Goal: Task Accomplishment & Management: Complete application form

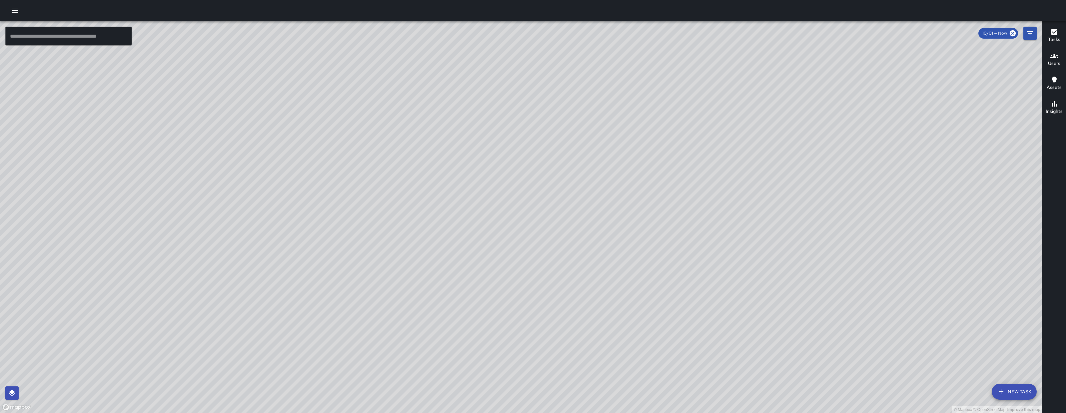
drag, startPoint x: 94, startPoint y: 216, endPoint x: 379, endPoint y: 388, distance: 332.9
click at [388, 399] on div "© Mapbox © OpenStreetMap Improve this map" at bounding box center [521, 217] width 1042 height 392
drag, startPoint x: 734, startPoint y: 150, endPoint x: 631, endPoint y: 220, distance: 124.8
click at [602, 242] on div "© Mapbox © OpenStreetMap Improve this map" at bounding box center [521, 217] width 1042 height 392
drag, startPoint x: 666, startPoint y: 218, endPoint x: 529, endPoint y: 219, distance: 137.6
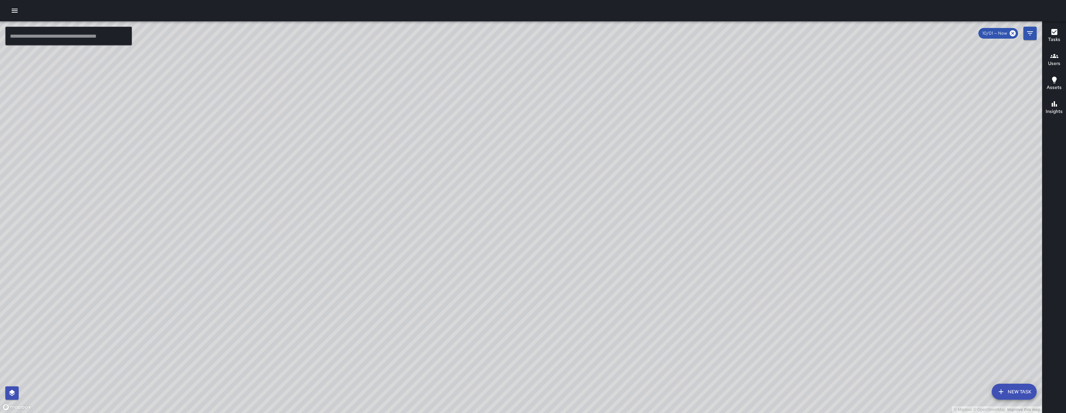
click at [660, 219] on div "© Mapbox © OpenStreetMap Improve this map" at bounding box center [521, 217] width 1042 height 392
click at [541, 219] on div "© Mapbox © OpenStreetMap Improve this map" at bounding box center [521, 217] width 1042 height 392
drag, startPoint x: 398, startPoint y: 214, endPoint x: 524, endPoint y: 210, distance: 125.9
click at [397, 213] on div "© Mapbox © OpenStreetMap Improve this map" at bounding box center [521, 217] width 1042 height 392
drag, startPoint x: 584, startPoint y: 213, endPoint x: 532, endPoint y: 219, distance: 52.7
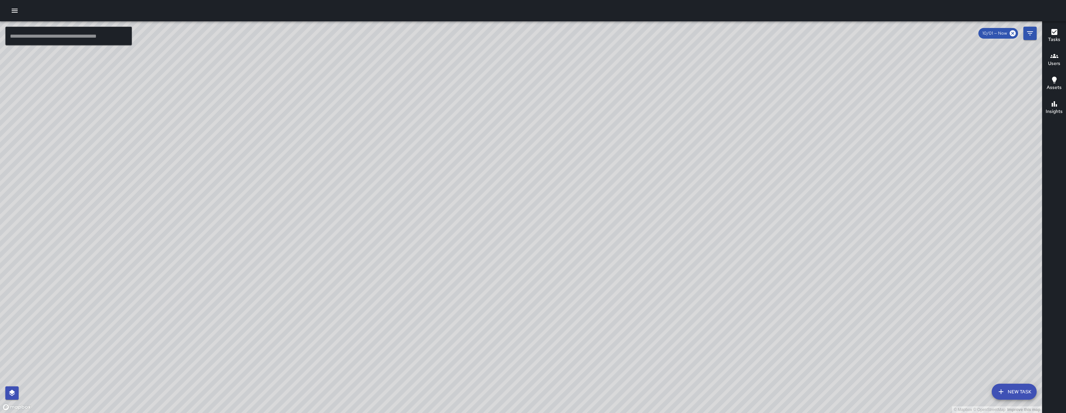
click at [539, 220] on div "© Mapbox © OpenStreetMap Improve this map" at bounding box center [521, 217] width 1042 height 392
drag, startPoint x: 495, startPoint y: 216, endPoint x: 456, endPoint y: 216, distance: 39.0
click at [456, 216] on div "© Mapbox © OpenStreetMap Improve this map" at bounding box center [521, 217] width 1042 height 392
drag, startPoint x: 456, startPoint y: 216, endPoint x: 503, endPoint y: 217, distance: 47.6
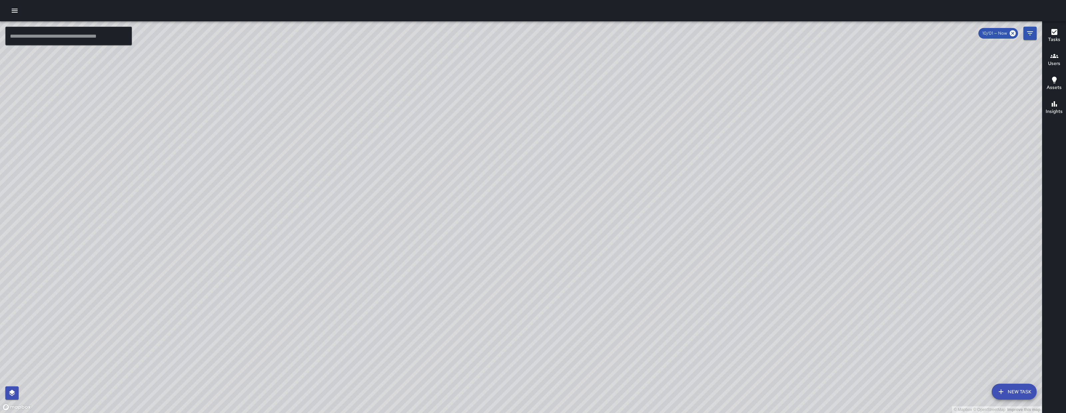
click at [456, 216] on div "© Mapbox © OpenStreetMap Improve this map" at bounding box center [521, 217] width 1042 height 392
click at [1006, 387] on button "New Task" at bounding box center [1014, 392] width 45 height 16
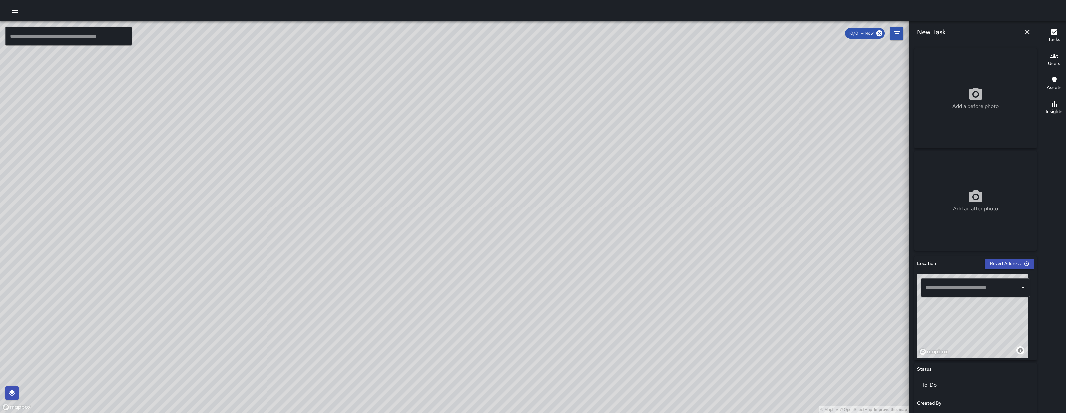
click at [975, 279] on div "​" at bounding box center [975, 287] width 109 height 19
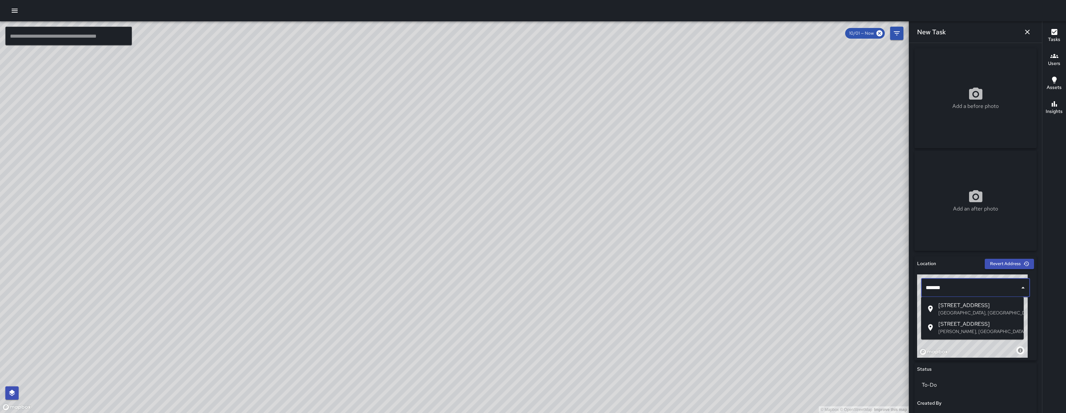
click at [976, 307] on span "360 6th Street" at bounding box center [978, 305] width 80 height 8
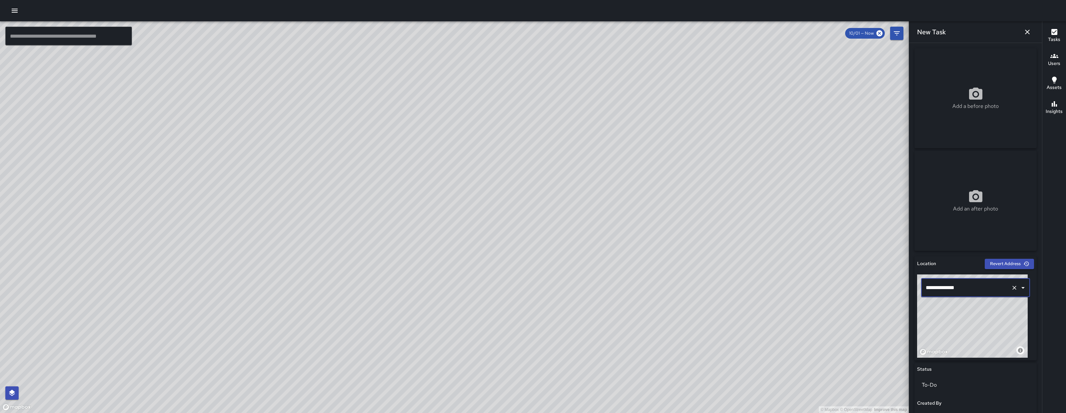
type input "**********"
click at [985, 329] on div "© Mapbox © OpenStreetMap Improve this map" at bounding box center [972, 315] width 111 height 83
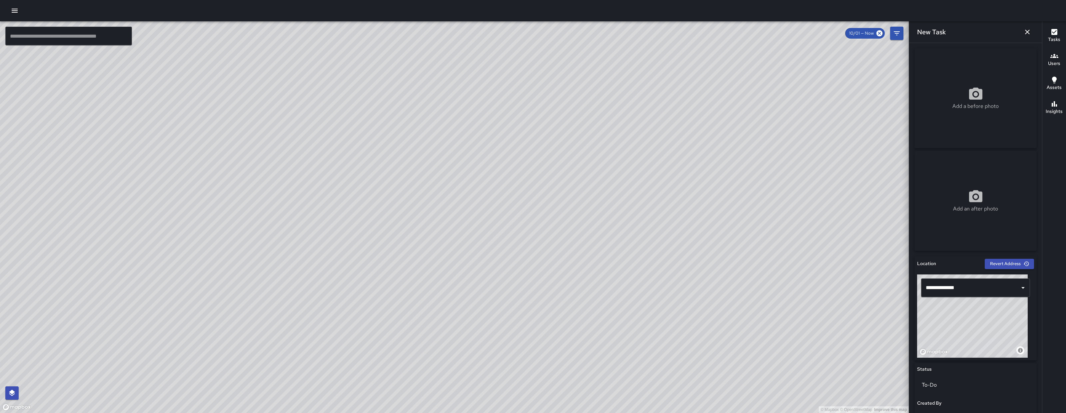
click at [1006, 89] on div "Add a before photo" at bounding box center [975, 98] width 122 height 24
type input "**********"
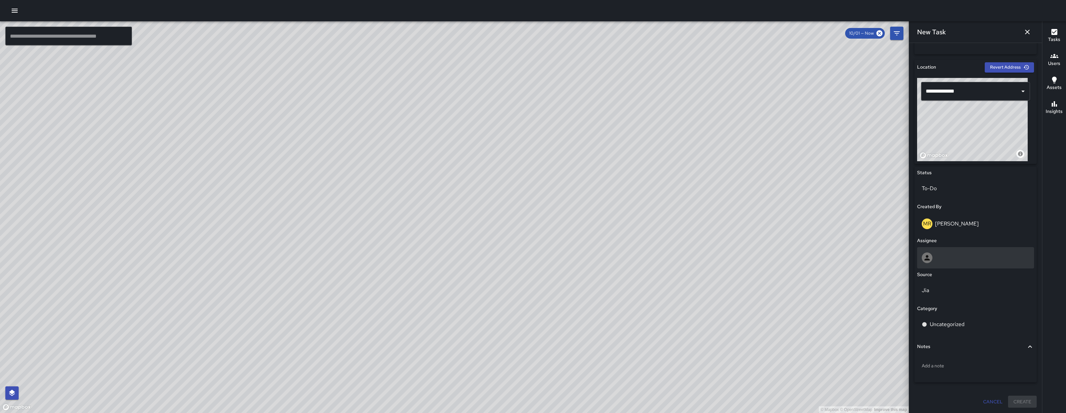
click at [977, 256] on div at bounding box center [976, 257] width 108 height 11
type input "***"
click at [963, 289] on span "[PERSON_NAME]" at bounding box center [973, 290] width 100 height 8
click at [959, 319] on div "Jia" at bounding box center [975, 324] width 117 height 19
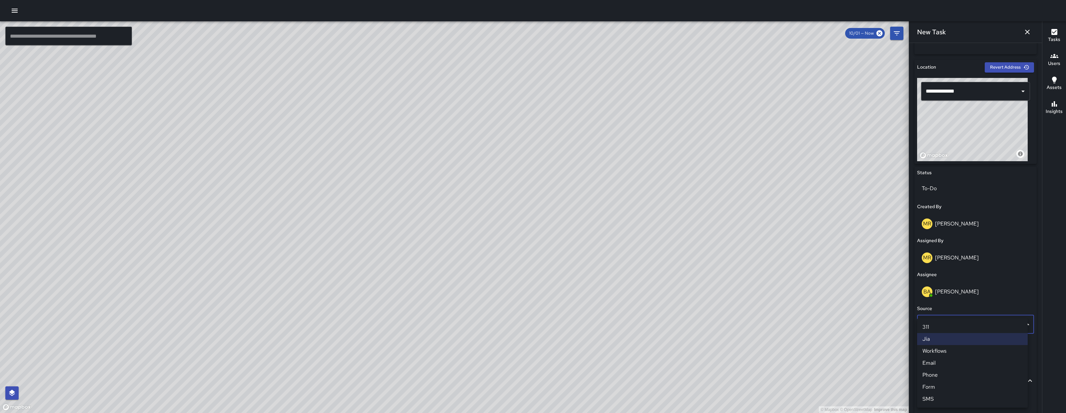
click at [963, 359] on li "Email" at bounding box center [972, 363] width 111 height 12
click at [965, 353] on div "Uncategorized" at bounding box center [975, 358] width 117 height 19
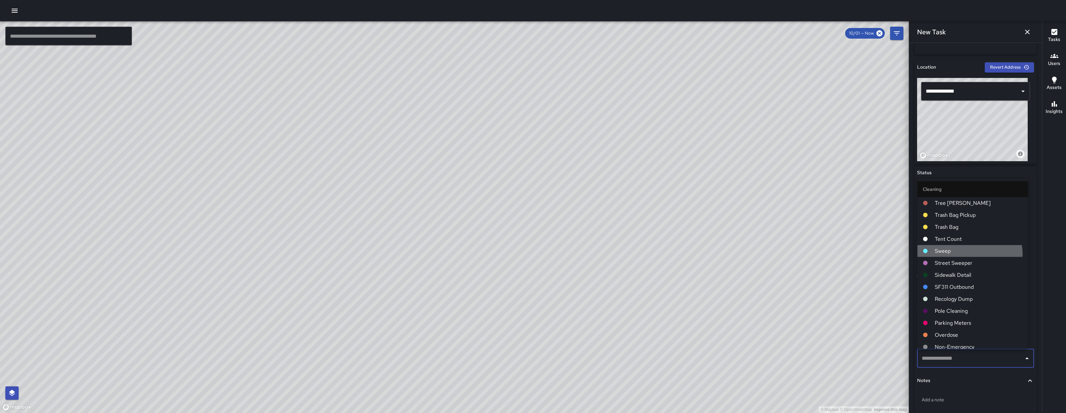
click at [967, 254] on span "Sweep" at bounding box center [979, 251] width 88 height 8
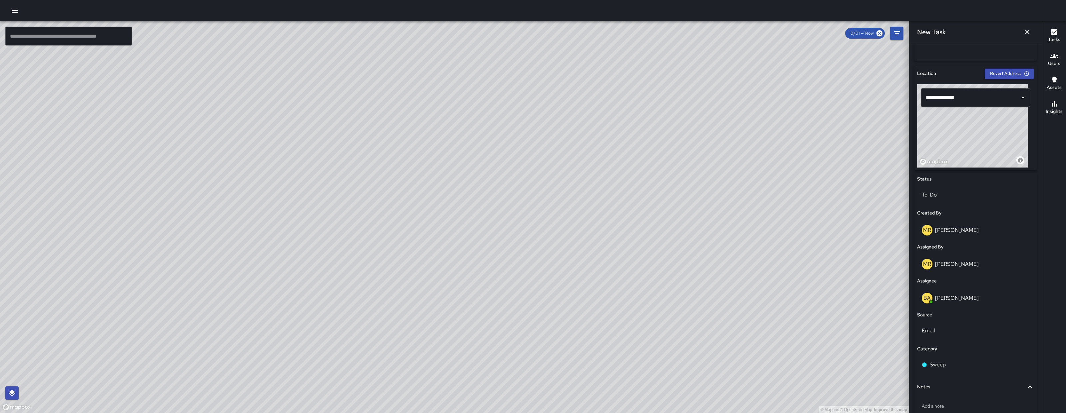
scroll to position [230, 0]
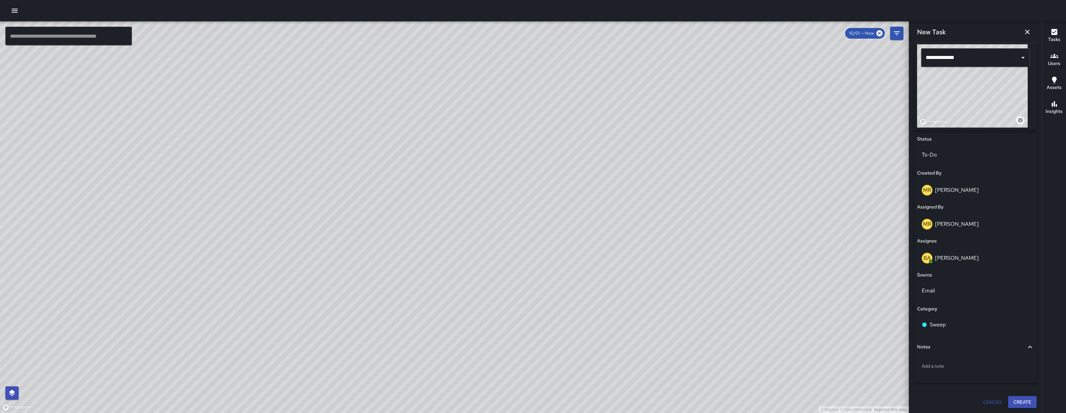
click at [1012, 403] on button "Create" at bounding box center [1022, 402] width 29 height 12
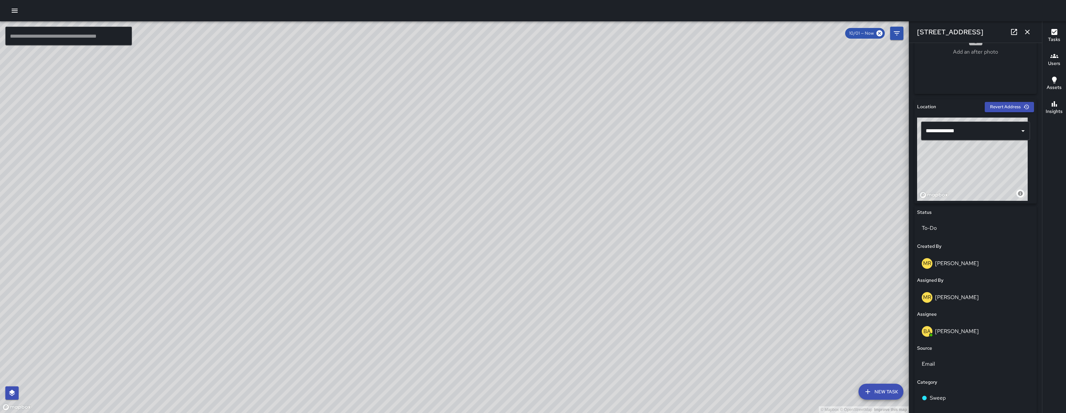
scroll to position [157, 0]
click at [1028, 31] on icon "button" at bounding box center [1027, 32] width 8 height 8
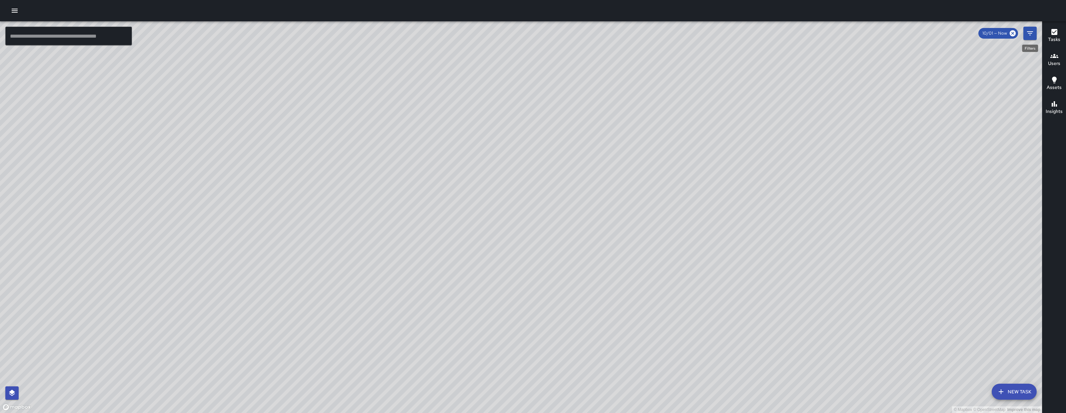
click at [1029, 33] on icon "Filters" at bounding box center [1030, 33] width 6 height 4
click at [1029, 33] on div "© Mapbox © OpenStreetMap Improve this map" at bounding box center [521, 217] width 1042 height 392
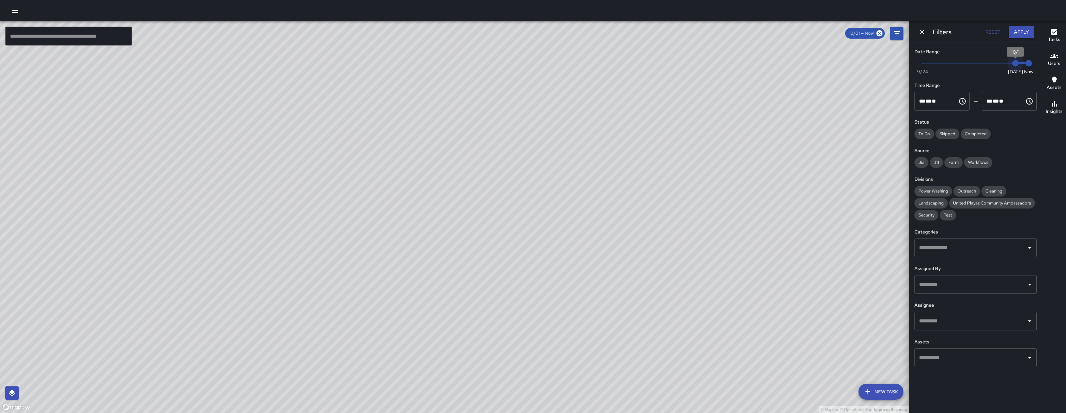
type input "*"
drag, startPoint x: 1015, startPoint y: 63, endPoint x: 1008, endPoint y: 65, distance: 8.2
click at [1005, 65] on span "9/30" at bounding box center [1002, 63] width 7 height 7
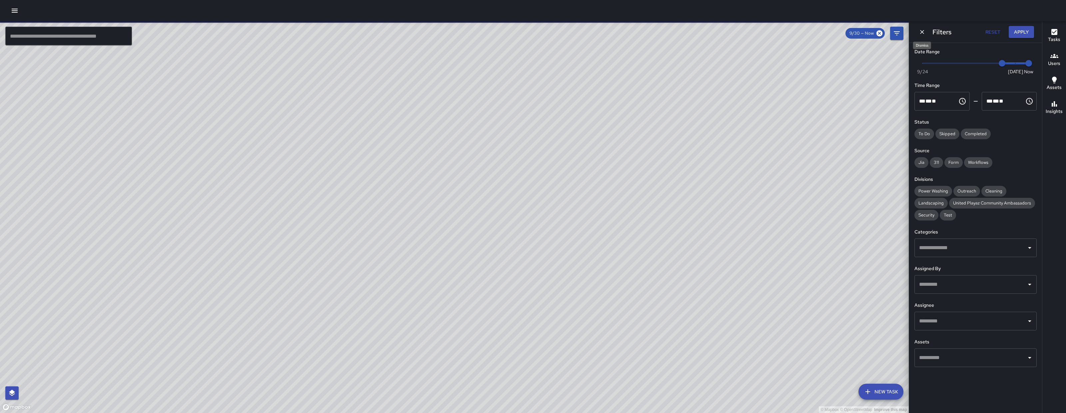
click at [919, 32] on icon "Dismiss" at bounding box center [922, 32] width 7 height 7
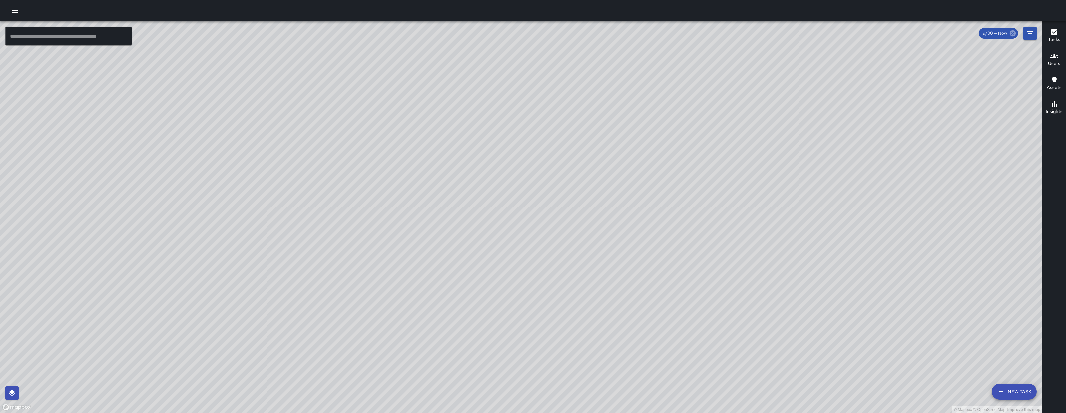
click at [1012, 35] on icon at bounding box center [1013, 33] width 6 height 6
click at [1007, 393] on button "New Task" at bounding box center [1014, 392] width 45 height 16
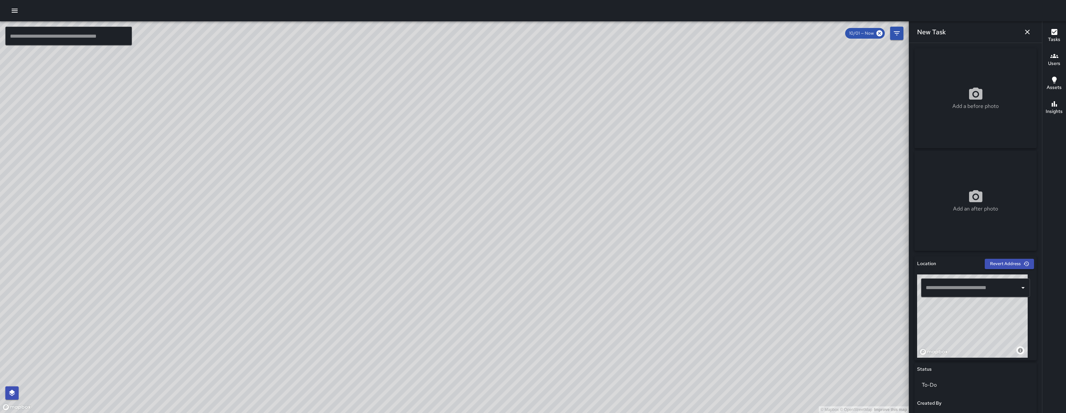
scroll to position [197, 0]
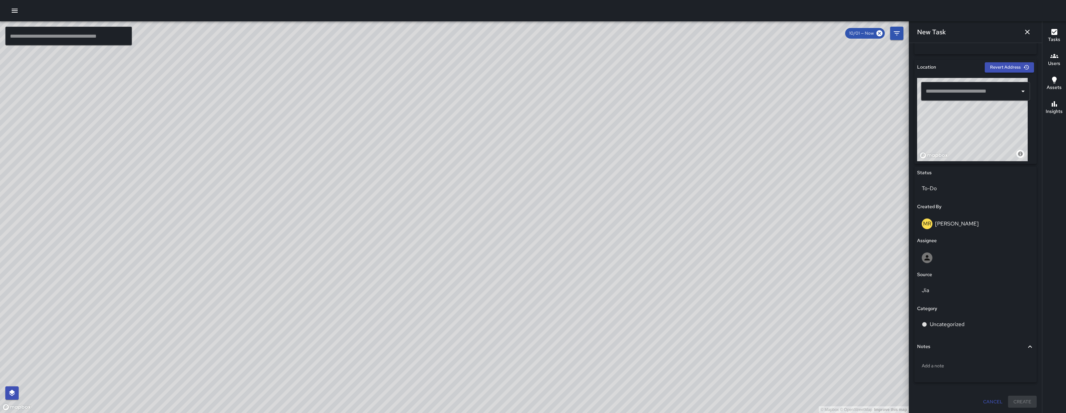
click at [308, 173] on div "© Mapbox © OpenStreetMap Improve this map" at bounding box center [454, 217] width 909 height 392
click at [311, 178] on div "© Mapbox © OpenStreetMap Improve this map BA Bryan Alexander 360 6th Street Cre…" at bounding box center [454, 217] width 909 height 392
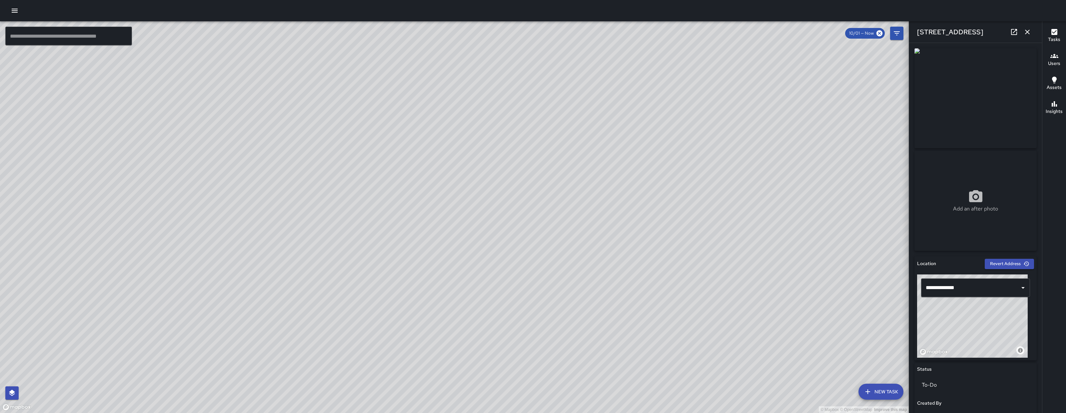
scroll to position [253, 0]
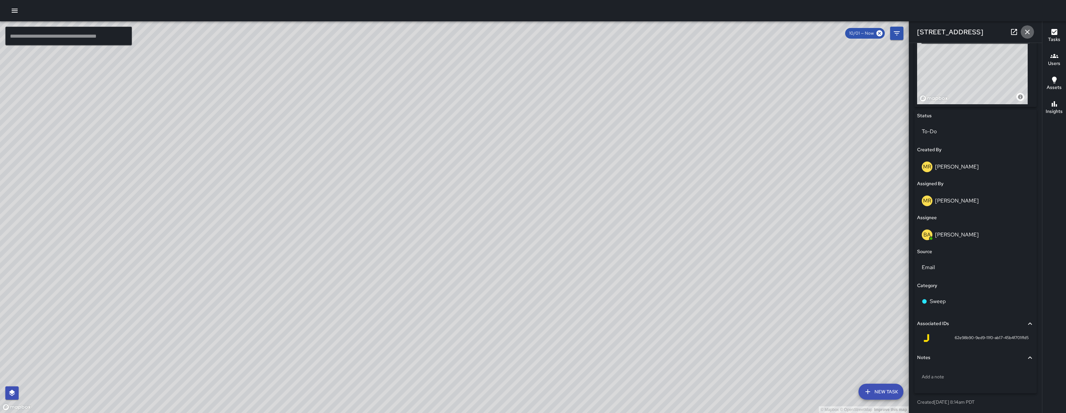
click at [1030, 30] on icon "button" at bounding box center [1027, 32] width 8 height 8
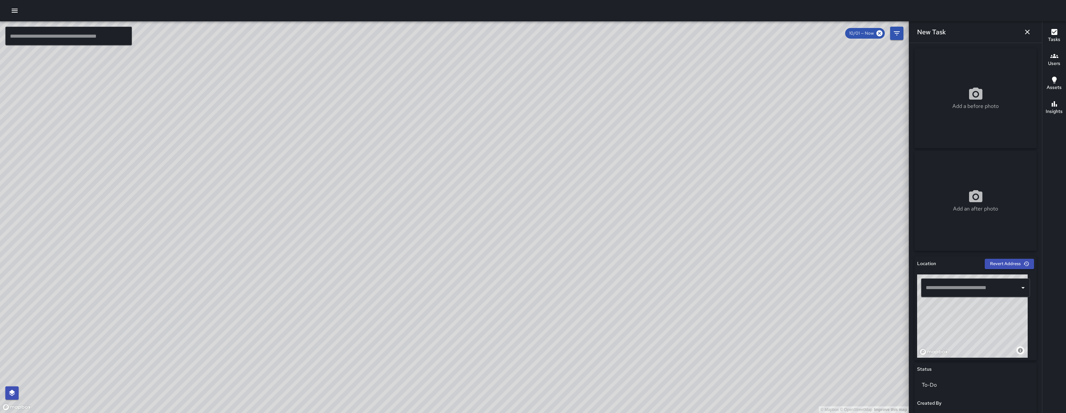
click at [1026, 31] on icon "button" at bounding box center [1027, 32] width 5 height 5
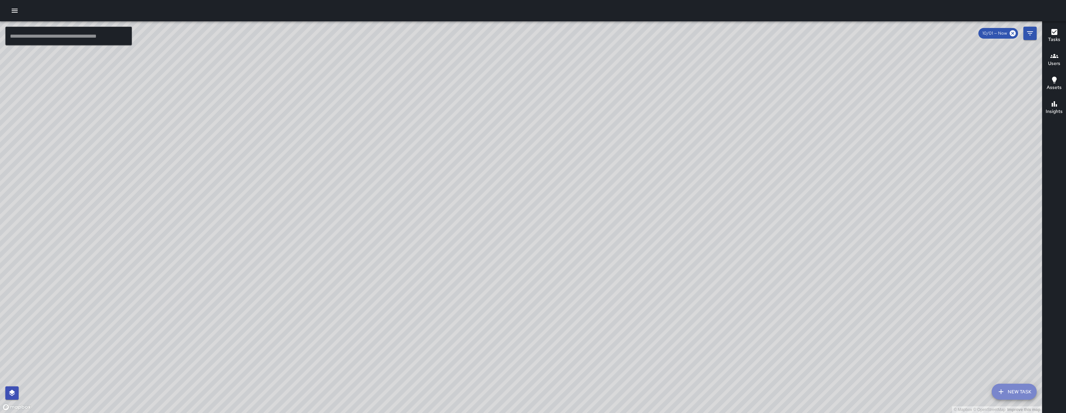
click at [1019, 387] on button "New Task" at bounding box center [1014, 392] width 45 height 16
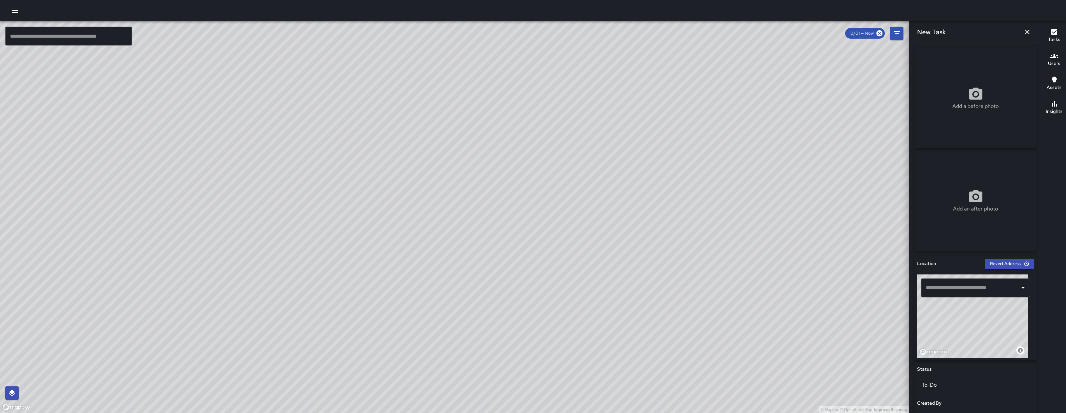
click at [991, 132] on div "Add a before photo" at bounding box center [975, 98] width 122 height 100
type input "**********"
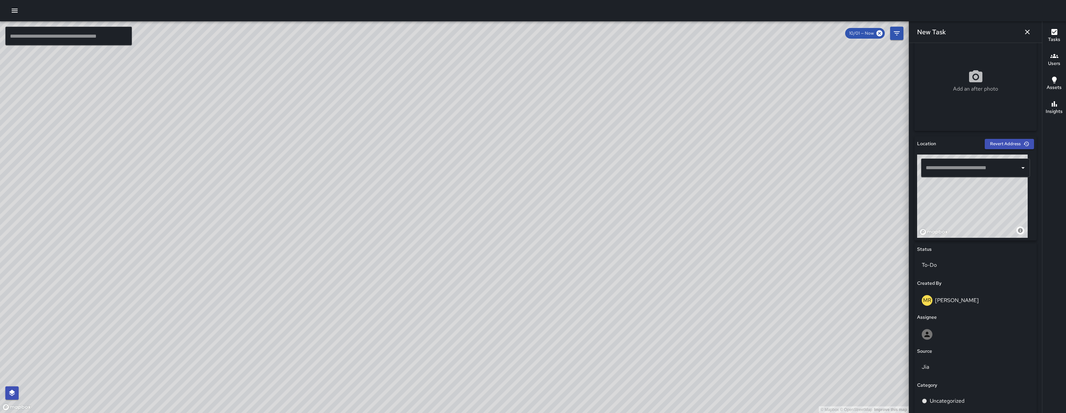
scroll to position [197, 0]
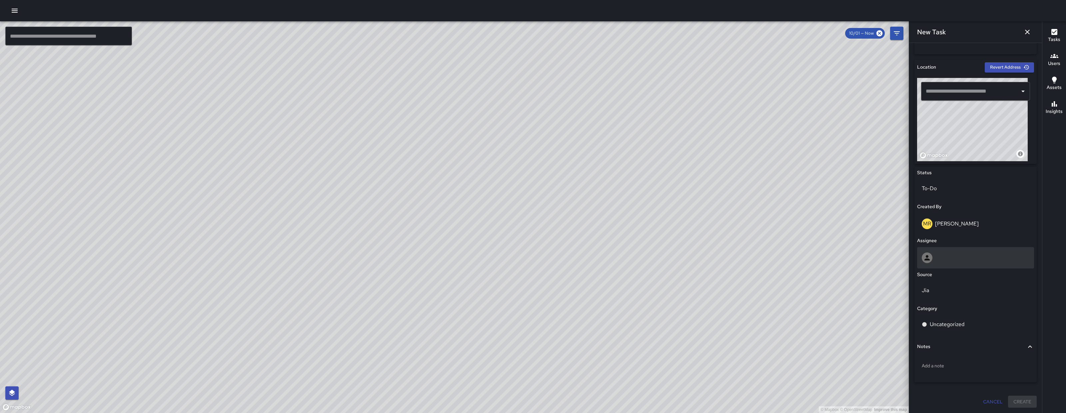
click at [966, 249] on div at bounding box center [975, 257] width 117 height 21
type input "***"
click at [958, 287] on span "[PERSON_NAME]" at bounding box center [973, 290] width 100 height 8
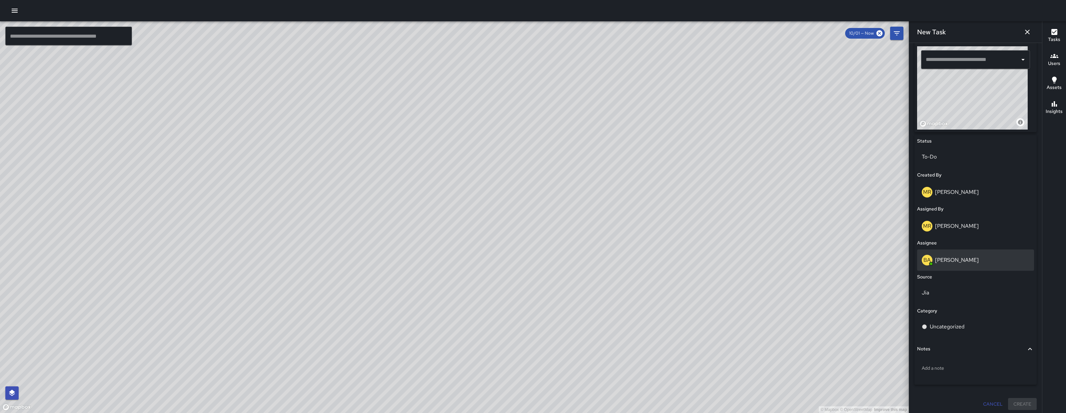
scroll to position [230, 0]
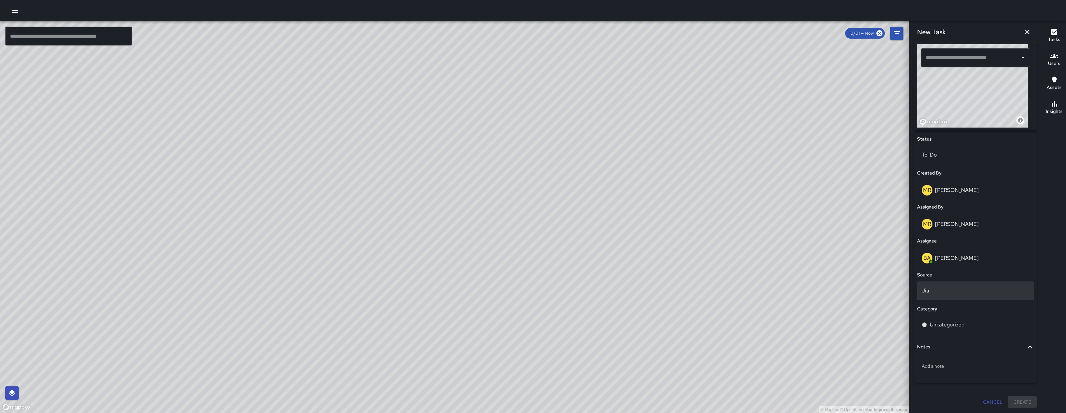
click at [957, 291] on p "Jia" at bounding box center [976, 291] width 108 height 8
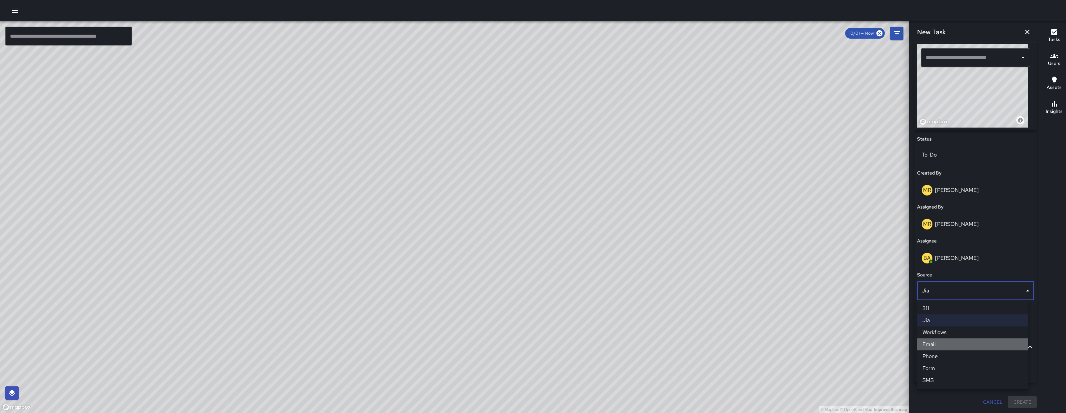
click at [943, 343] on li "Email" at bounding box center [972, 344] width 111 height 12
click at [946, 327] on p "Uncategorized" at bounding box center [947, 325] width 35 height 8
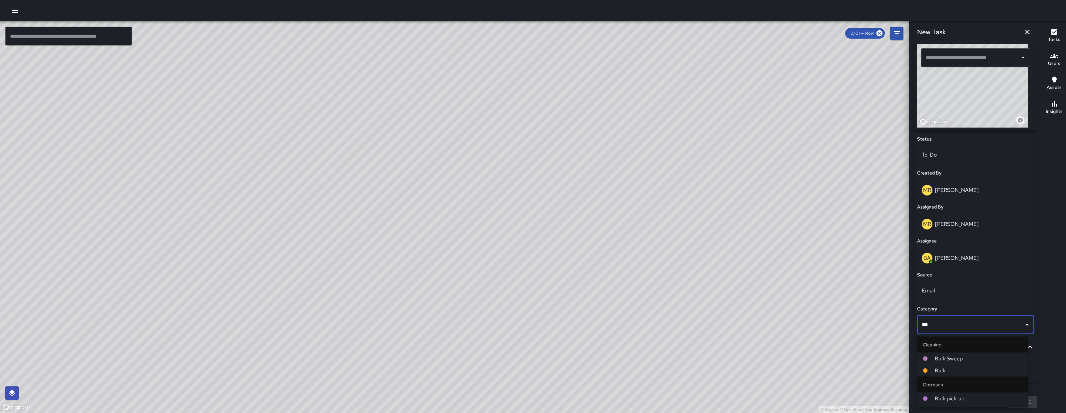
type input "****"
drag, startPoint x: 956, startPoint y: 356, endPoint x: 956, endPoint y: 352, distance: 3.7
click at [956, 356] on span "Bulk Sweep" at bounding box center [979, 359] width 88 height 8
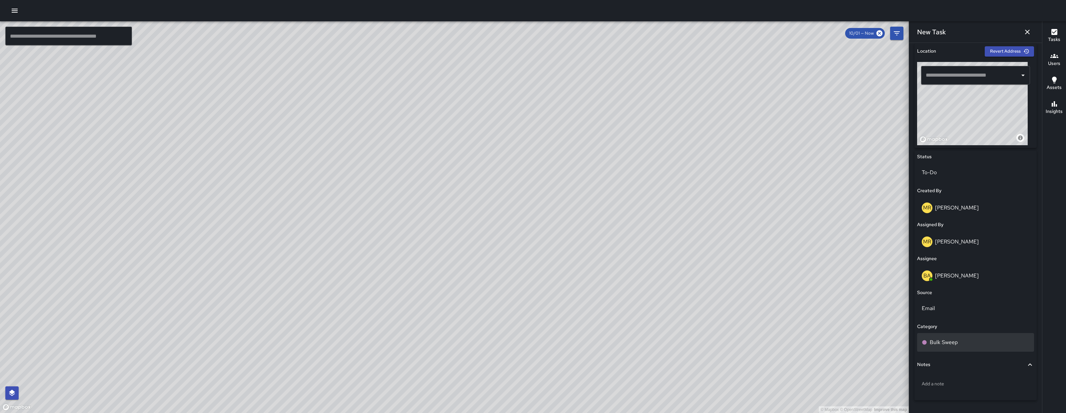
scroll to position [227, 0]
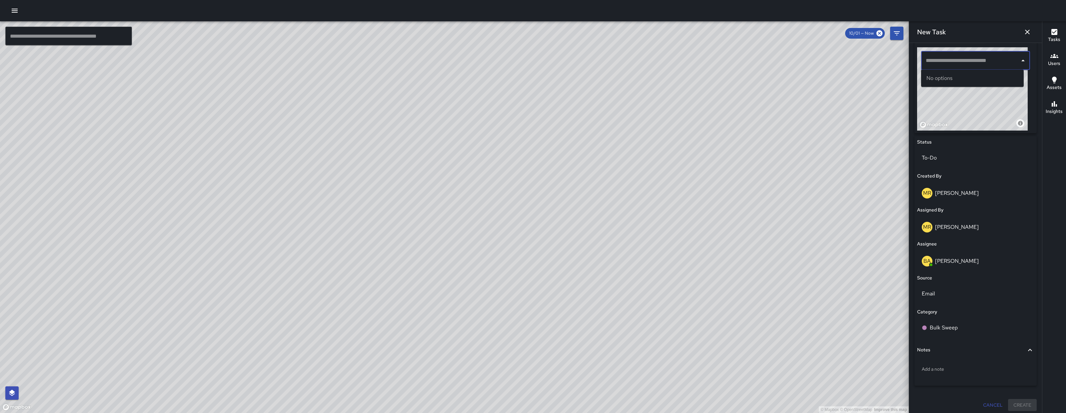
click at [972, 65] on input "text" at bounding box center [970, 60] width 93 height 13
click at [983, 82] on p "San Francisco, CA, USA" at bounding box center [978, 85] width 80 height 7
drag, startPoint x: 987, startPoint y: 102, endPoint x: 991, endPoint y: 99, distance: 5.0
click at [991, 99] on div "© Mapbox © OpenStreetMap Improve this map" at bounding box center [972, 88] width 111 height 83
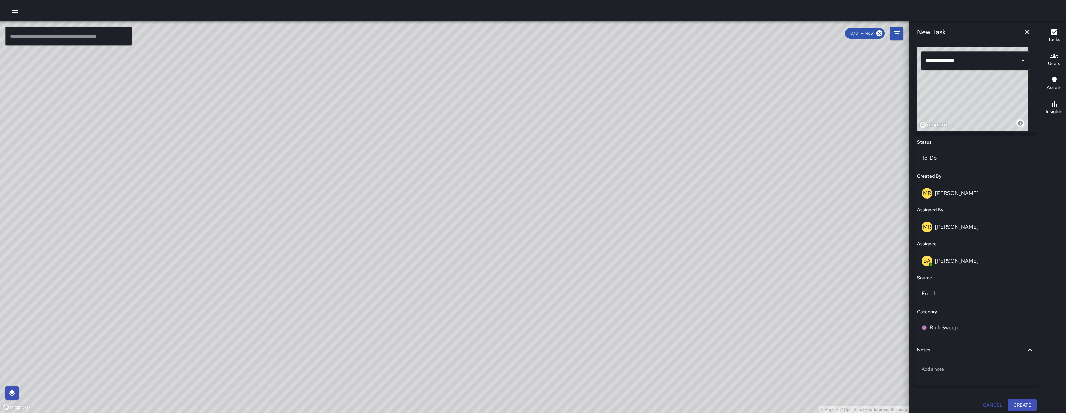
click at [991, 99] on div "© Mapbox © OpenStreetMap Improve this map" at bounding box center [972, 88] width 111 height 83
click at [997, 106] on div "© Mapbox © OpenStreetMap Improve this map" at bounding box center [972, 88] width 111 height 83
click at [995, 107] on div "© Mapbox © OpenStreetMap Improve this map" at bounding box center [972, 88] width 111 height 83
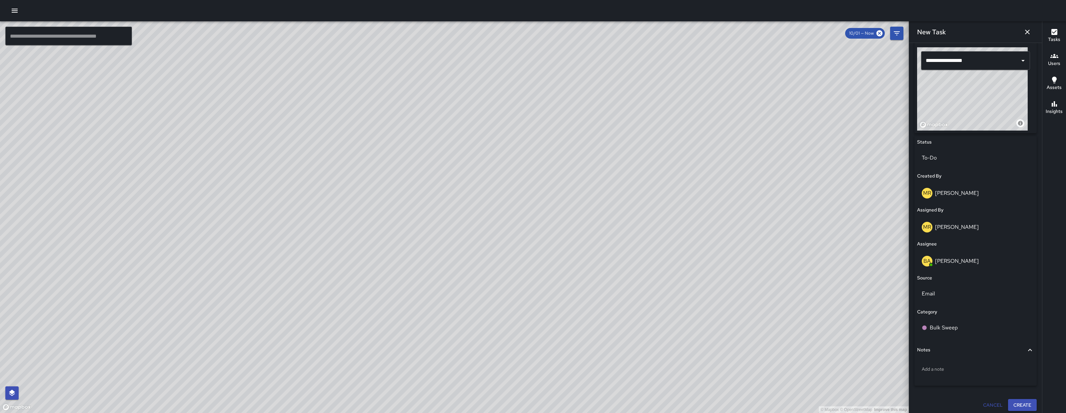
click at [995, 107] on div "© Mapbox © OpenStreetMap Improve this map" at bounding box center [972, 88] width 111 height 83
drag, startPoint x: 1001, startPoint y: 95, endPoint x: 998, endPoint y: 98, distance: 4.3
click at [998, 98] on div "© Mapbox © OpenStreetMap Improve this map" at bounding box center [972, 88] width 111 height 83
type input "**********"
click at [1010, 404] on button "Create" at bounding box center [1022, 405] width 29 height 12
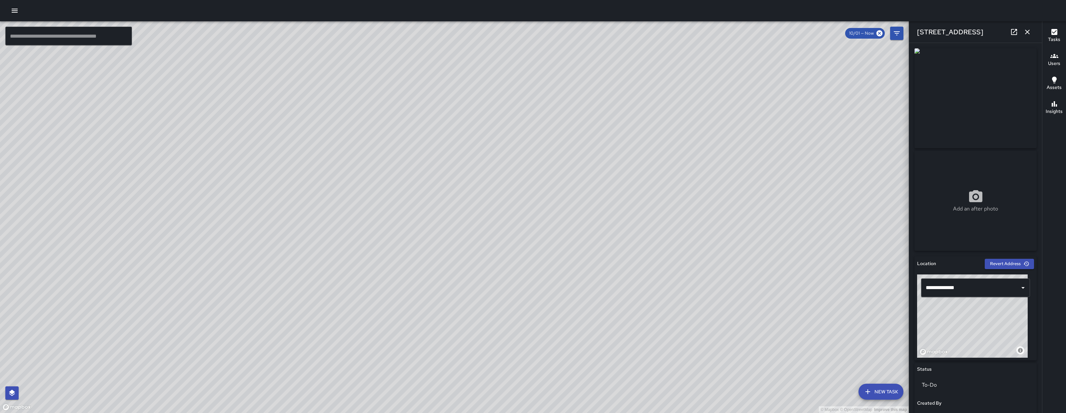
click at [1025, 31] on icon "button" at bounding box center [1027, 32] width 8 height 8
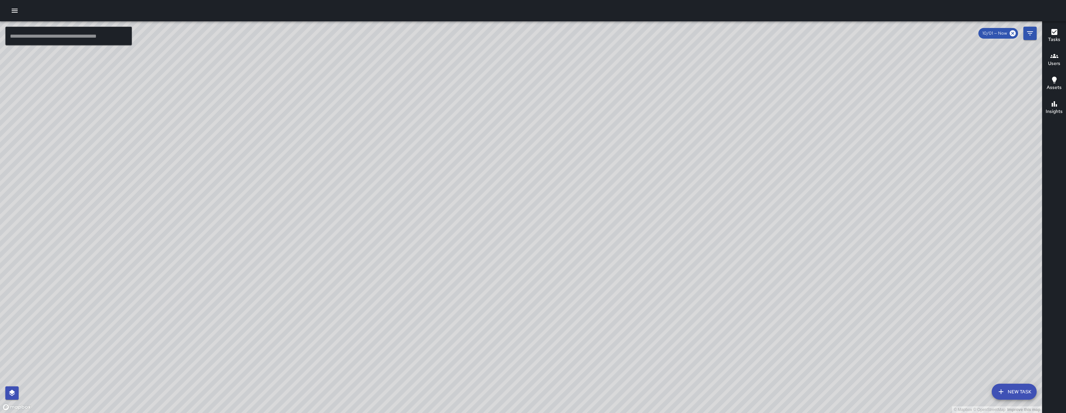
click at [481, 202] on div "© Mapbox © OpenStreetMap Improve this map BA Bryan Alexander 360 6th Street Cre…" at bounding box center [521, 217] width 1042 height 392
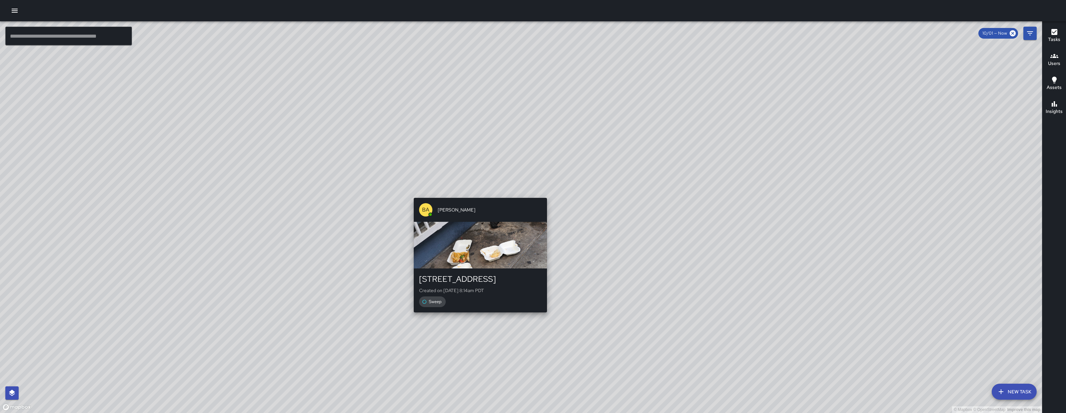
click at [481, 186] on div "© Mapbox © OpenStreetMap Improve this map BA Bryan Alexander 360 6th Street Cre…" at bounding box center [521, 217] width 1042 height 392
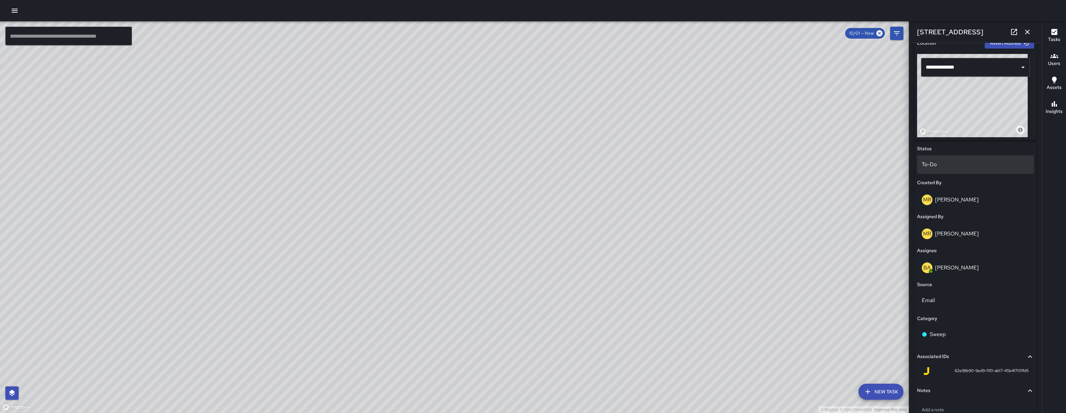
scroll to position [176, 0]
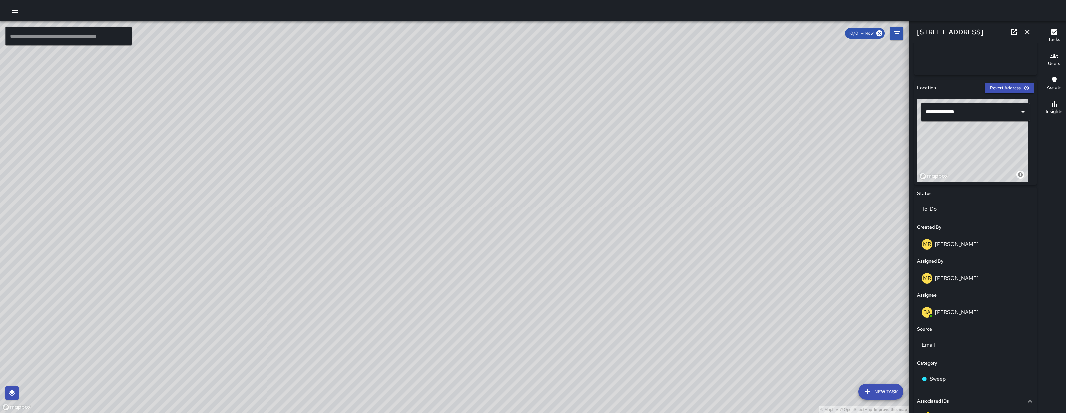
click at [980, 138] on div "© Mapbox © OpenStreetMap Improve this map" at bounding box center [972, 140] width 111 height 83
click at [976, 145] on div "© Mapbox © OpenStreetMap Improve this map" at bounding box center [972, 140] width 111 height 83
click at [975, 146] on div "© Mapbox © OpenStreetMap Improve this map" at bounding box center [972, 140] width 111 height 83
click at [973, 148] on div "© Mapbox © OpenStreetMap Improve this map" at bounding box center [972, 140] width 111 height 83
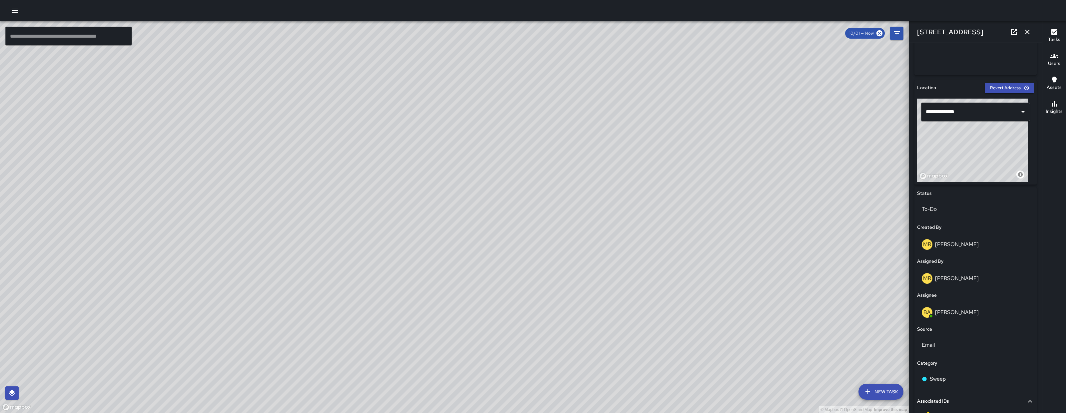
click at [973, 148] on div "© Mapbox © OpenStreetMap Improve this map" at bounding box center [972, 140] width 111 height 83
click at [965, 154] on div "© Mapbox © OpenStreetMap Improve this map" at bounding box center [972, 140] width 111 height 83
click at [962, 156] on div "© Mapbox © OpenStreetMap Improve this map" at bounding box center [972, 140] width 111 height 83
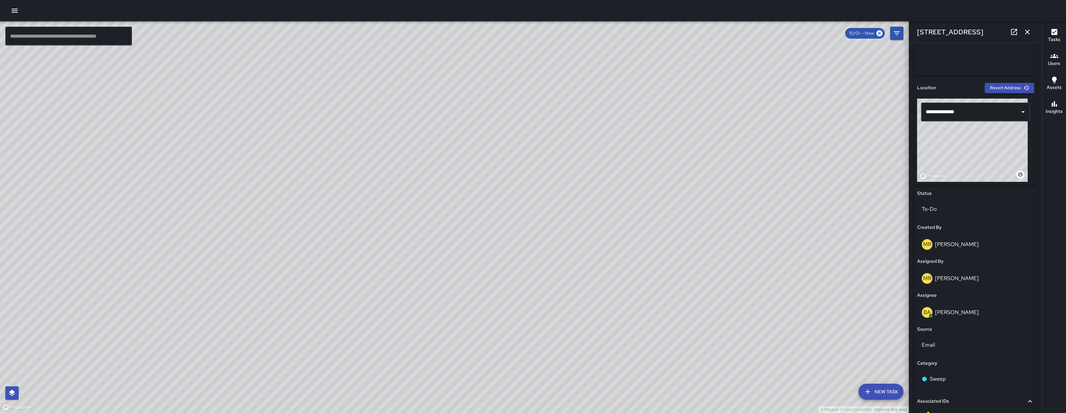
click at [962, 156] on div "© Mapbox © OpenStreetMap Improve this map" at bounding box center [972, 140] width 111 height 83
drag, startPoint x: 982, startPoint y: 142, endPoint x: 973, endPoint y: 148, distance: 11.2
click at [973, 148] on div "© Mapbox © OpenStreetMap Improve this map" at bounding box center [972, 140] width 111 height 83
click at [976, 147] on div "© Mapbox © OpenStreetMap Improve this map" at bounding box center [972, 140] width 111 height 83
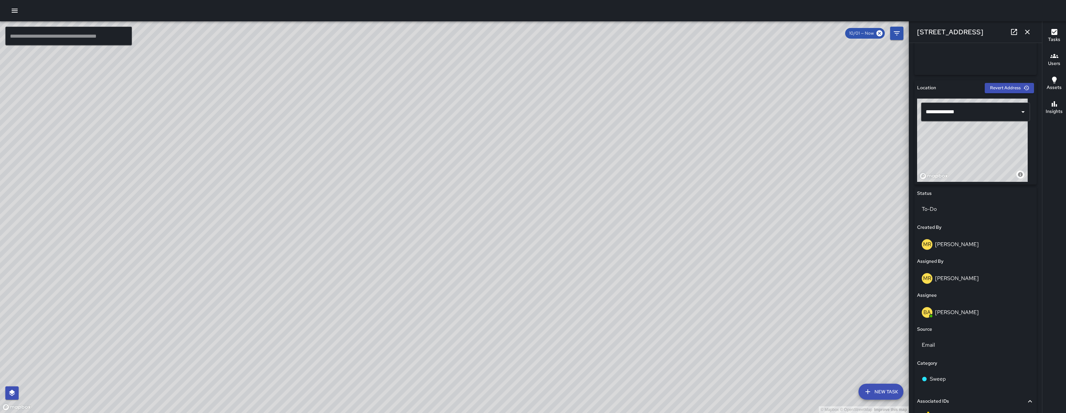
click at [976, 147] on div "© Mapbox © OpenStreetMap Improve this map" at bounding box center [972, 140] width 111 height 83
click at [978, 146] on div "© Mapbox © OpenStreetMap Improve this map" at bounding box center [972, 140] width 111 height 83
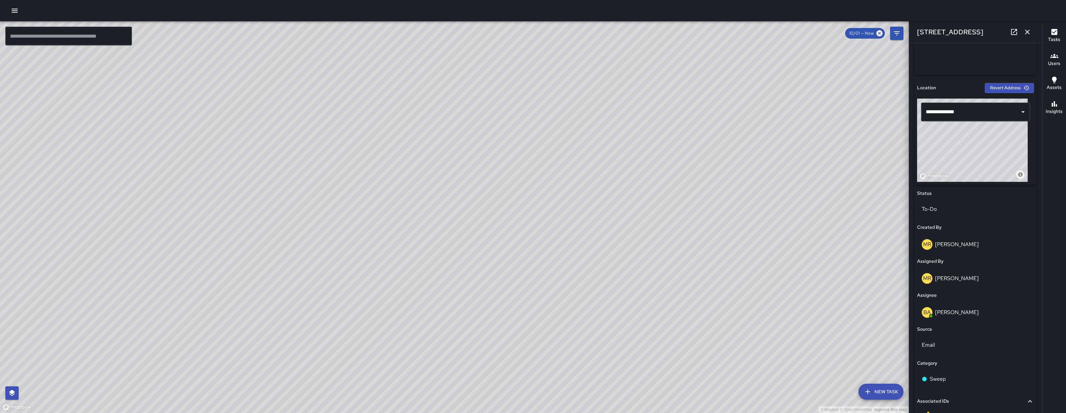
drag, startPoint x: 978, startPoint y: 146, endPoint x: 993, endPoint y: 141, distance: 16.2
click at [993, 141] on div "© Mapbox © OpenStreetMap Improve this map" at bounding box center [972, 140] width 111 height 83
click at [1028, 30] on icon "button" at bounding box center [1027, 32] width 8 height 8
click at [901, 30] on icon "Filters" at bounding box center [897, 33] width 8 height 8
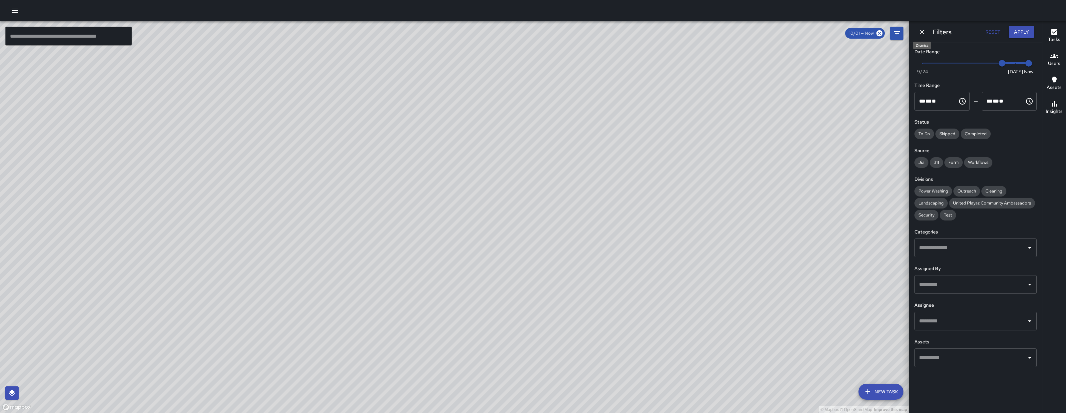
click at [922, 34] on icon "Dismiss" at bounding box center [922, 32] width 7 height 7
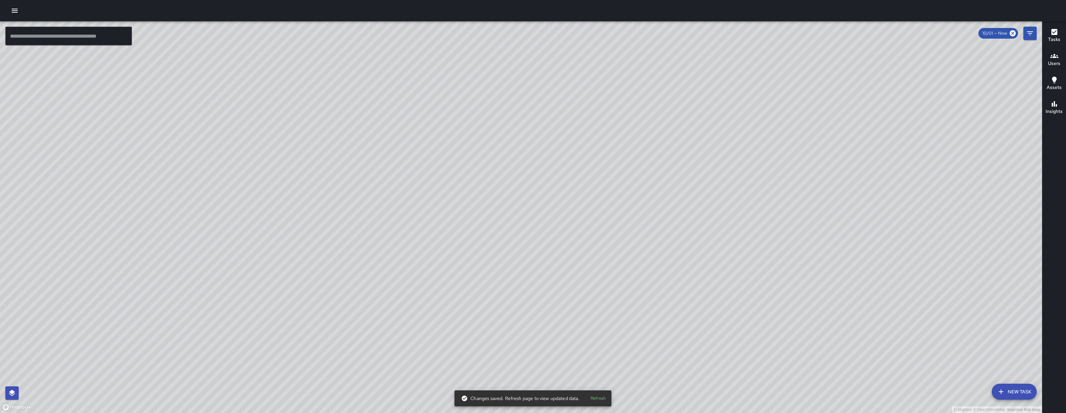
click at [1011, 392] on button "New Task" at bounding box center [1014, 392] width 45 height 16
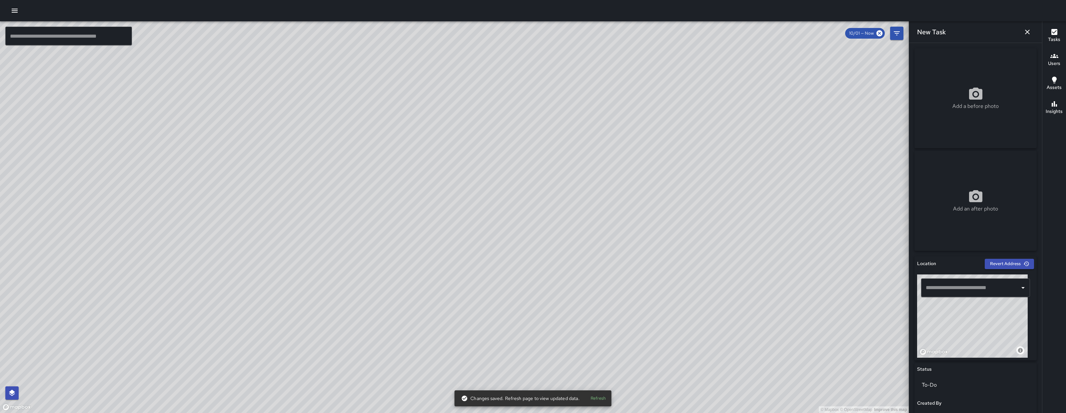
click at [996, 86] on div "Add a before photo" at bounding box center [975, 98] width 122 height 24
click at [1005, 86] on div "Add a before photo" at bounding box center [975, 98] width 122 height 24
type input "**********"
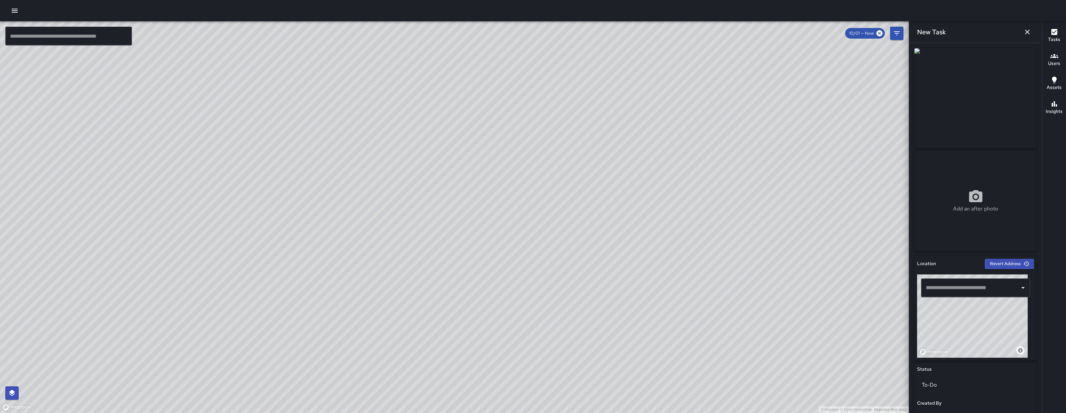
scroll to position [197, 0]
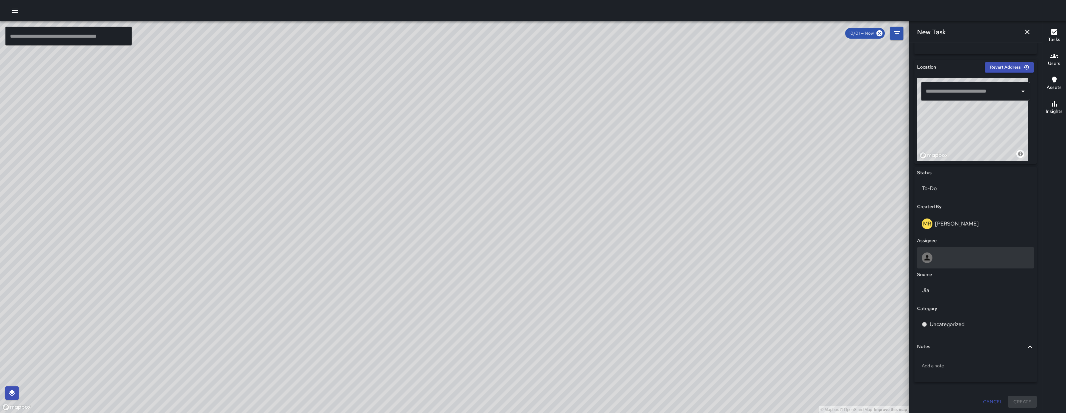
click at [975, 262] on div at bounding box center [976, 257] width 108 height 11
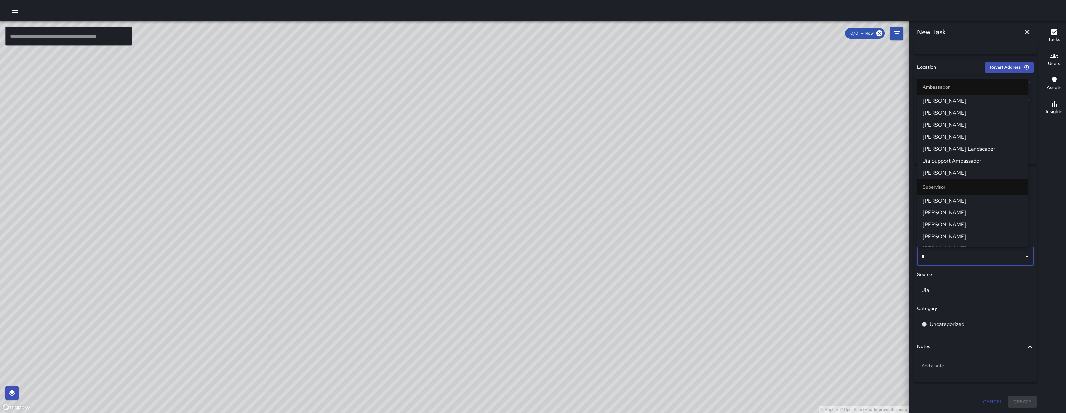
type input "**"
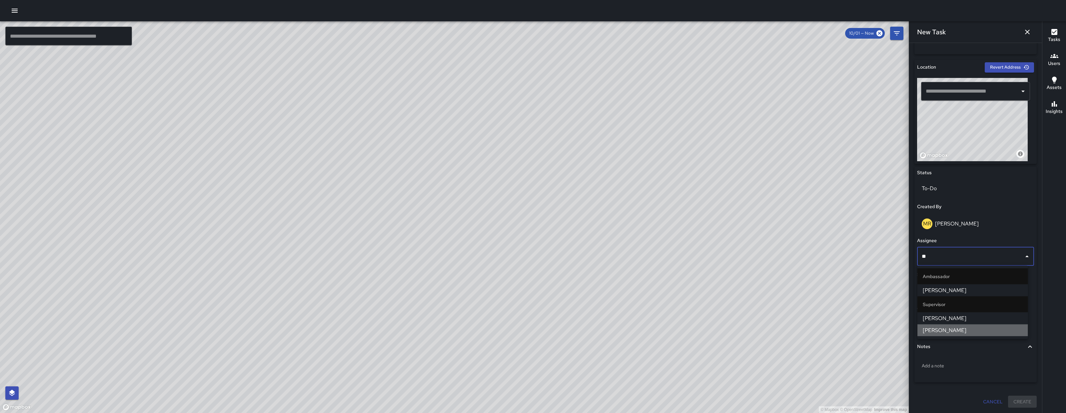
click at [968, 327] on span "[PERSON_NAME]" at bounding box center [973, 330] width 100 height 8
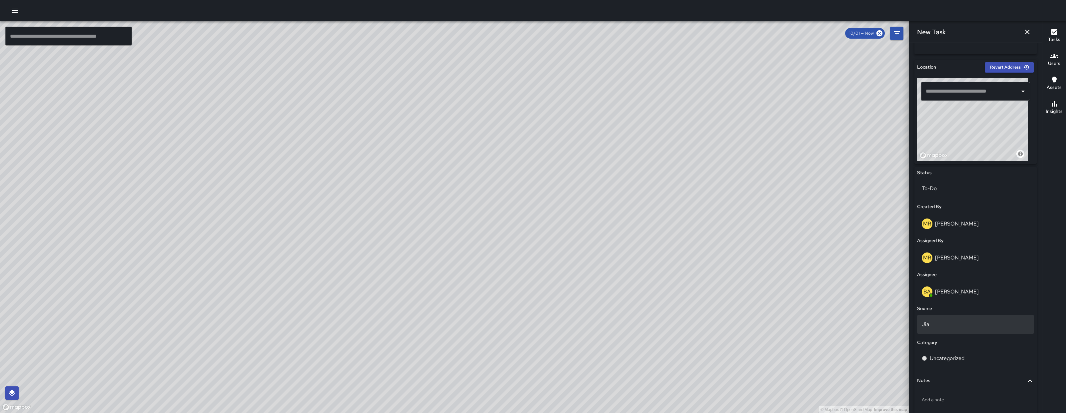
click at [962, 329] on div "Jia" at bounding box center [975, 324] width 117 height 19
click at [949, 361] on li "Email" at bounding box center [972, 363] width 111 height 12
click at [949, 361] on p "Uncategorized" at bounding box center [947, 358] width 35 height 8
click at [949, 378] on span "Notes" at bounding box center [971, 380] width 109 height 7
click at [954, 357] on p "Uncategorized" at bounding box center [947, 358] width 35 height 8
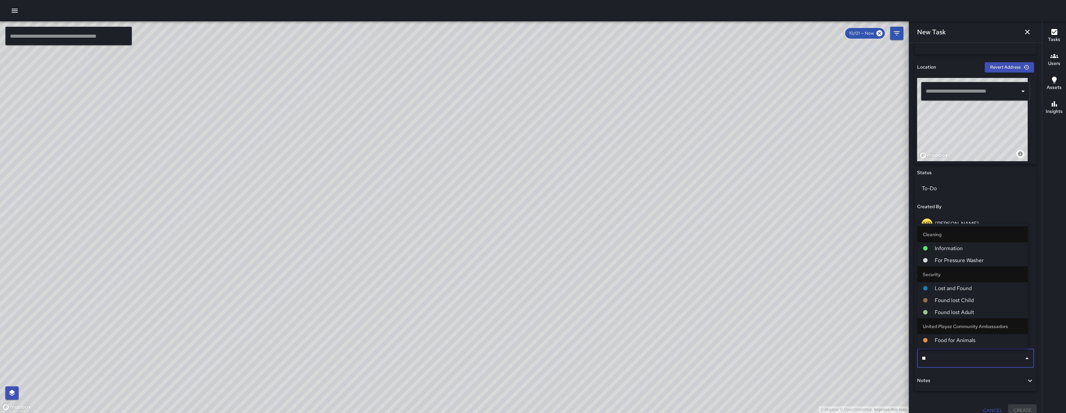
type input "***"
click at [956, 310] on span "For Pressure Washer" at bounding box center [979, 312] width 88 height 8
click at [956, 310] on div "Source" at bounding box center [975, 308] width 117 height 7
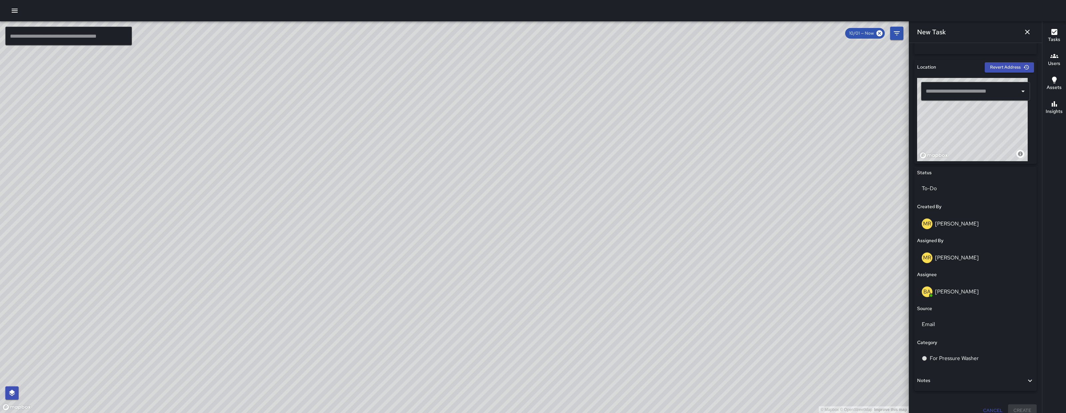
scroll to position [205, 0]
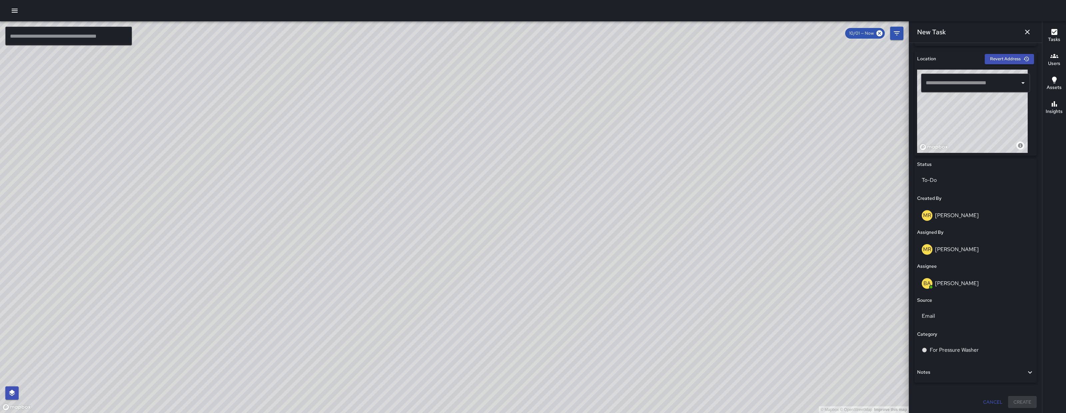
click at [971, 369] on span "Notes" at bounding box center [971, 372] width 109 height 7
click at [986, 371] on span "Notes" at bounding box center [971, 372] width 109 height 7
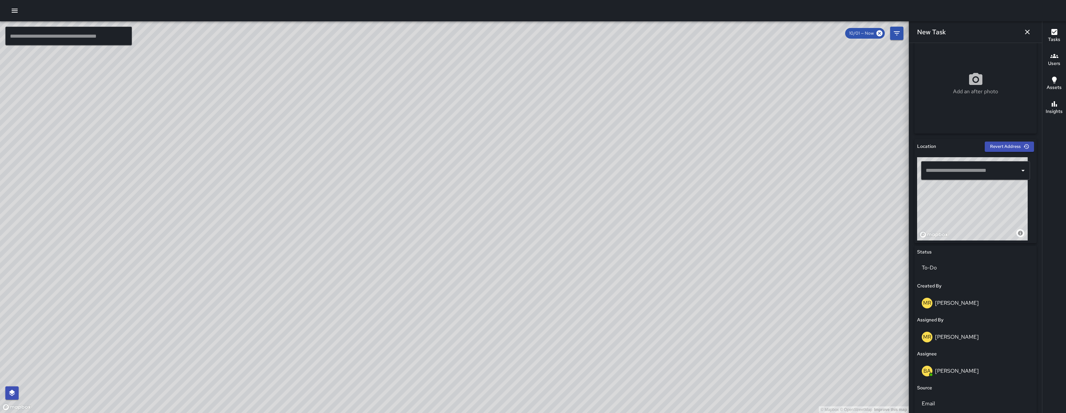
scroll to position [55, 0]
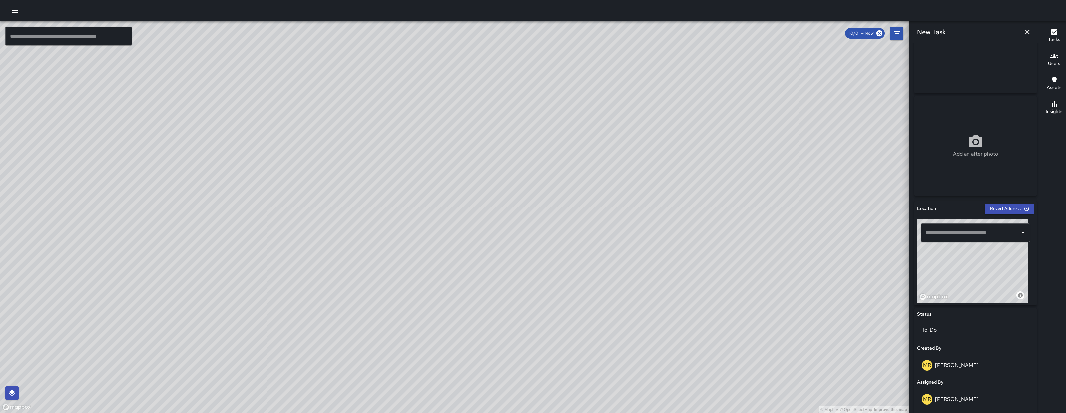
click at [965, 240] on div "​" at bounding box center [975, 232] width 109 height 19
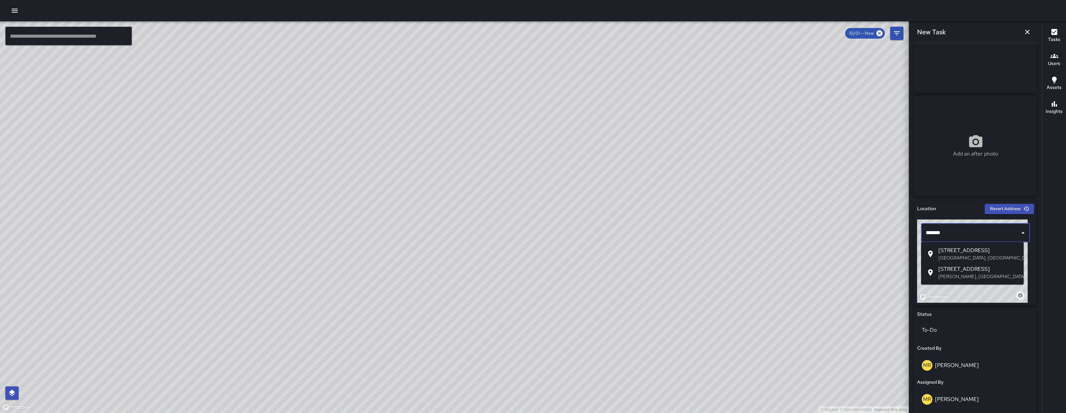
click at [967, 255] on p "San Francisco, CA, USA" at bounding box center [978, 257] width 80 height 7
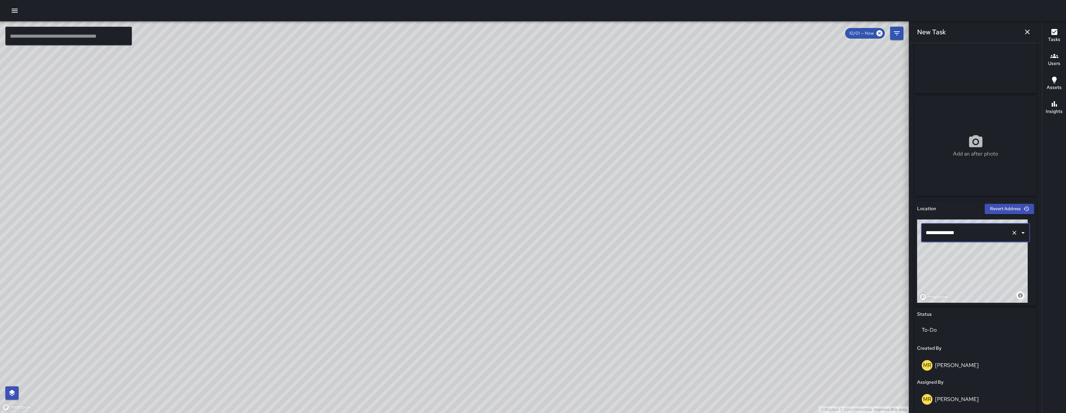
type input "**********"
drag, startPoint x: 982, startPoint y: 265, endPoint x: 977, endPoint y: 271, distance: 7.8
click at [977, 271] on div "© Mapbox © OpenStreetMap Improve this map" at bounding box center [972, 260] width 111 height 83
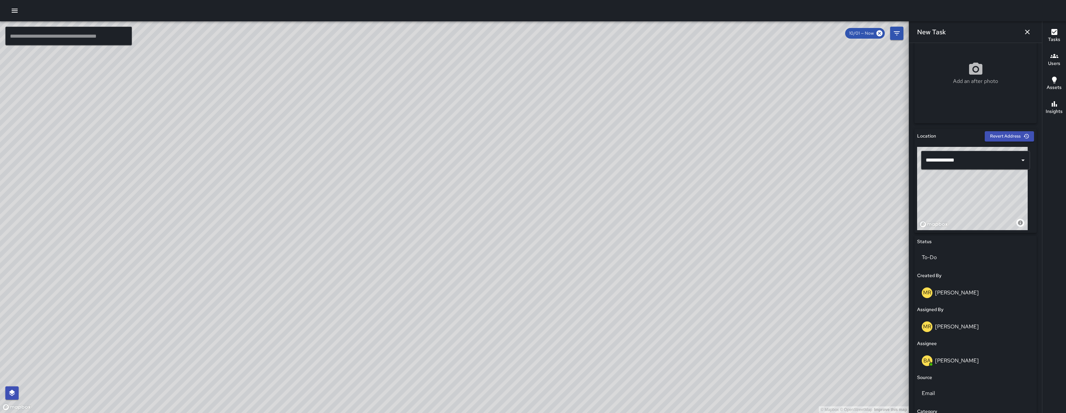
scroll to position [230, 0]
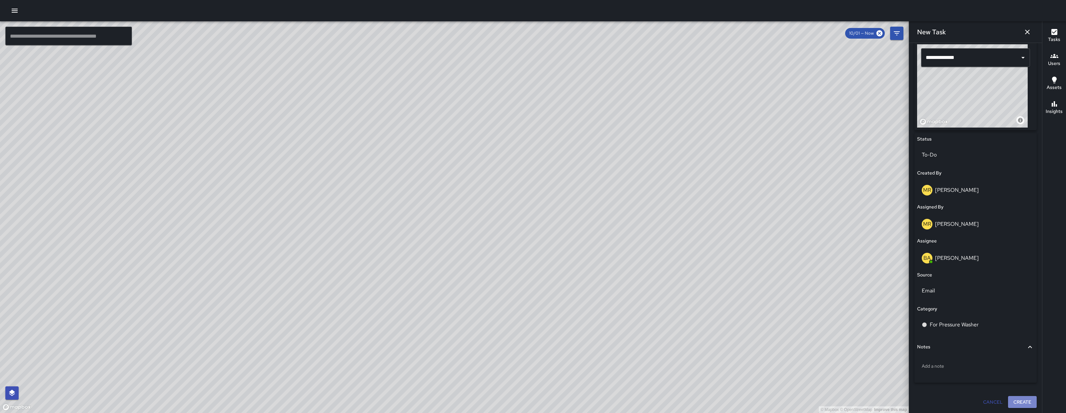
click at [1011, 399] on button "Create" at bounding box center [1022, 402] width 29 height 12
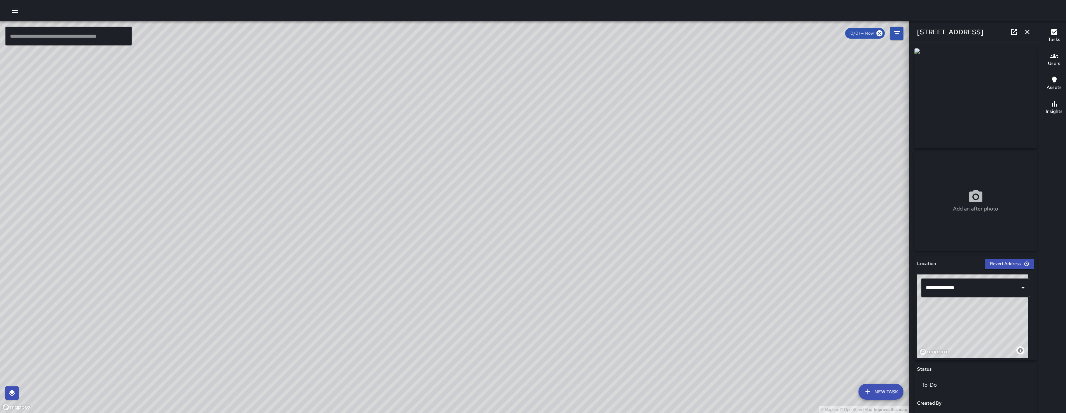
click at [987, 323] on div "© Mapbox © OpenStreetMap Improve this map" at bounding box center [972, 315] width 111 height 83
click at [985, 325] on div "© Mapbox © OpenStreetMap Improve this map" at bounding box center [972, 315] width 111 height 83
drag, startPoint x: 980, startPoint y: 329, endPoint x: 975, endPoint y: 333, distance: 6.4
click at [975, 333] on div "© Mapbox © OpenStreetMap Improve this map" at bounding box center [972, 315] width 111 height 83
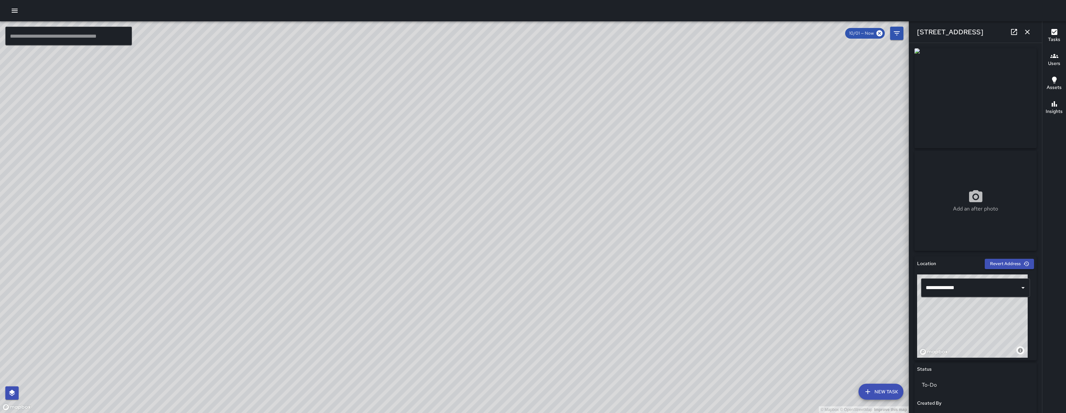
click at [975, 333] on div "© Mapbox © OpenStreetMap Improve this map" at bounding box center [972, 315] width 111 height 83
click at [1031, 32] on button "button" at bounding box center [1026, 31] width 13 height 13
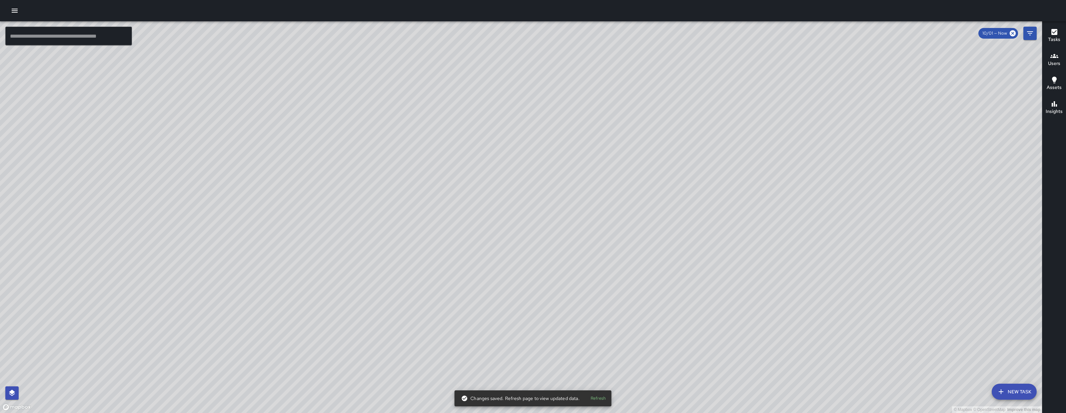
click at [999, 395] on icon "button" at bounding box center [1001, 392] width 8 height 8
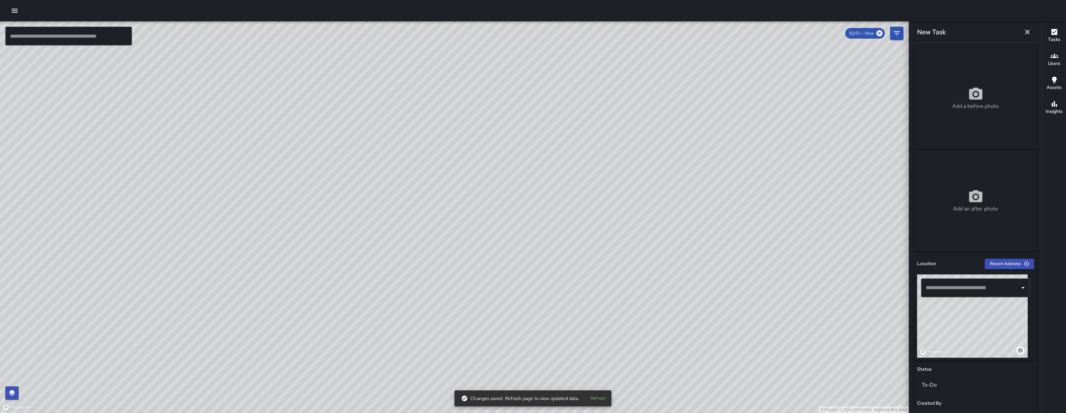
click at [967, 83] on div "Add a before photo" at bounding box center [975, 98] width 122 height 100
type input "**********"
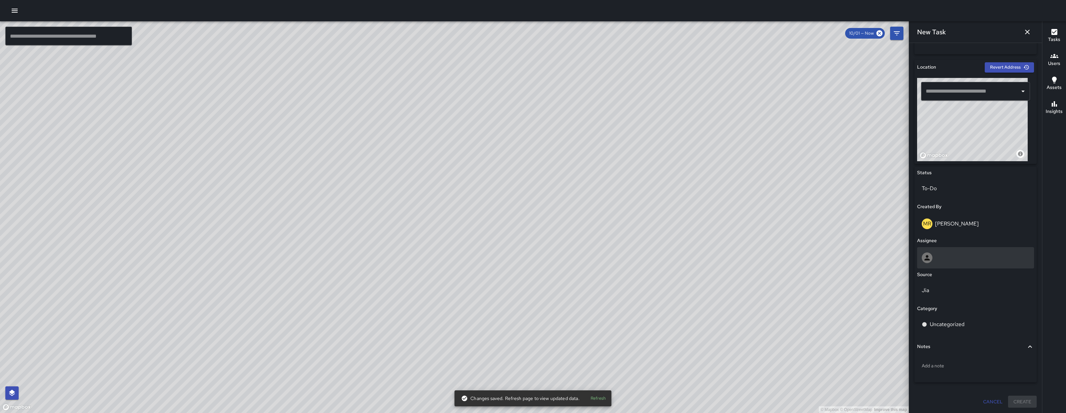
click at [979, 252] on div at bounding box center [975, 257] width 117 height 21
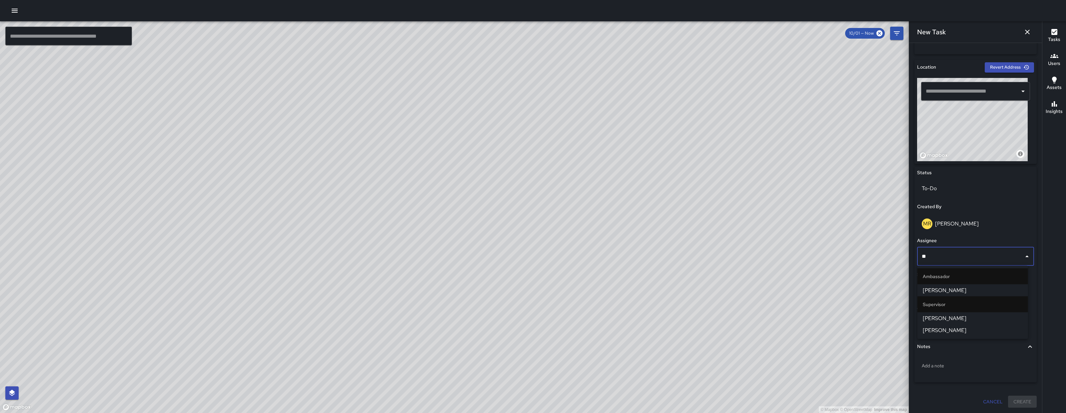
type input "***"
click at [948, 286] on span "[PERSON_NAME]" at bounding box center [973, 290] width 100 height 8
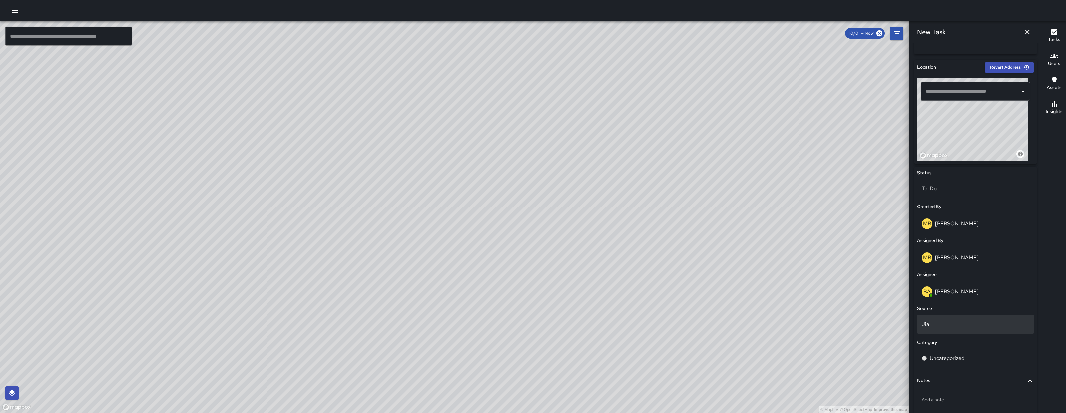
click at [952, 325] on p "Jia" at bounding box center [976, 324] width 108 height 8
click at [940, 363] on li "Email" at bounding box center [972, 363] width 111 height 12
click at [943, 357] on p "Uncategorized" at bounding box center [947, 358] width 35 height 8
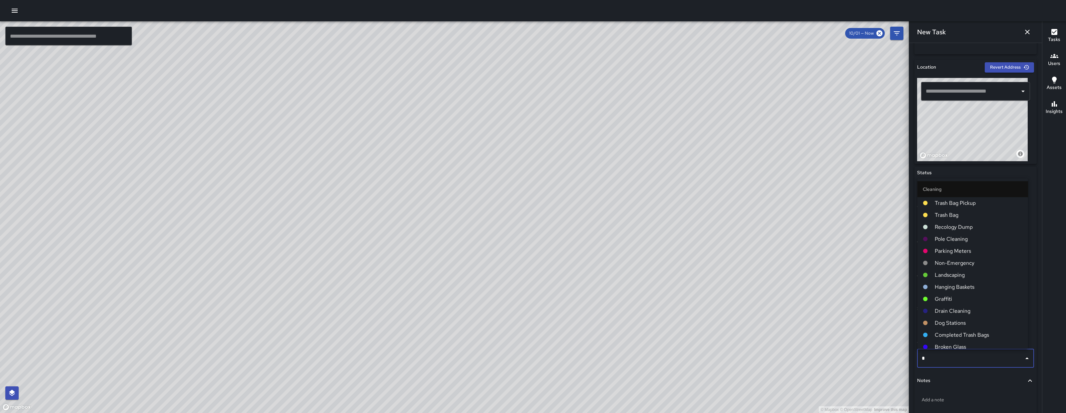
type input "**"
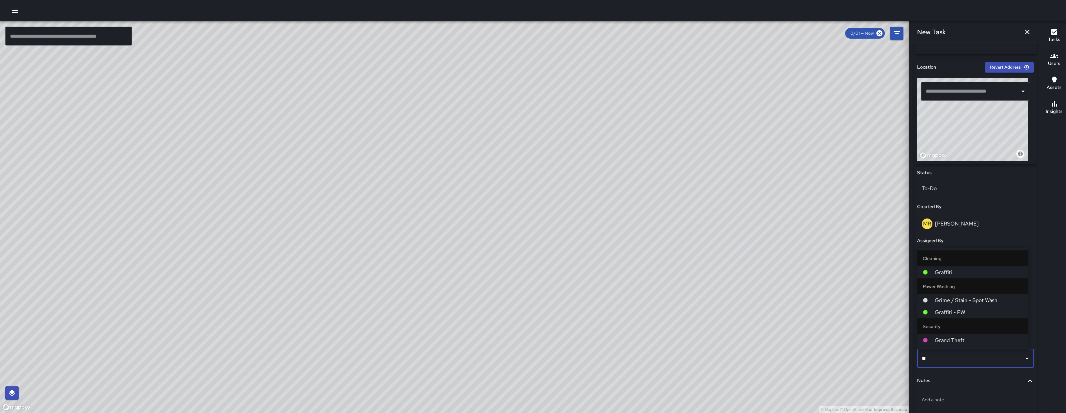
click at [943, 277] on li "Graffiti" at bounding box center [972, 272] width 111 height 12
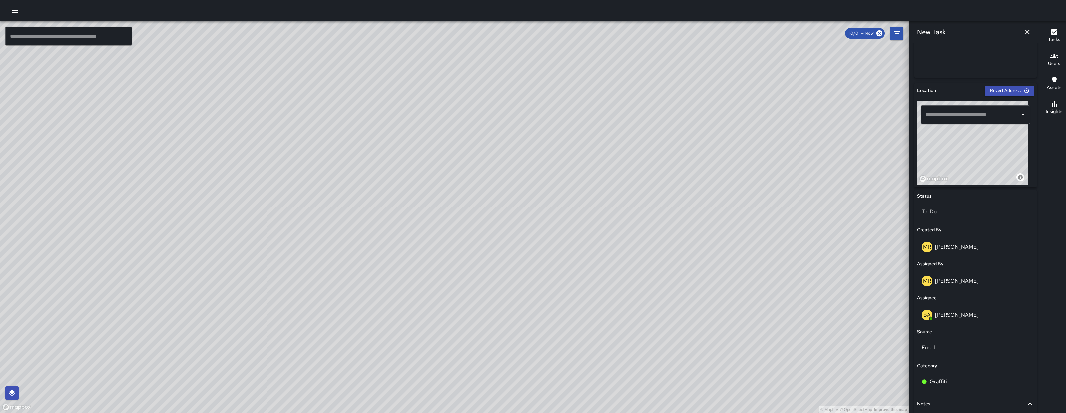
scroll to position [0, 0]
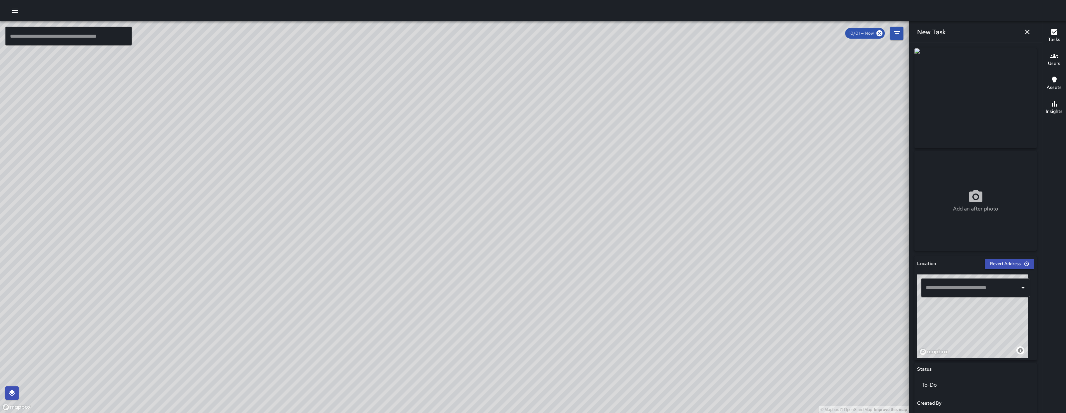
click at [987, 293] on input "text" at bounding box center [970, 287] width 93 height 13
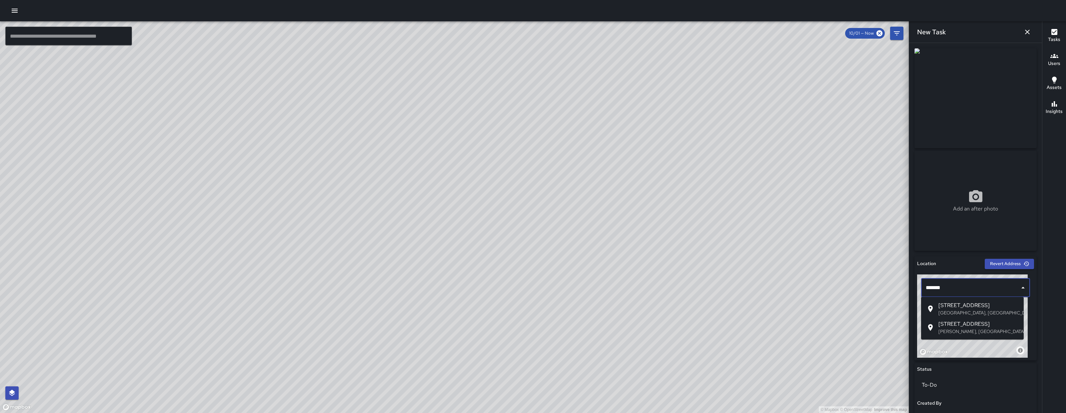
click at [966, 311] on p "San Francisco, CA, USA" at bounding box center [978, 312] width 80 height 7
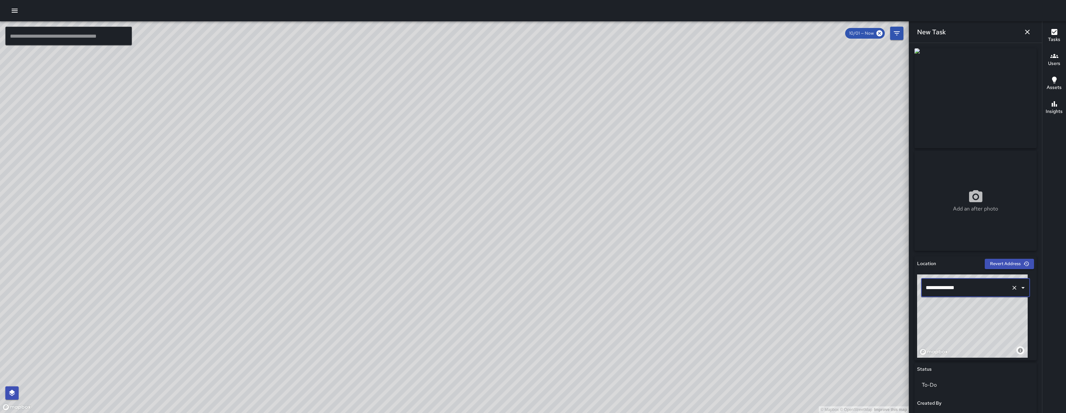
type input "**********"
click at [993, 313] on div "© Mapbox © OpenStreetMap Improve this map" at bounding box center [972, 315] width 111 height 83
click at [992, 314] on div "© Mapbox © OpenStreetMap Improve this map" at bounding box center [972, 315] width 111 height 83
click at [987, 318] on div "© Mapbox © OpenStreetMap Improve this map" at bounding box center [972, 315] width 111 height 83
click at [985, 320] on div "© Mapbox © OpenStreetMap Improve this map" at bounding box center [972, 315] width 111 height 83
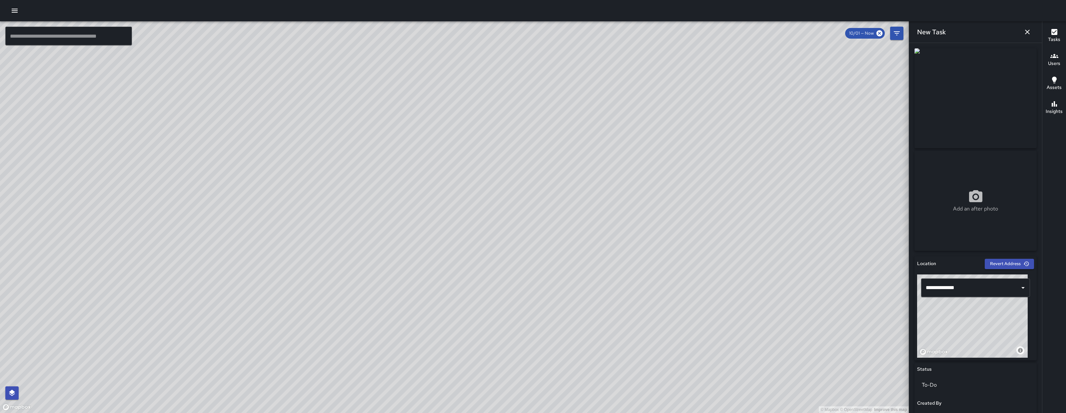
drag, startPoint x: 974, startPoint y: 335, endPoint x: 971, endPoint y: 337, distance: 3.8
click at [971, 337] on div "© Mapbox © OpenStreetMap Improve this map" at bounding box center [972, 315] width 111 height 83
click at [971, 338] on div "© Mapbox © OpenStreetMap Improve this map" at bounding box center [972, 315] width 111 height 83
drag, startPoint x: 970, startPoint y: 338, endPoint x: 966, endPoint y: 344, distance: 8.1
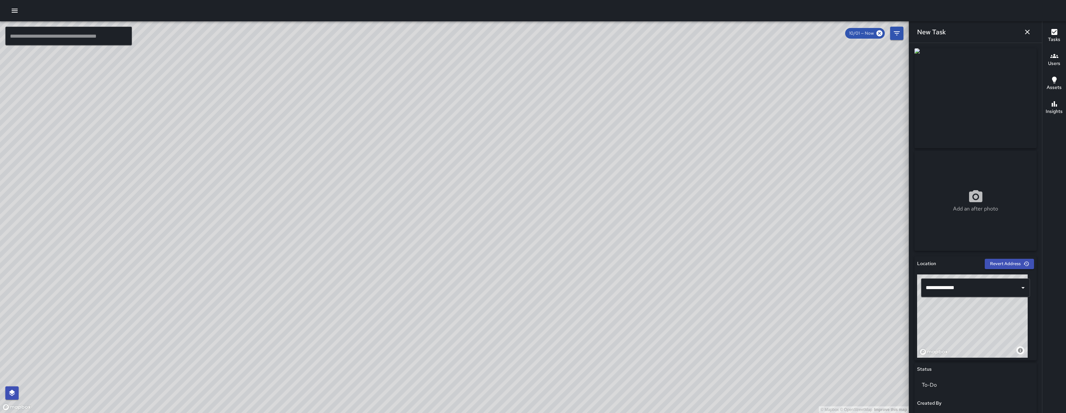
click at [970, 338] on div "© Mapbox © OpenStreetMap Improve this map" at bounding box center [972, 315] width 111 height 83
click at [966, 344] on div "© Mapbox © OpenStreetMap Improve this map" at bounding box center [972, 315] width 111 height 83
drag, startPoint x: 961, startPoint y: 349, endPoint x: 957, endPoint y: 353, distance: 5.7
click at [957, 352] on div "© Mapbox © OpenStreetMap Improve this map" at bounding box center [972, 315] width 111 height 83
click at [951, 358] on div "**********" at bounding box center [975, 308] width 122 height 104
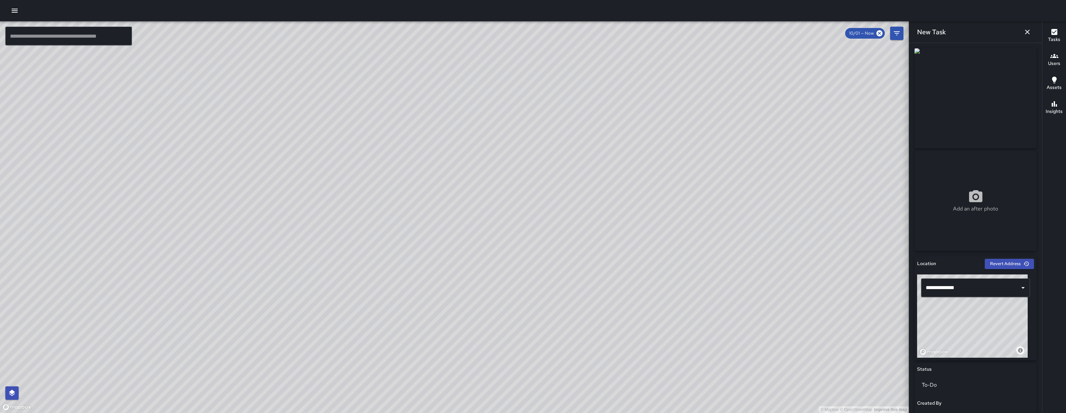
click at [969, 336] on div "© Mapbox © OpenStreetMap Improve this map" at bounding box center [972, 315] width 111 height 83
drag, startPoint x: 968, startPoint y: 337, endPoint x: 964, endPoint y: 341, distance: 5.4
click at [964, 341] on div "© Mapbox © OpenStreetMap Improve this map" at bounding box center [972, 315] width 111 height 83
click at [963, 345] on div "© Mapbox © OpenStreetMap Improve this map" at bounding box center [972, 315] width 111 height 83
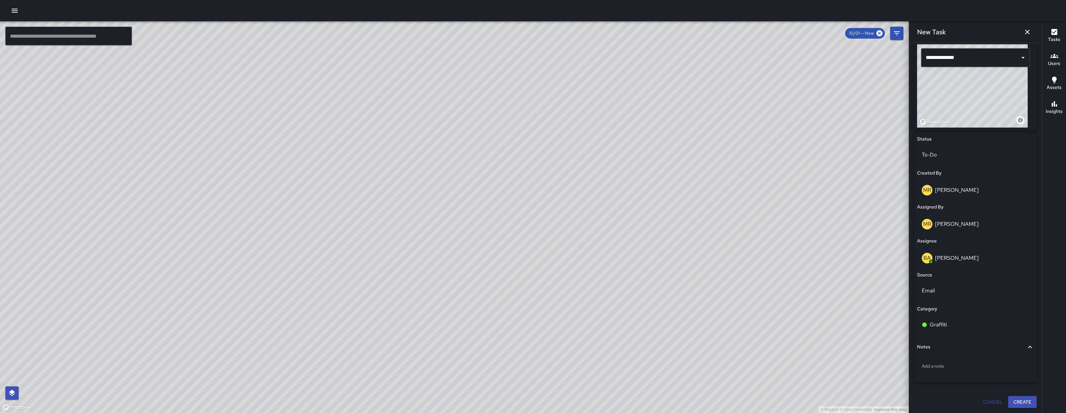
click at [1013, 400] on button "Create" at bounding box center [1022, 402] width 29 height 12
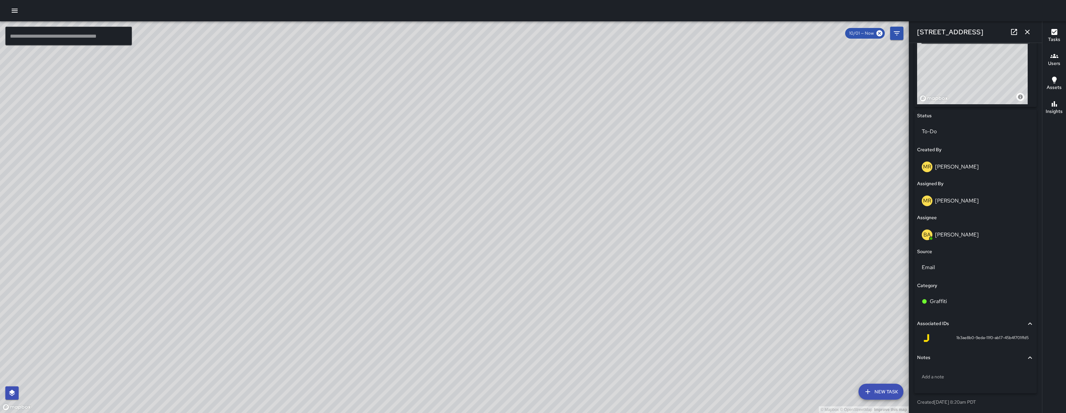
scroll to position [0, 0]
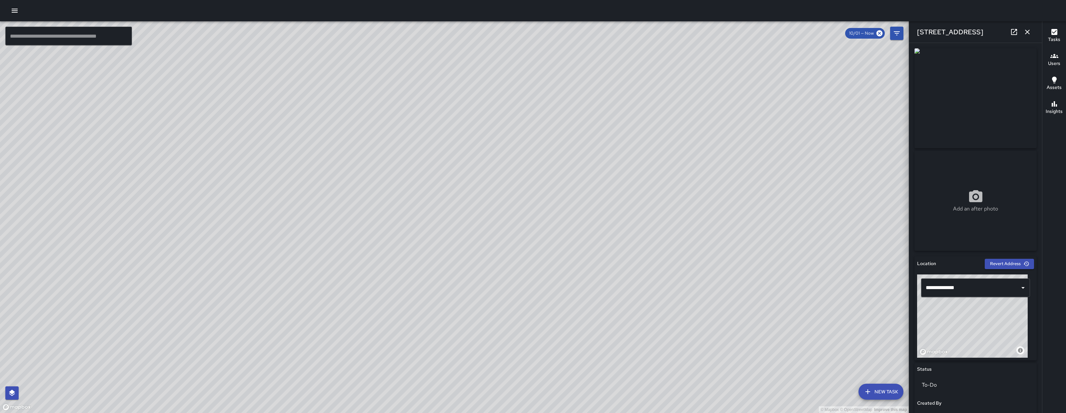
click at [1031, 33] on icon "button" at bounding box center [1027, 32] width 8 height 8
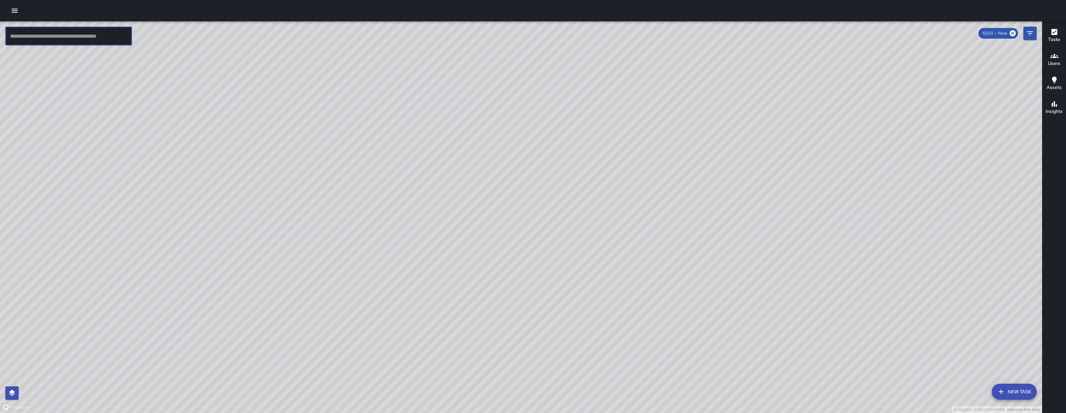
paste input "**********"
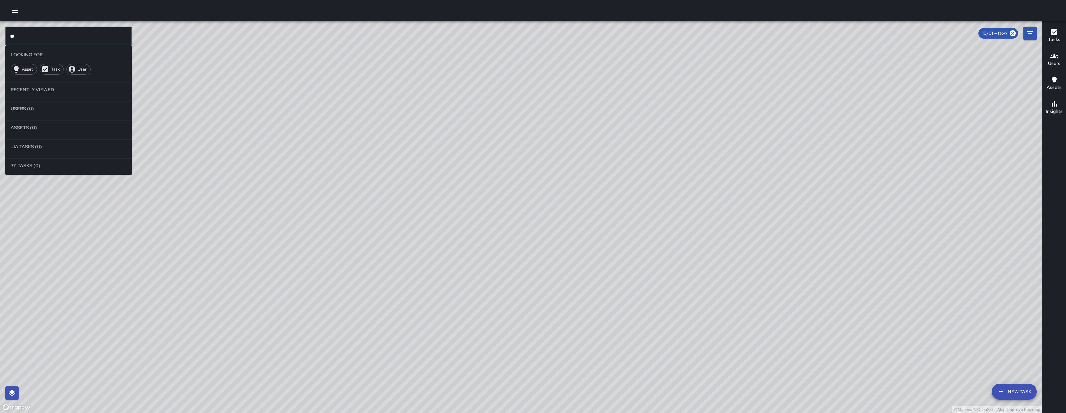
type input "*"
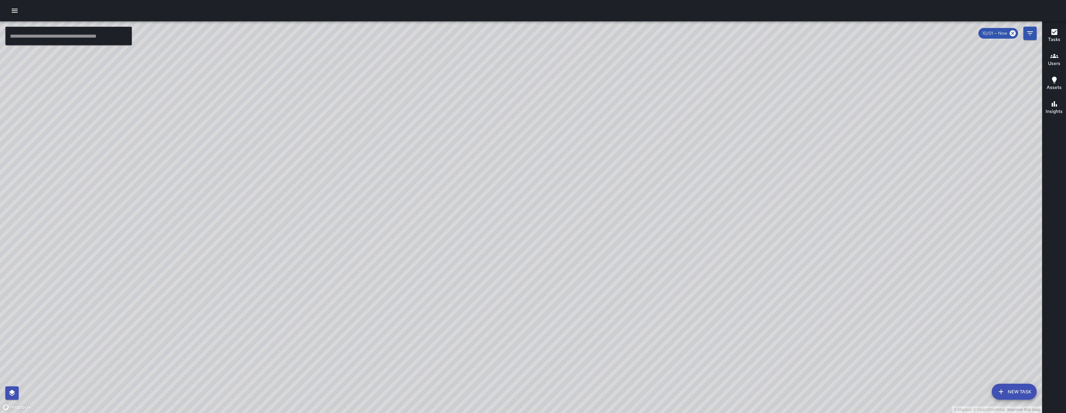
click at [1029, 32] on icon "Filters" at bounding box center [1030, 33] width 8 height 8
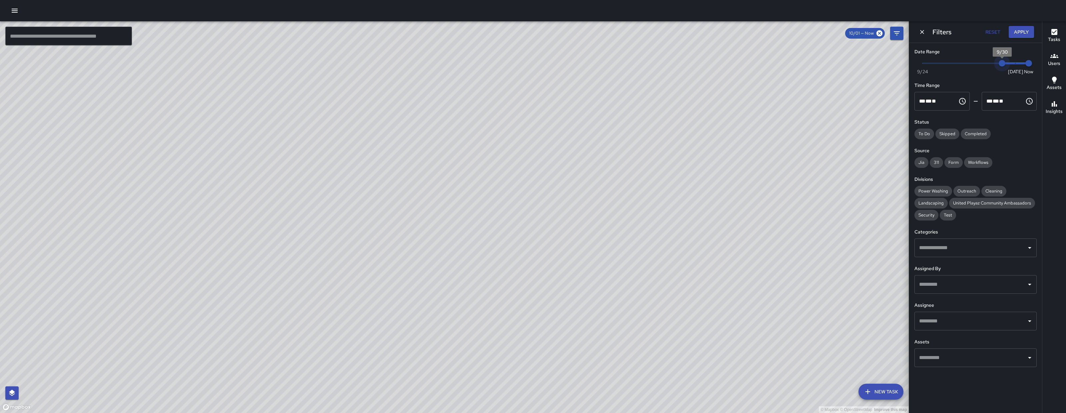
click at [1003, 63] on span "9/30" at bounding box center [1002, 63] width 7 height 7
type input "*"
drag, startPoint x: 1003, startPoint y: 63, endPoint x: 920, endPoint y: 61, distance: 83.3
click at [920, 61] on span "9/24" at bounding box center [922, 63] width 7 height 7
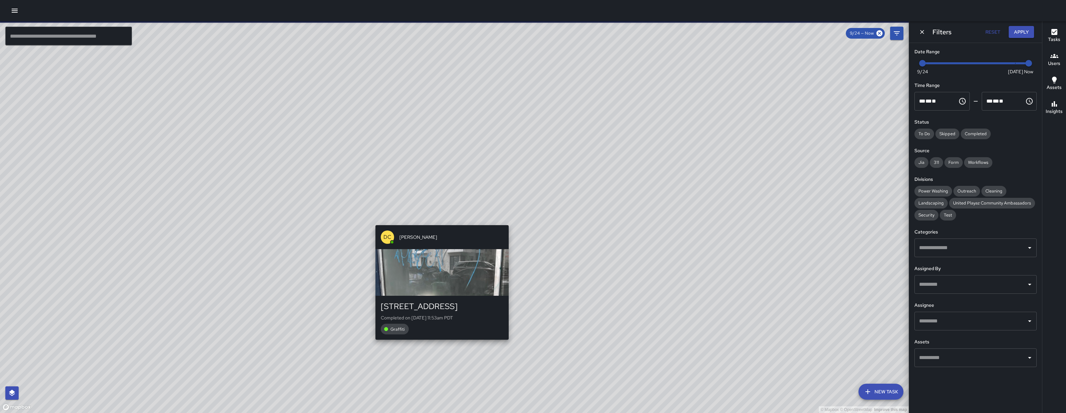
click at [441, 219] on div "© Mapbox © OpenStreetMap Improve this map DC Dago Cervantes 360 6th Street Comp…" at bounding box center [454, 217] width 909 height 392
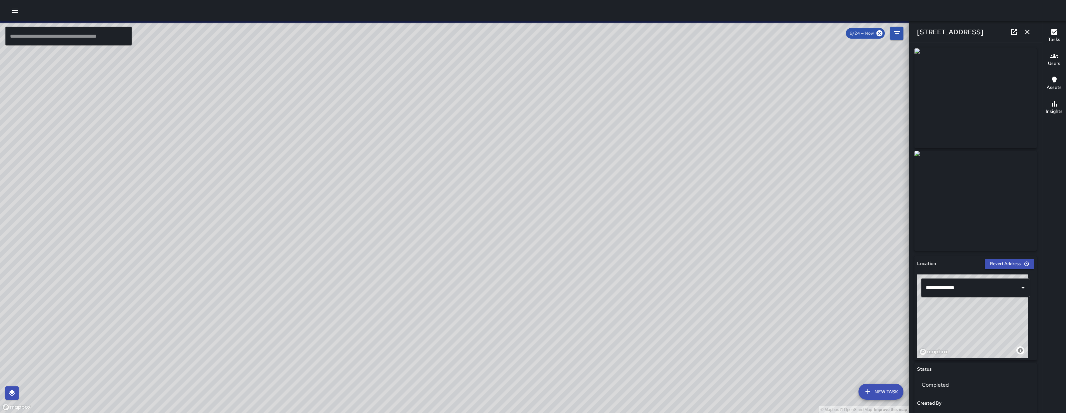
click at [1010, 37] on link at bounding box center [1013, 31] width 13 height 13
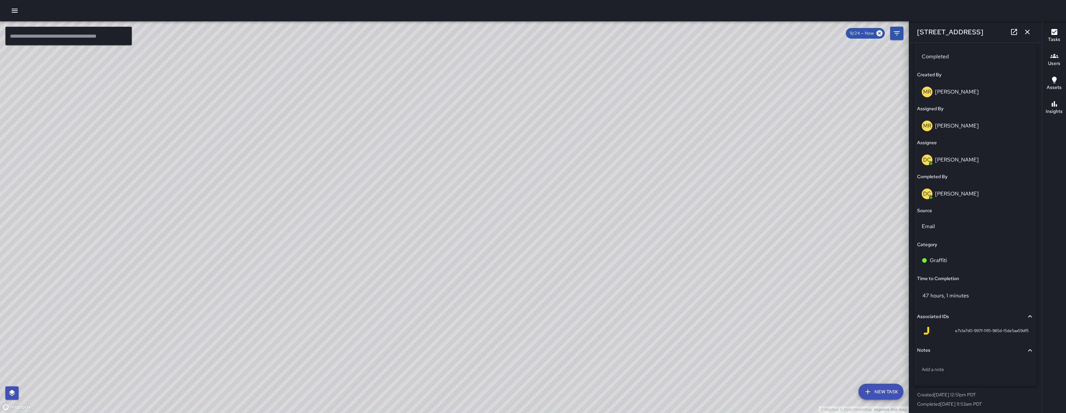
scroll to position [330, 0]
click at [1028, 33] on icon "button" at bounding box center [1027, 32] width 5 height 5
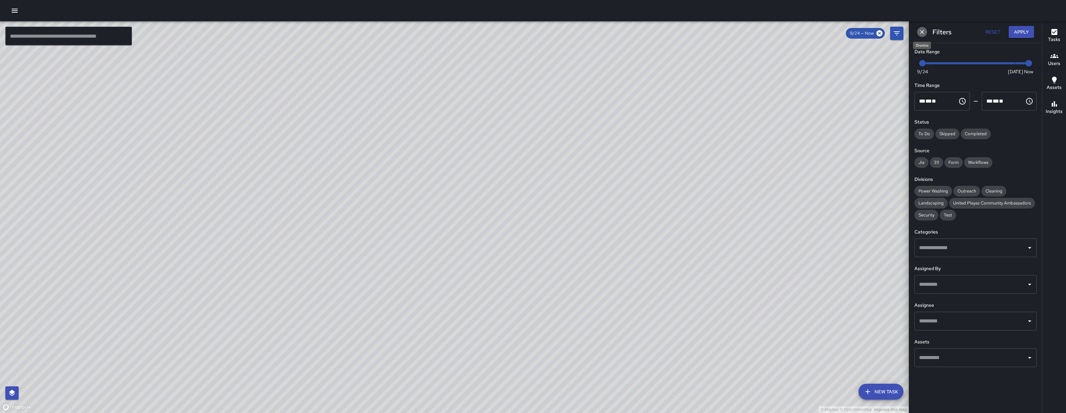
click at [924, 32] on icon "Dismiss" at bounding box center [922, 32] width 7 height 7
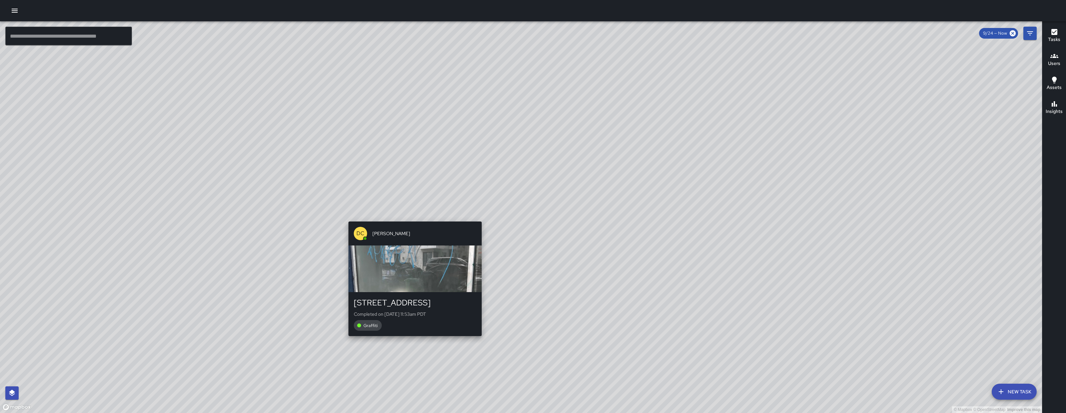
click at [478, 216] on div "© Mapbox © OpenStreetMap Improve this map DC Dago Cervantes 360 6th Street Comp…" at bounding box center [521, 217] width 1042 height 392
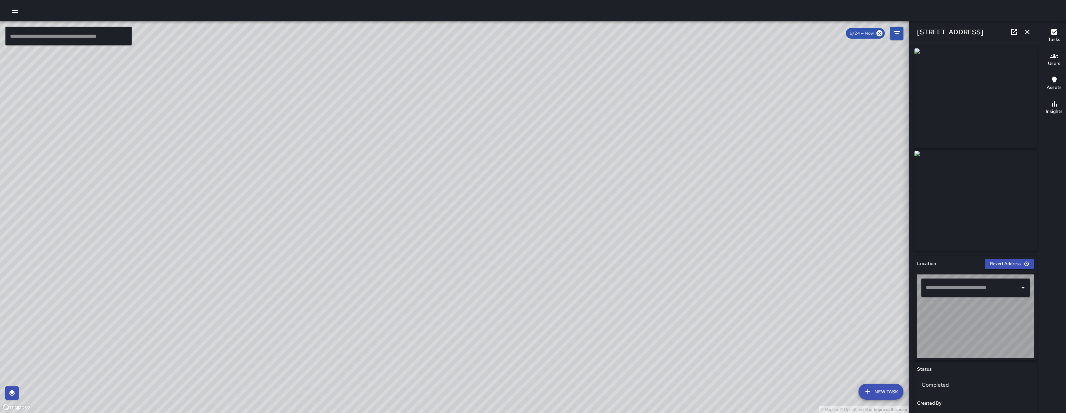
type input "**********"
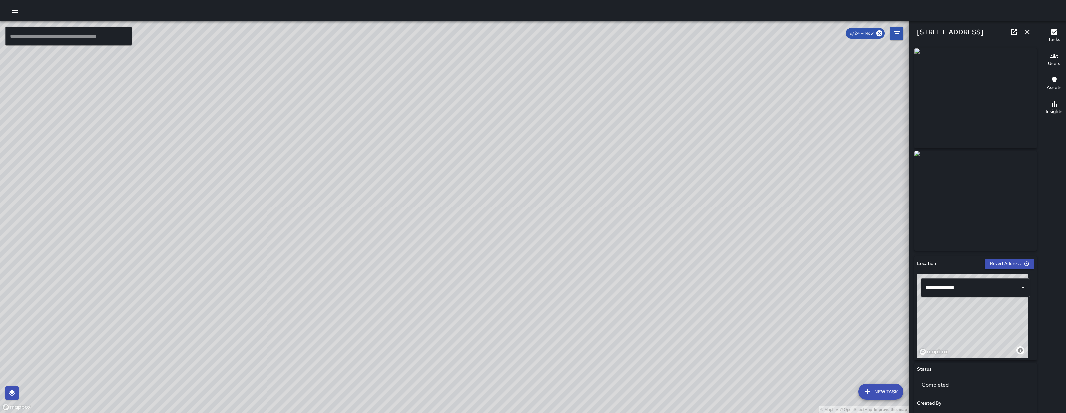
click at [1027, 34] on icon "button" at bounding box center [1027, 32] width 8 height 8
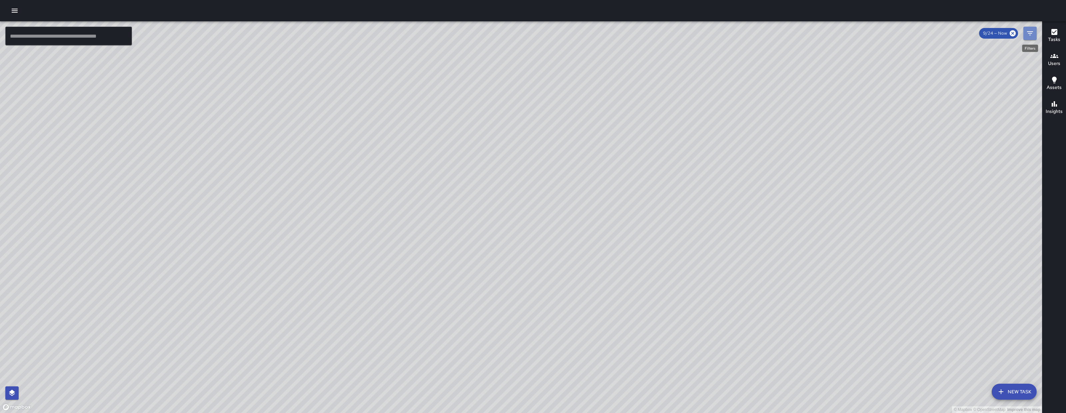
click at [1028, 36] on icon "Filters" at bounding box center [1030, 33] width 8 height 8
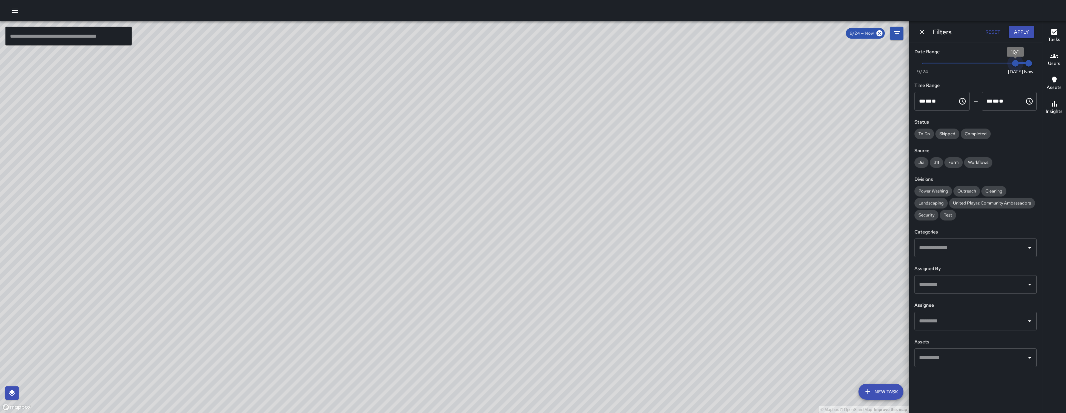
drag, startPoint x: 935, startPoint y: 65, endPoint x: 1025, endPoint y: 63, distance: 90.6
click at [1025, 63] on span "Now Today 9/24 10/1 8:37 am" at bounding box center [975, 63] width 106 height 10
click at [1026, 32] on button "Apply" at bounding box center [1021, 32] width 25 height 12
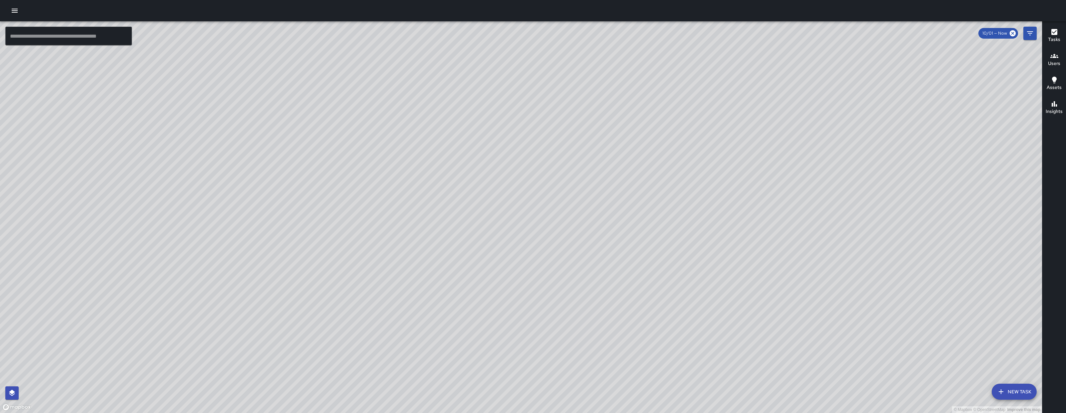
drag, startPoint x: 1029, startPoint y: 43, endPoint x: 1029, endPoint y: 40, distance: 3.3
click at [1029, 43] on div "© Mapbox © OpenStreetMap Improve this map" at bounding box center [521, 217] width 1042 height 392
click at [1030, 37] on icon "Filters" at bounding box center [1030, 33] width 8 height 8
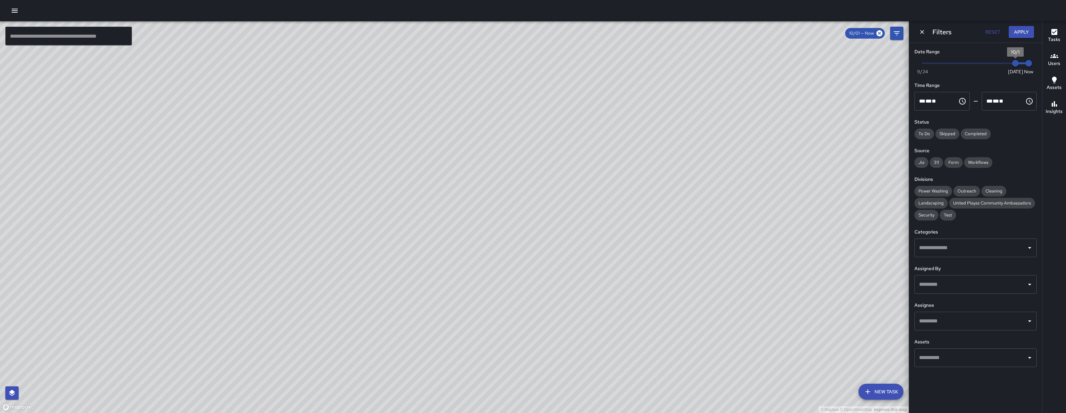
type input "*"
drag, startPoint x: 1015, startPoint y: 63, endPoint x: 1009, endPoint y: 65, distance: 7.1
click at [1005, 65] on span "9/30" at bounding box center [1002, 63] width 7 height 7
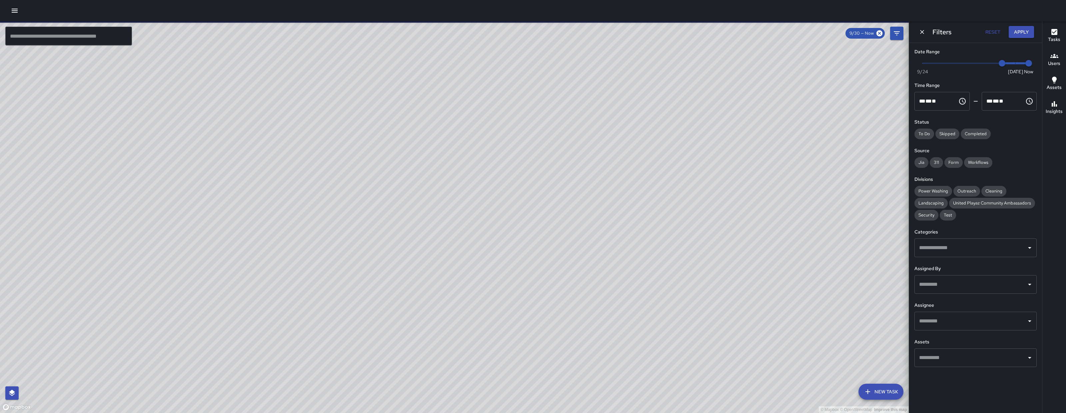
click at [236, 194] on div "© Mapbox © OpenStreetMap Improve this map" at bounding box center [454, 217] width 909 height 392
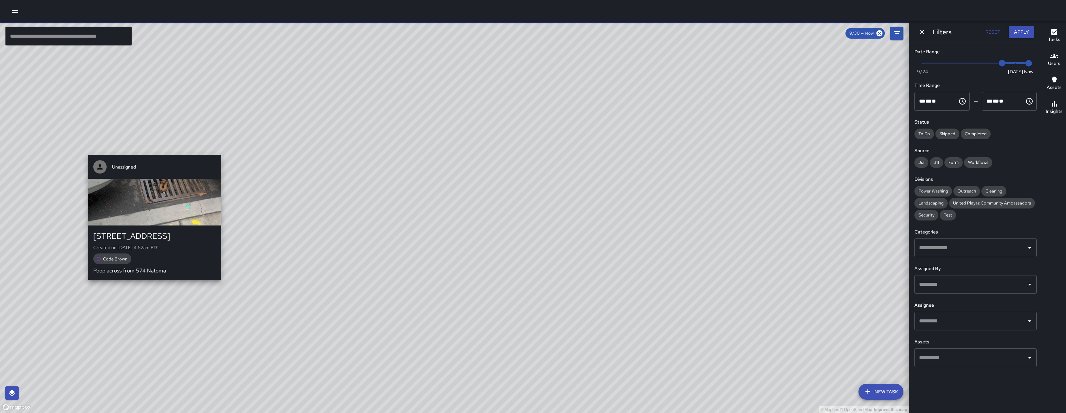
click at [154, 151] on div "© Mapbox © OpenStreetMap Improve this map Unassigned 574 Natoma Street Created …" at bounding box center [454, 217] width 909 height 392
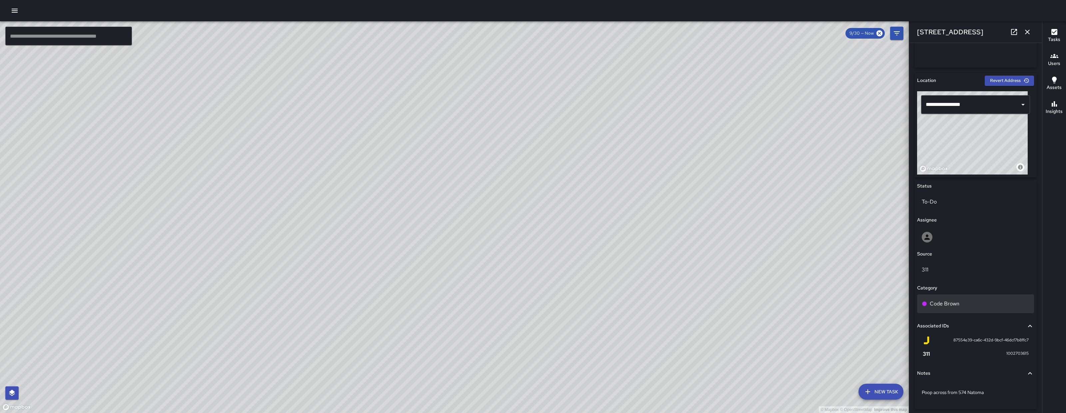
scroll to position [199, 0]
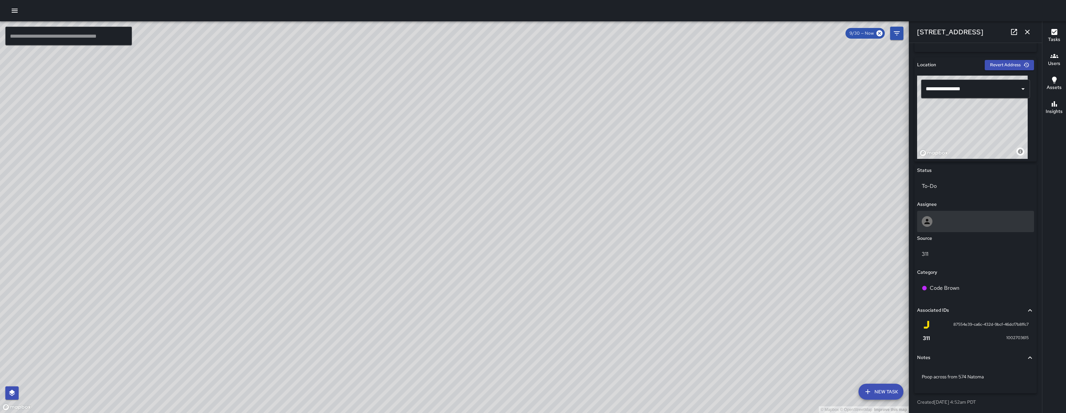
click at [964, 227] on div at bounding box center [975, 221] width 117 height 21
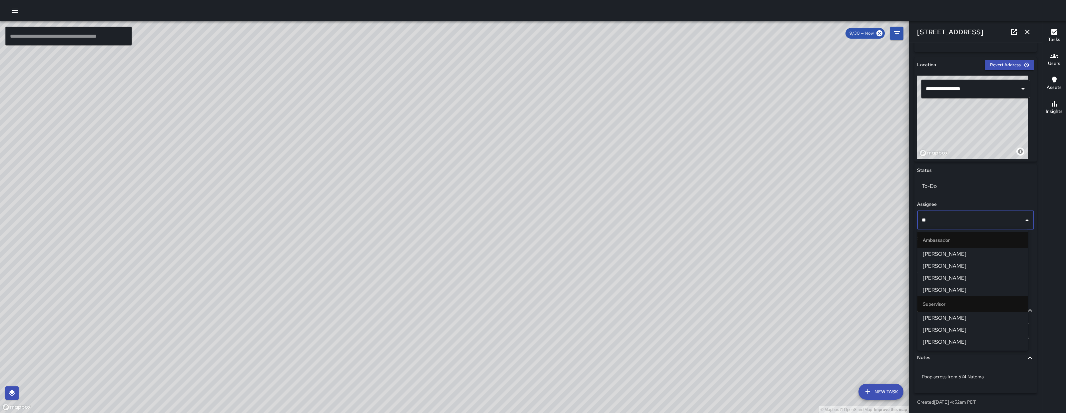
type input "***"
click at [950, 252] on span "[PERSON_NAME]" at bounding box center [973, 254] width 100 height 8
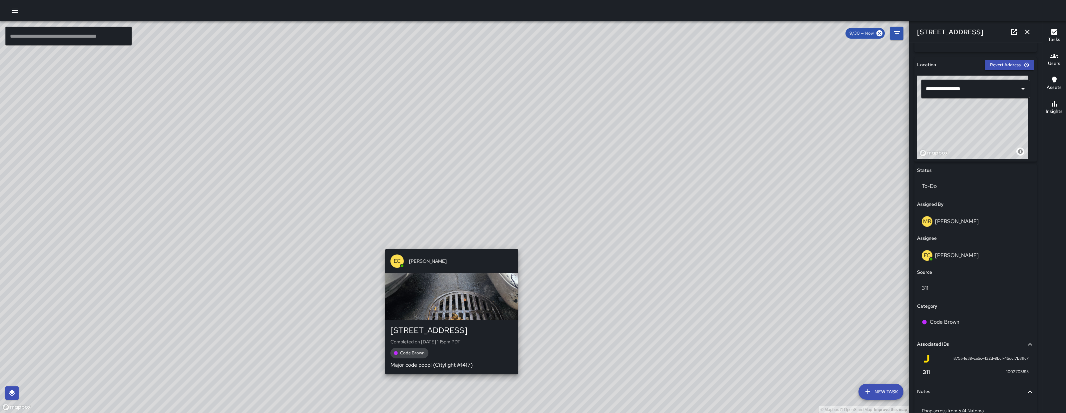
click at [450, 244] on div "© Mapbox © OpenStreetMap Improve this map EC Enrique Cervantes 581 Natoma Stree…" at bounding box center [454, 217] width 909 height 392
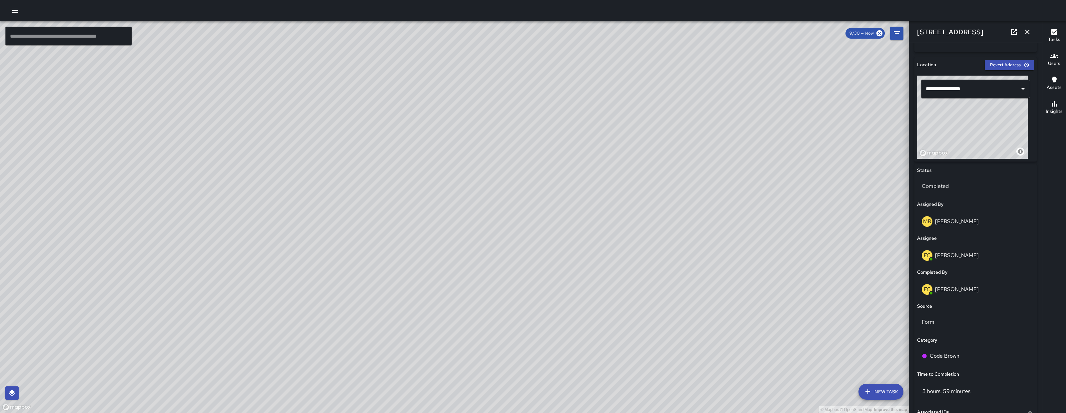
click at [452, 193] on div "© Mapbox © OpenStreetMap Improve this map EC Enrique Cervantes 574 Natoma Stree…" at bounding box center [454, 217] width 909 height 392
click at [960, 180] on div "To-Do" at bounding box center [975, 186] width 117 height 19
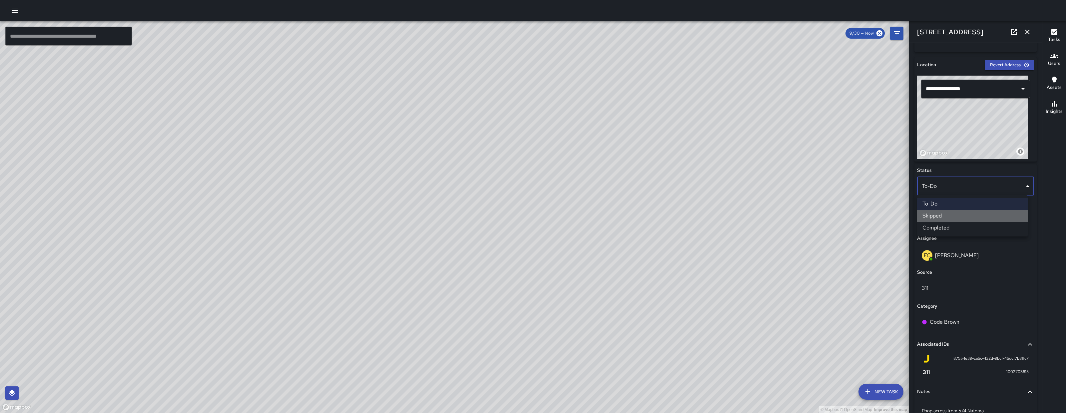
click at [956, 213] on li "Skipped" at bounding box center [972, 216] width 111 height 12
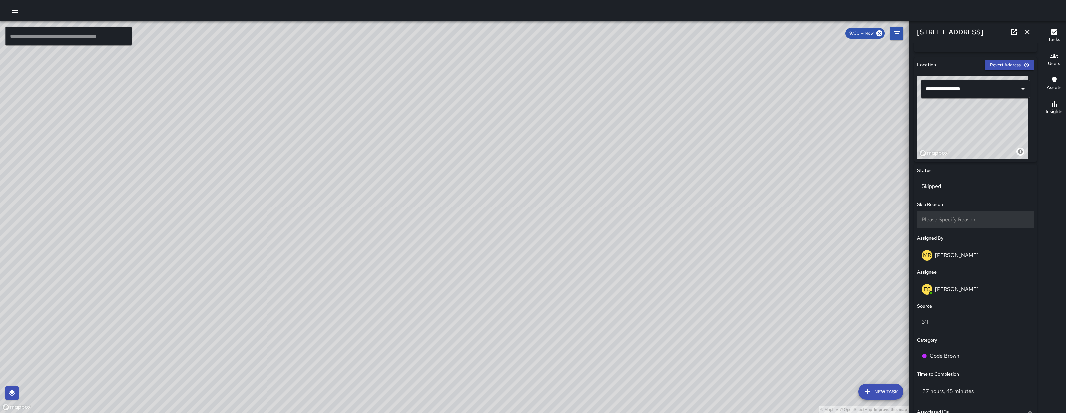
click at [958, 218] on span "Please Specify Reason" at bounding box center [949, 219] width 54 height 7
click at [954, 248] on li "Duplicate" at bounding box center [972, 250] width 111 height 12
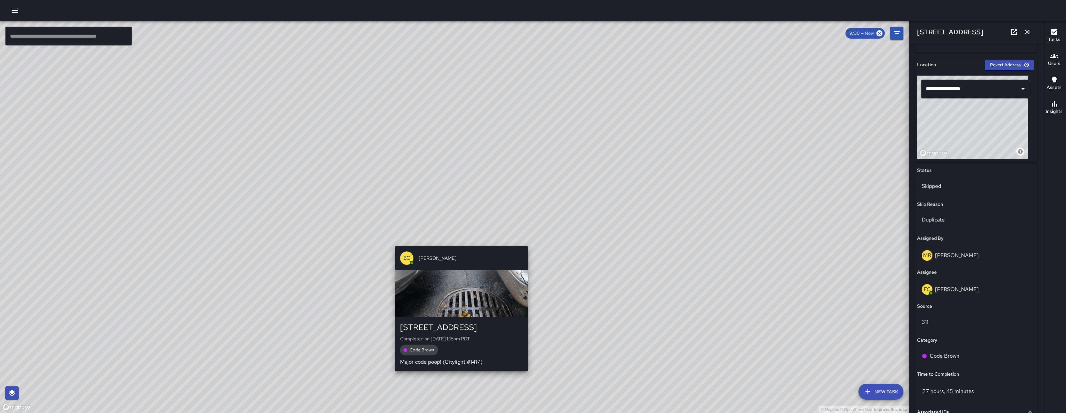
click at [460, 242] on div "© Mapbox © OpenStreetMap Improve this map EC Enrique Cervantes 581 Natoma Stree…" at bounding box center [454, 217] width 909 height 392
type input "**********"
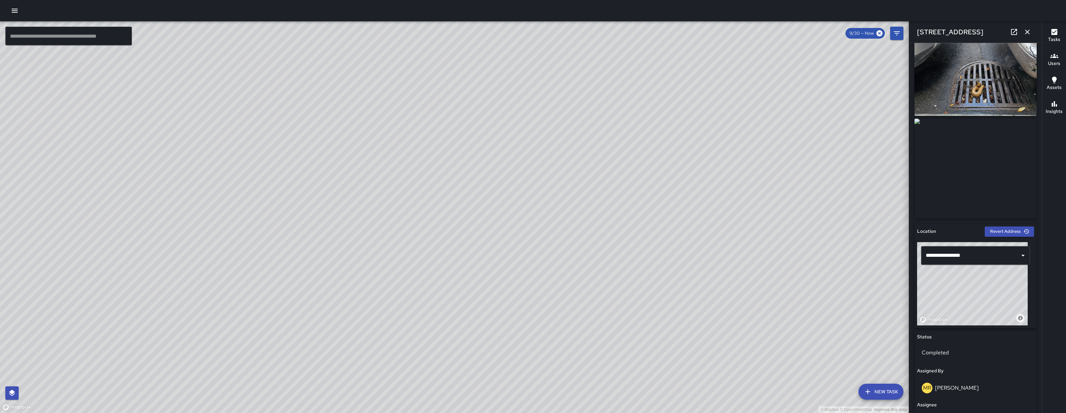
scroll to position [13, 0]
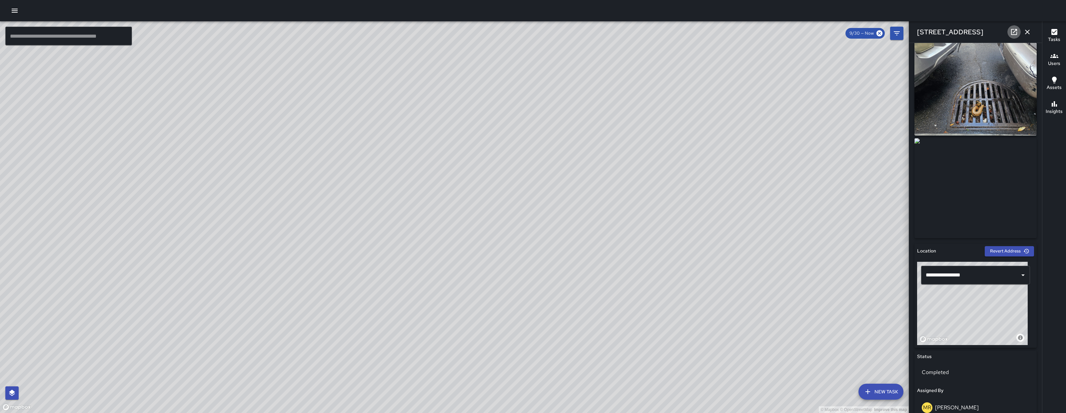
click at [1014, 26] on link at bounding box center [1013, 31] width 13 height 13
click at [1025, 33] on icon "button" at bounding box center [1027, 32] width 5 height 5
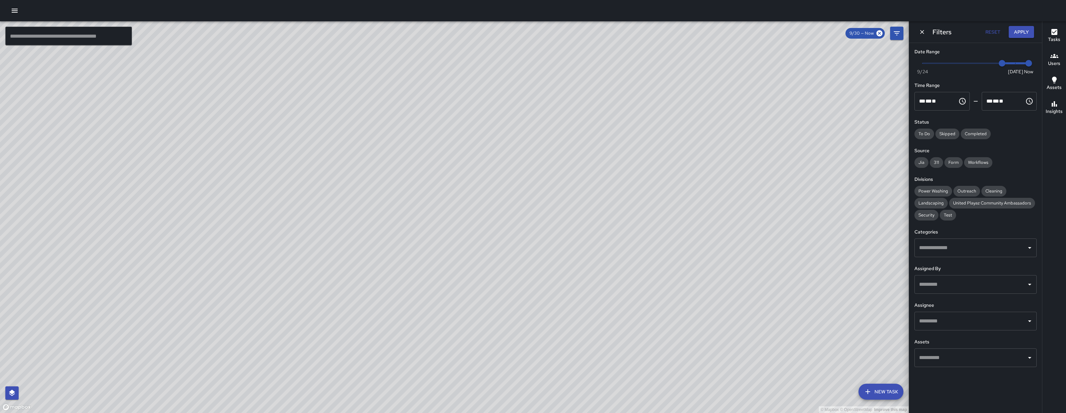
drag, startPoint x: 858, startPoint y: 316, endPoint x: 506, endPoint y: 220, distance: 364.7
click at [516, 222] on div "© Mapbox © OpenStreetMap Improve this map" at bounding box center [454, 217] width 909 height 392
drag, startPoint x: 506, startPoint y: 220, endPoint x: 464, endPoint y: 219, distance: 42.3
click at [500, 219] on div "© Mapbox © OpenStreetMap Improve this map" at bounding box center [454, 217] width 909 height 392
click at [480, 219] on div "© Mapbox © OpenStreetMap Improve this map" at bounding box center [454, 217] width 909 height 392
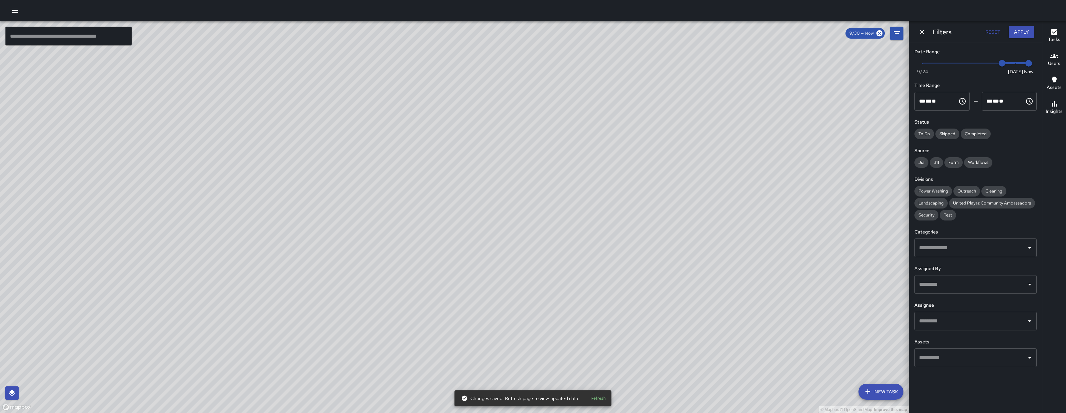
drag, startPoint x: 654, startPoint y: 113, endPoint x: 520, endPoint y: 218, distance: 170.7
click at [520, 218] on div "© Mapbox © OpenStreetMap Improve this map" at bounding box center [454, 217] width 909 height 392
drag, startPoint x: 1010, startPoint y: 61, endPoint x: 1021, endPoint y: 61, distance: 11.3
click at [1021, 61] on span "Now Today 9/24 9/30 10/1" at bounding box center [975, 63] width 106 height 10
click at [1018, 62] on span "10/1" at bounding box center [1015, 63] width 7 height 7
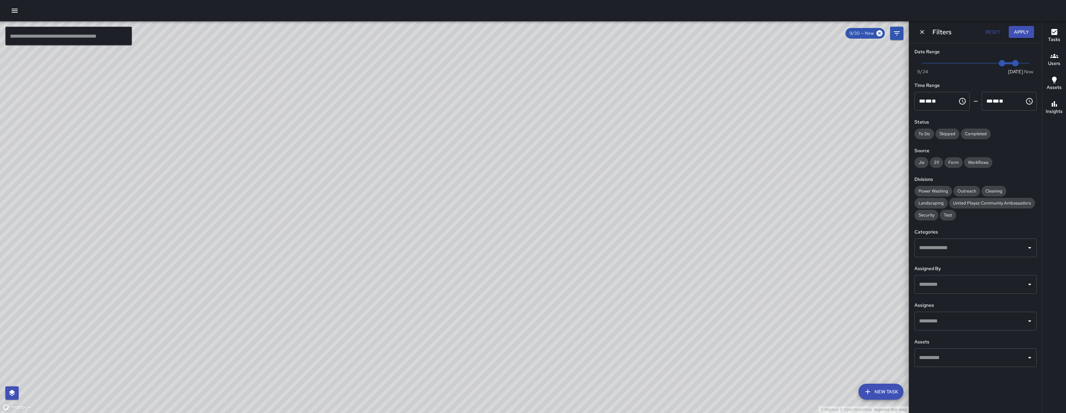
drag, startPoint x: 1030, startPoint y: 62, endPoint x: 1022, endPoint y: 64, distance: 8.1
click at [1034, 62] on div "Now Today 9/24 9/30 10/1" at bounding box center [975, 67] width 122 height 18
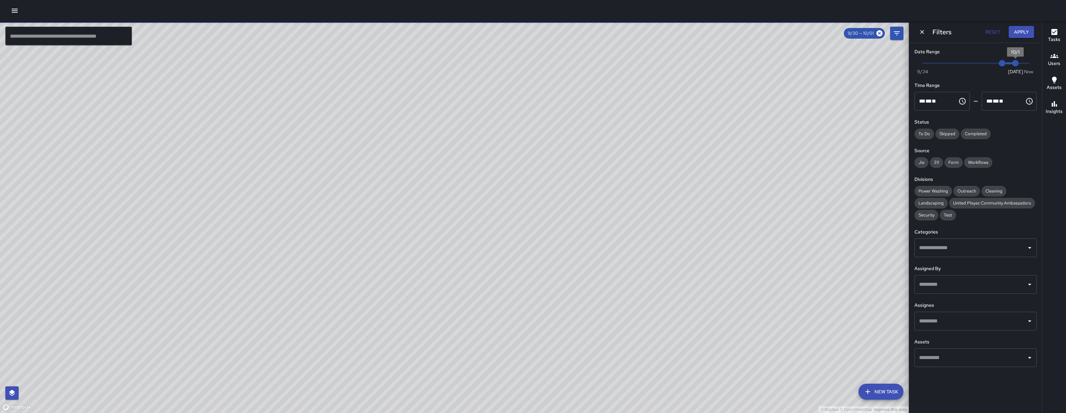
type input "*"
click at [1018, 65] on span "10/1" at bounding box center [1015, 63] width 7 height 7
drag, startPoint x: 1004, startPoint y: 64, endPoint x: 1029, endPoint y: 64, distance: 25.3
click at [1029, 64] on div "Now Today 9/24 10/1 8:39 am" at bounding box center [975, 67] width 122 height 18
click at [1019, 32] on button "Apply" at bounding box center [1021, 32] width 25 height 12
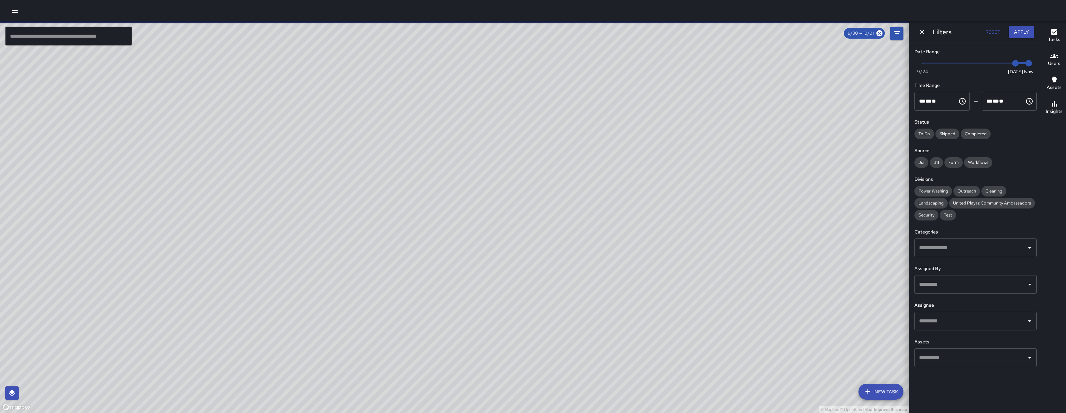
click at [1019, 32] on button "Apply" at bounding box center [1021, 32] width 25 height 12
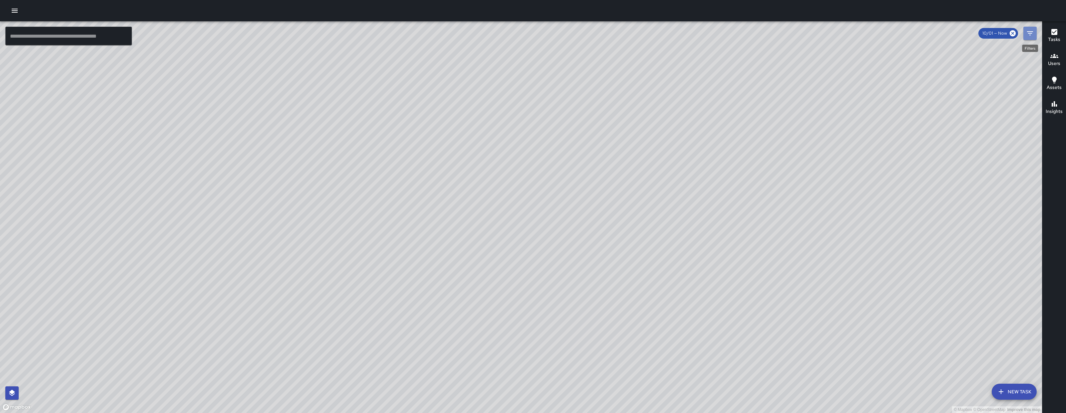
click at [1023, 29] on button "Filters" at bounding box center [1029, 33] width 13 height 13
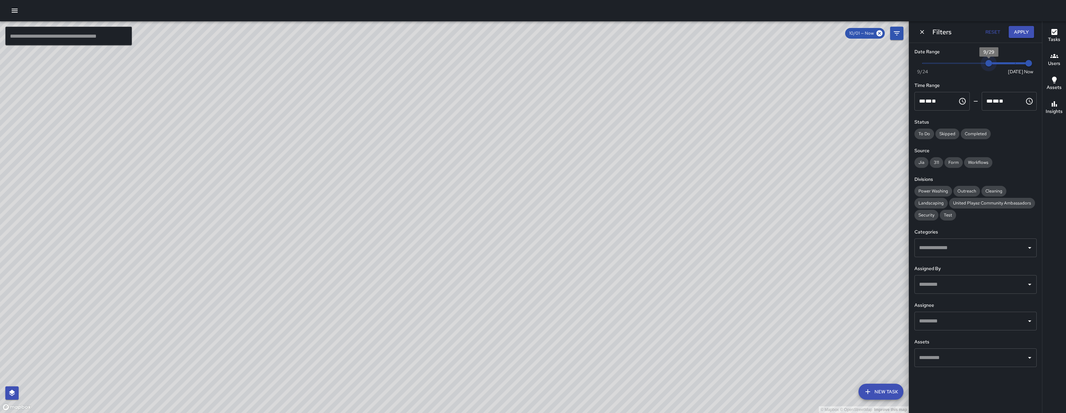
type input "*"
drag, startPoint x: 1016, startPoint y: 61, endPoint x: 978, endPoint y: 62, distance: 38.3
click at [985, 62] on span "9/29" at bounding box center [988, 63] width 7 height 7
click at [978, 62] on span "9/28" at bounding box center [975, 63] width 7 height 7
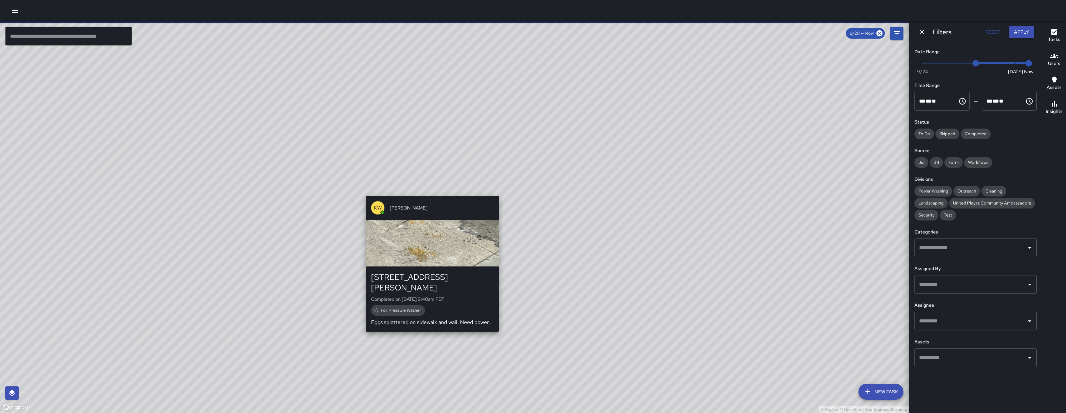
click at [428, 195] on div "KW Kenneth Ware 246 Shipley Street Completed on 9/30/2025, 9:40am PDT For Press…" at bounding box center [432, 263] width 139 height 141
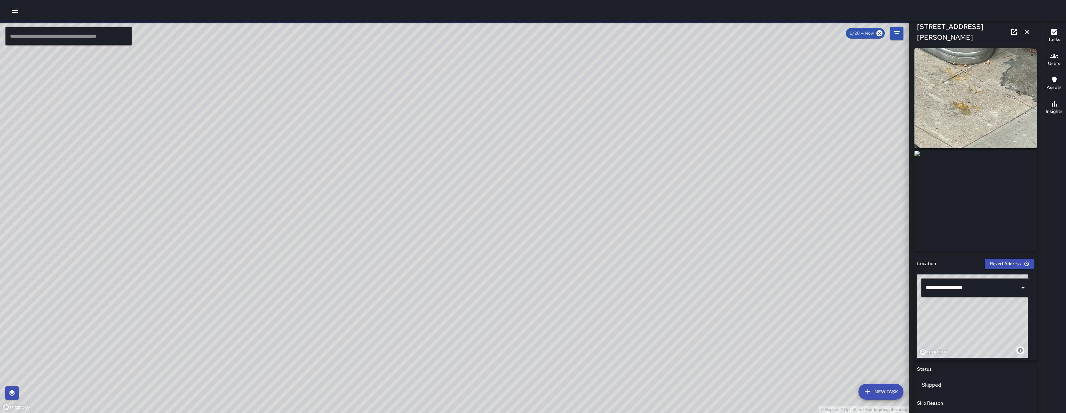
drag, startPoint x: 443, startPoint y: 255, endPoint x: 905, endPoint y: 26, distance: 515.4
click at [459, 262] on div "© Mapbox © OpenStreetMap Improve this map" at bounding box center [454, 217] width 909 height 392
click at [1025, 34] on icon "button" at bounding box center [1027, 32] width 8 height 8
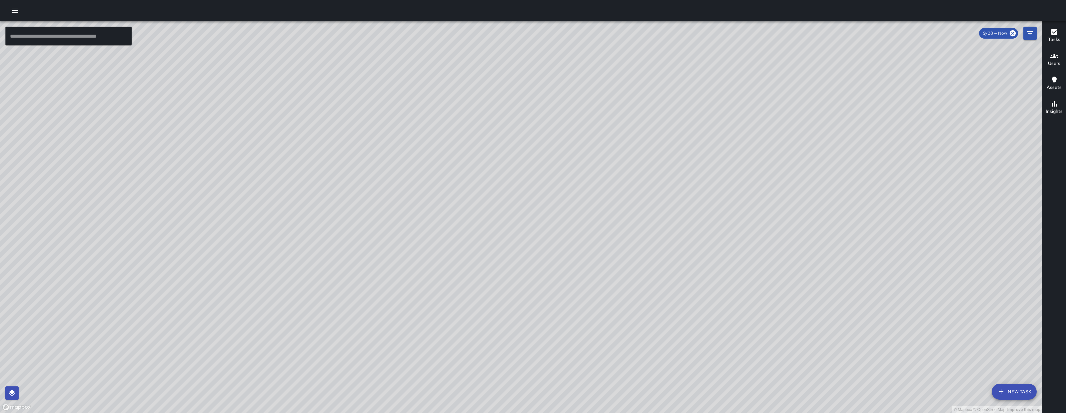
click at [1038, 35] on div "© Mapbox © OpenStreetMap Improve this map" at bounding box center [521, 217] width 1042 height 392
click at [1035, 34] on button "Filters" at bounding box center [1029, 33] width 13 height 13
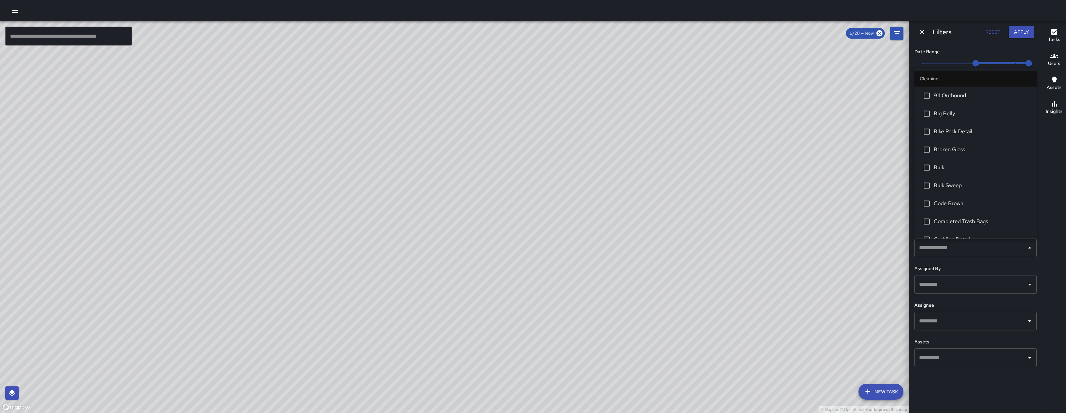
click at [979, 254] on div "​" at bounding box center [975, 247] width 122 height 19
type input "*"
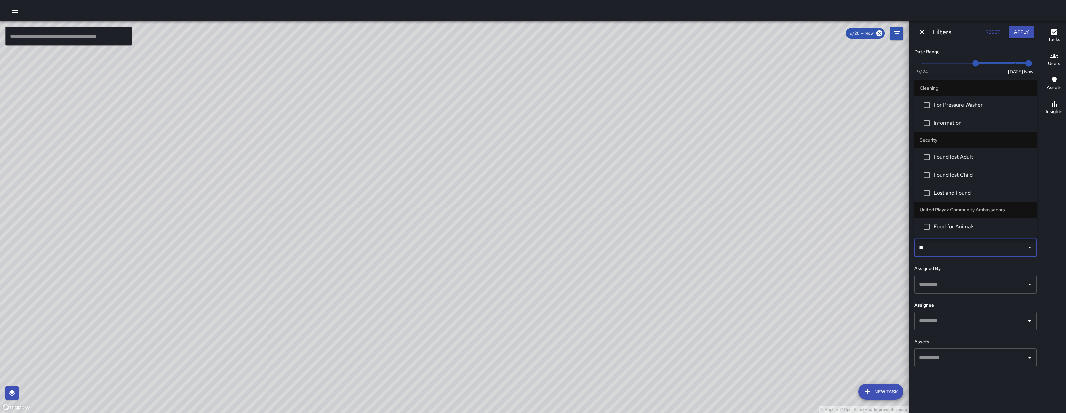
type input "***"
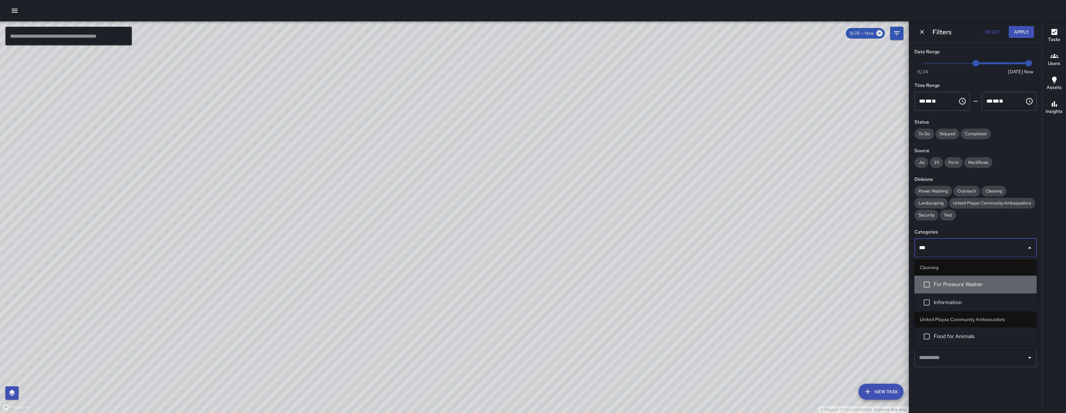
click at [975, 291] on li "For Pressure Washer" at bounding box center [975, 284] width 122 height 18
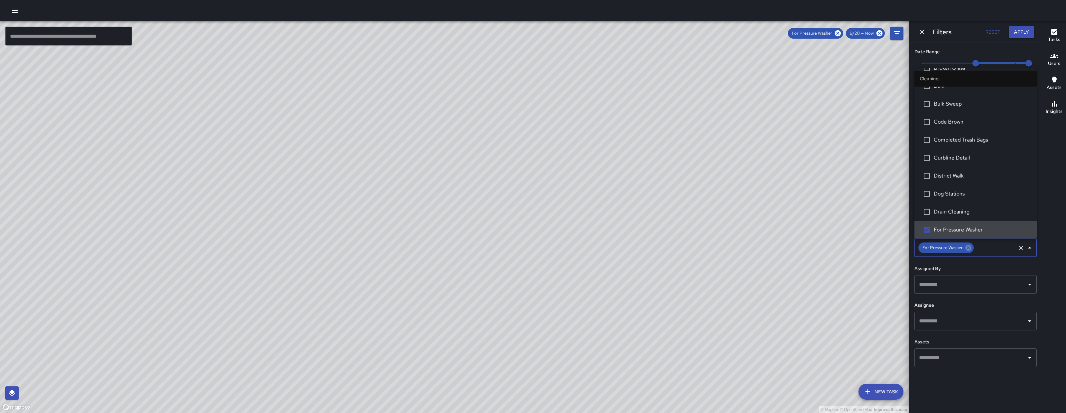
click at [344, 168] on div "© Mapbox © OpenStreetMap Improve this map KW Kenneth Ware 246 Shipley Street Co…" at bounding box center [454, 217] width 909 height 392
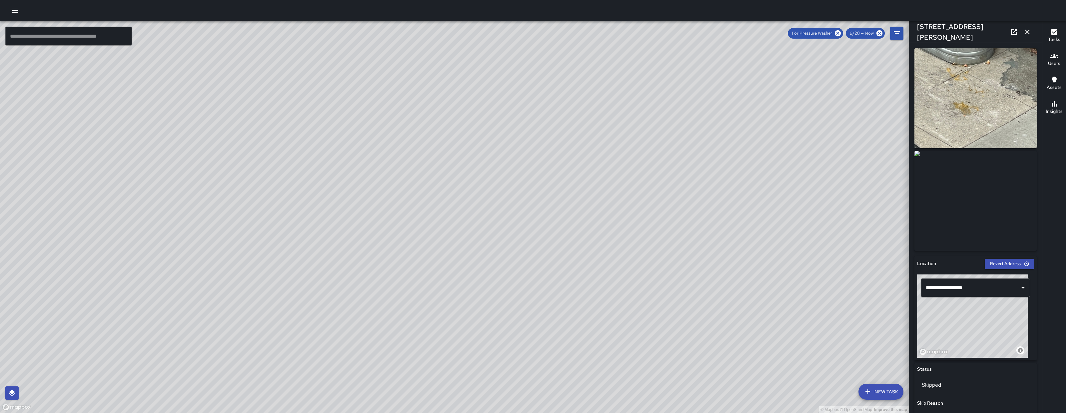
click at [1029, 31] on icon "button" at bounding box center [1027, 32] width 8 height 8
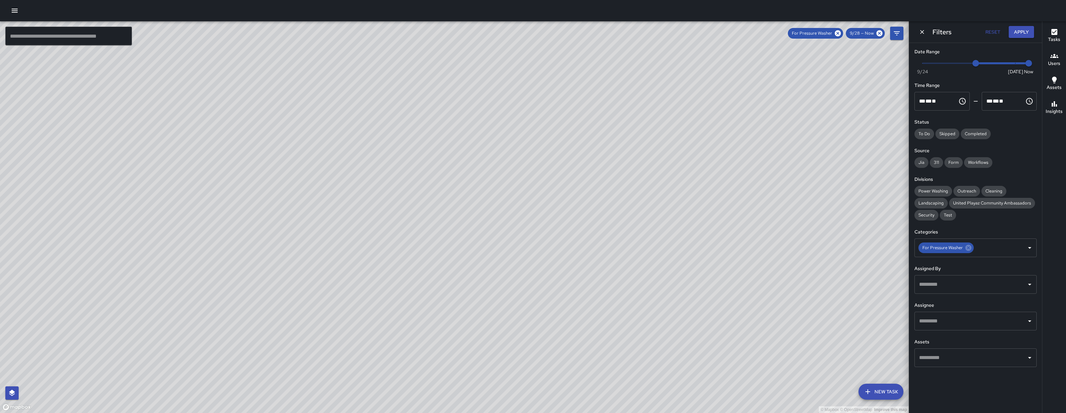
click at [922, 29] on icon "Dismiss" at bounding box center [922, 32] width 7 height 7
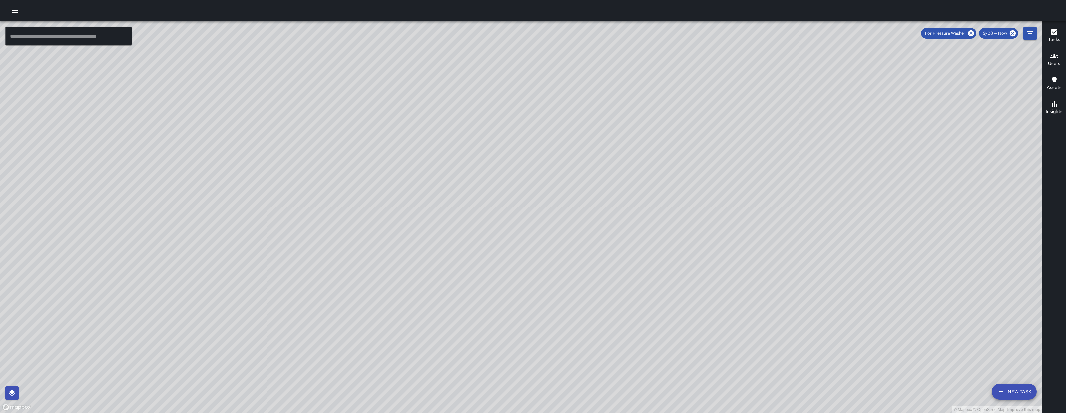
click at [300, 225] on div "© Mapbox © OpenStreetMap Improve this map KW Kenneth Ware 246 Shipley Street Co…" at bounding box center [521, 217] width 1042 height 392
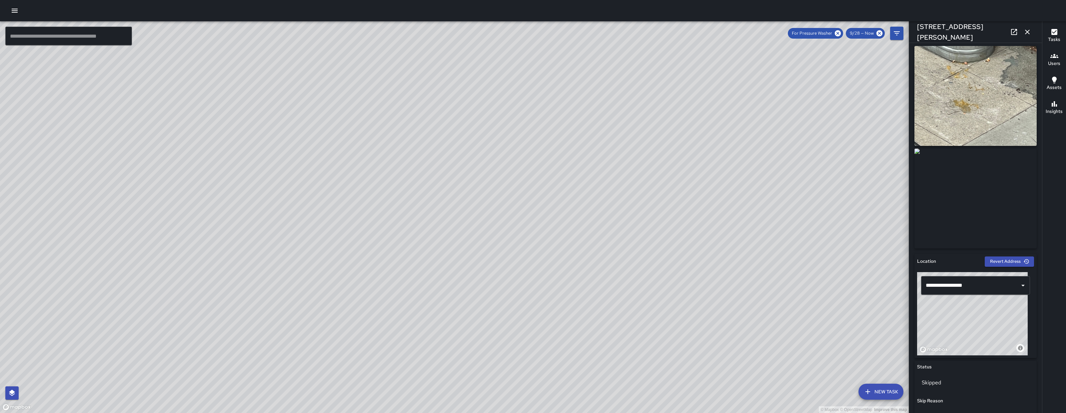
scroll to position [3, 0]
click at [1014, 33] on icon at bounding box center [1014, 32] width 8 height 8
click at [1031, 29] on button "button" at bounding box center [1026, 31] width 13 height 13
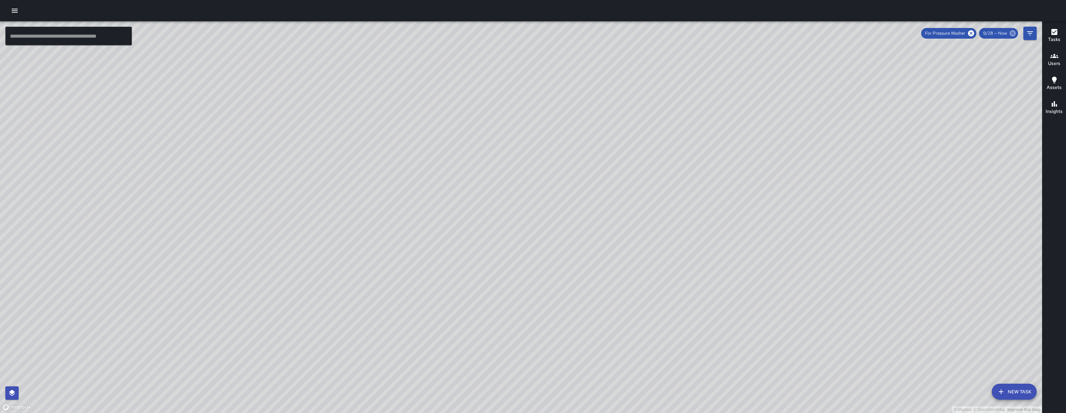
click at [1011, 34] on icon at bounding box center [1013, 33] width 6 height 6
click at [973, 36] on icon at bounding box center [970, 33] width 7 height 7
click at [1037, 37] on div "© Mapbox © OpenStreetMap Improve this map" at bounding box center [521, 217] width 1042 height 392
click at [1032, 36] on icon "Filters" at bounding box center [1030, 33] width 8 height 8
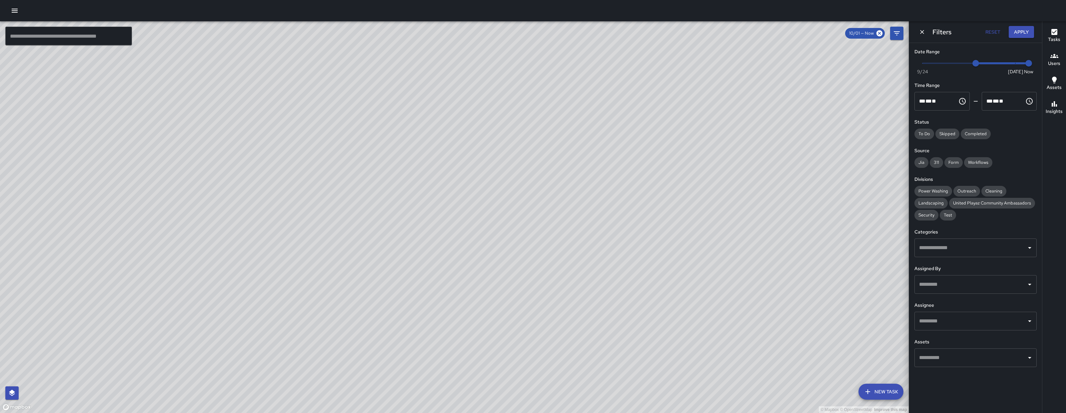
click at [1026, 31] on button "Apply" at bounding box center [1021, 32] width 25 height 12
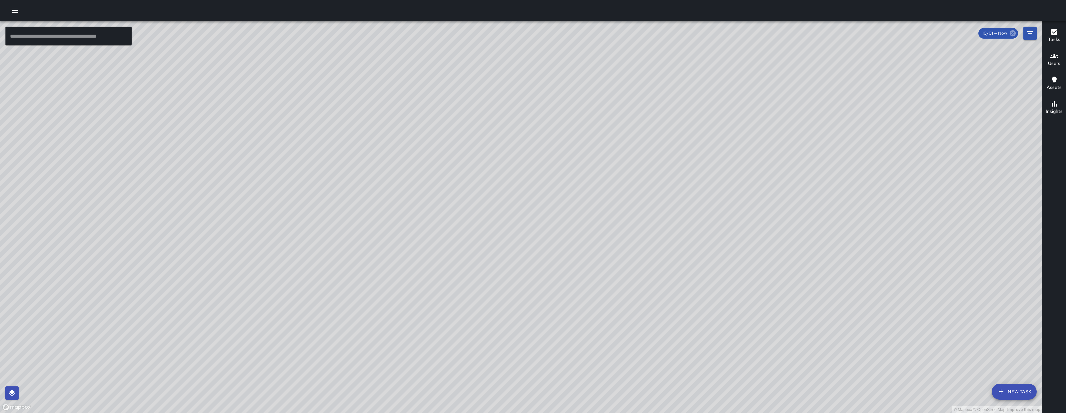
click at [1014, 32] on icon at bounding box center [1013, 33] width 6 height 6
click at [1015, 33] on icon at bounding box center [1013, 33] width 6 height 6
click at [1023, 33] on button "Filters" at bounding box center [1029, 33] width 13 height 13
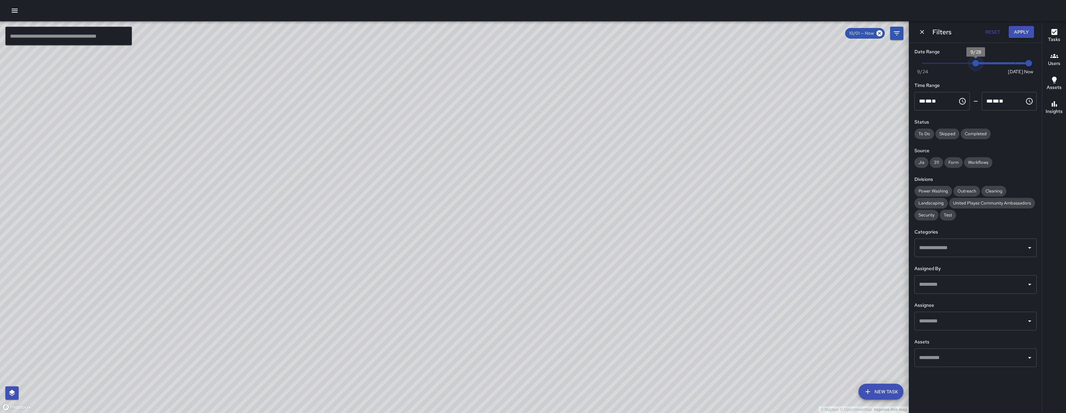
drag, startPoint x: 975, startPoint y: 64, endPoint x: 1030, endPoint y: 66, distance: 54.7
click at [1030, 66] on div "Now Today 9/24 9/28 8:41 am" at bounding box center [975, 67] width 122 height 18
click at [1030, 31] on button "Apply" at bounding box center [1021, 32] width 25 height 12
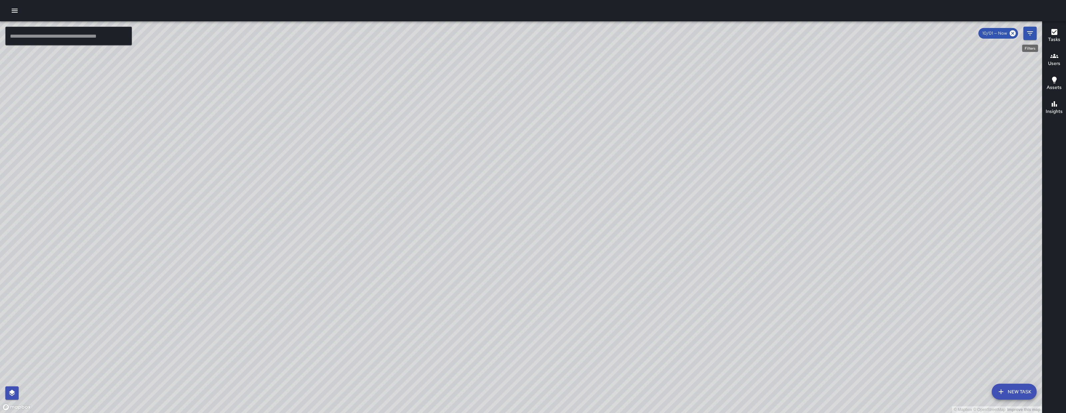
click at [1026, 29] on icon "Filters" at bounding box center [1030, 33] width 8 height 8
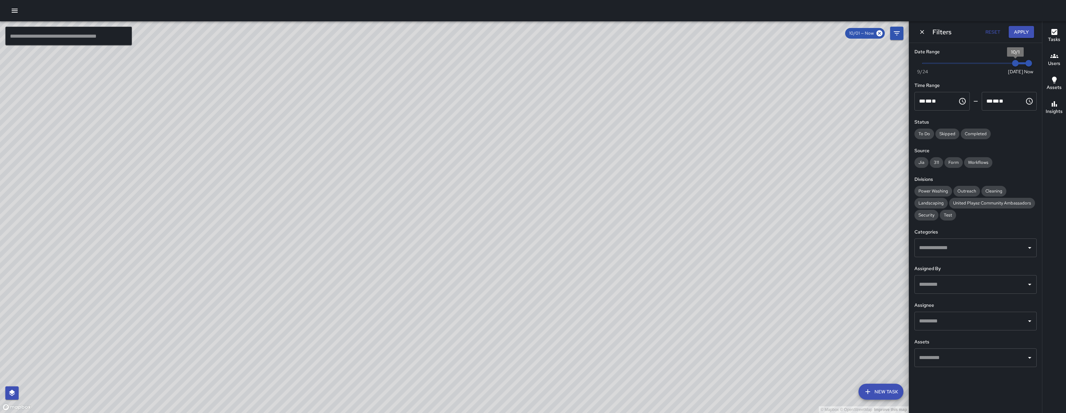
type input "*"
click at [985, 67] on span "9/29" at bounding box center [988, 63] width 7 height 7
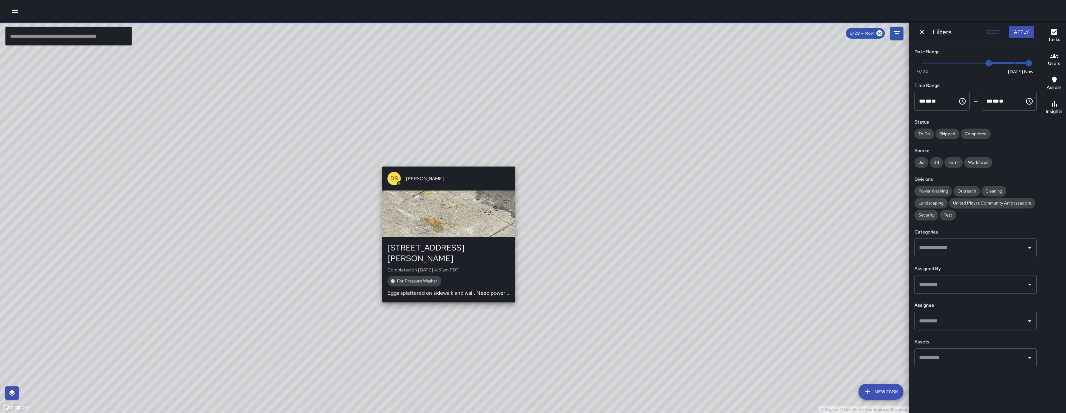
click at [442, 165] on div "DB DeAndre Barney 246 Shipley Street Completed on 10/1/2025, 4:51am PDT For Pre…" at bounding box center [448, 234] width 139 height 141
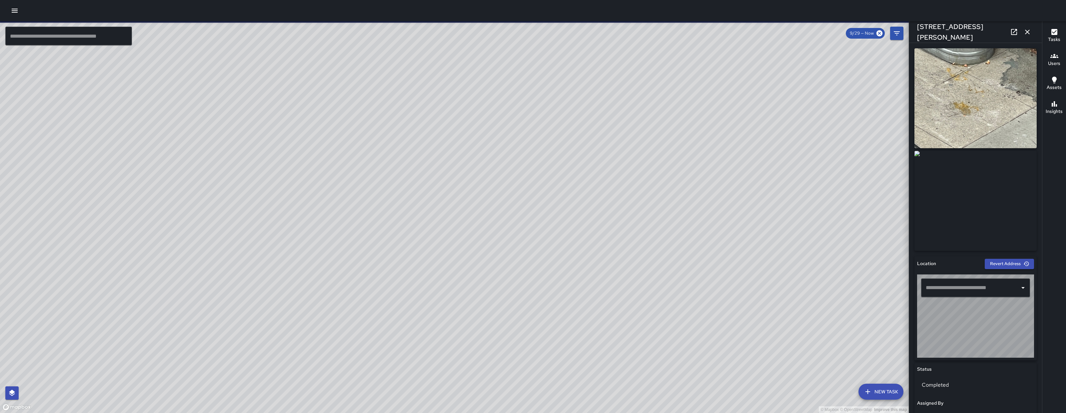
type input "**********"
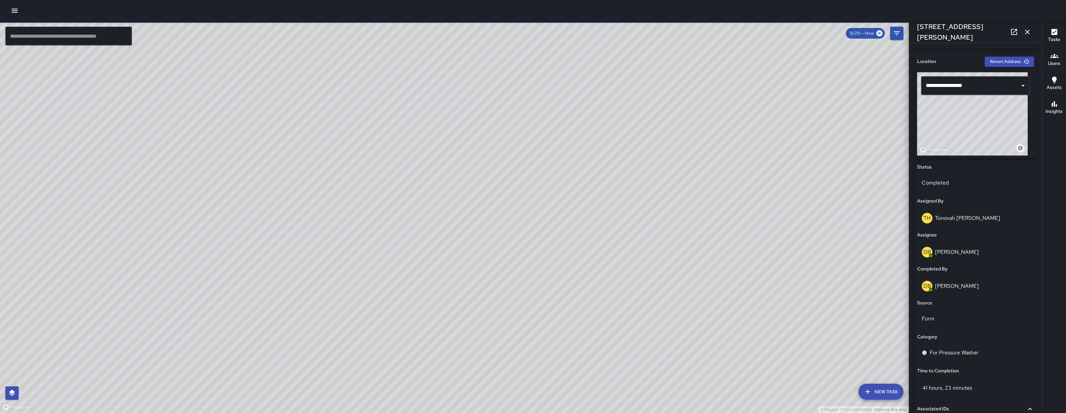
scroll to position [265, 0]
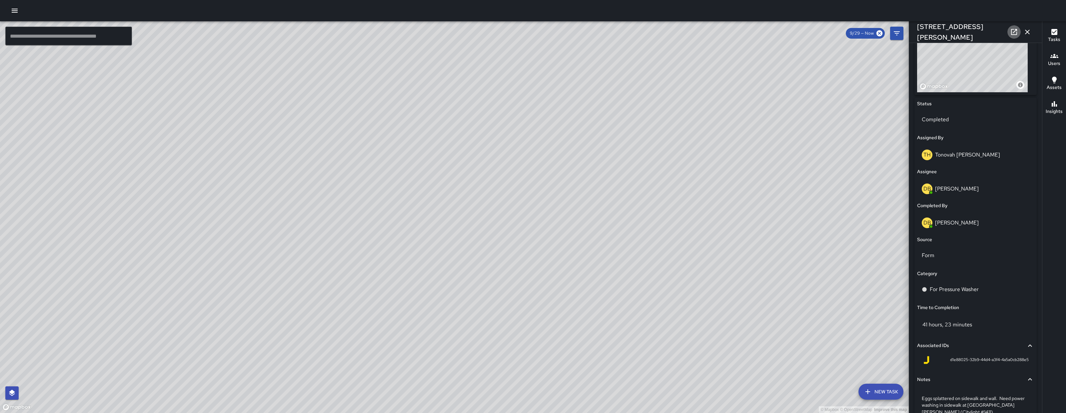
click at [1016, 31] on icon at bounding box center [1014, 32] width 6 height 6
click at [302, 309] on div "© Mapbox © OpenStreetMap Improve this map" at bounding box center [454, 217] width 909 height 392
drag, startPoint x: 454, startPoint y: 197, endPoint x: 463, endPoint y: 194, distance: 9.4
click at [463, 194] on div "© Mapbox © OpenStreetMap Improve this map" at bounding box center [454, 217] width 909 height 392
drag, startPoint x: 336, startPoint y: 208, endPoint x: 345, endPoint y: 211, distance: 9.7
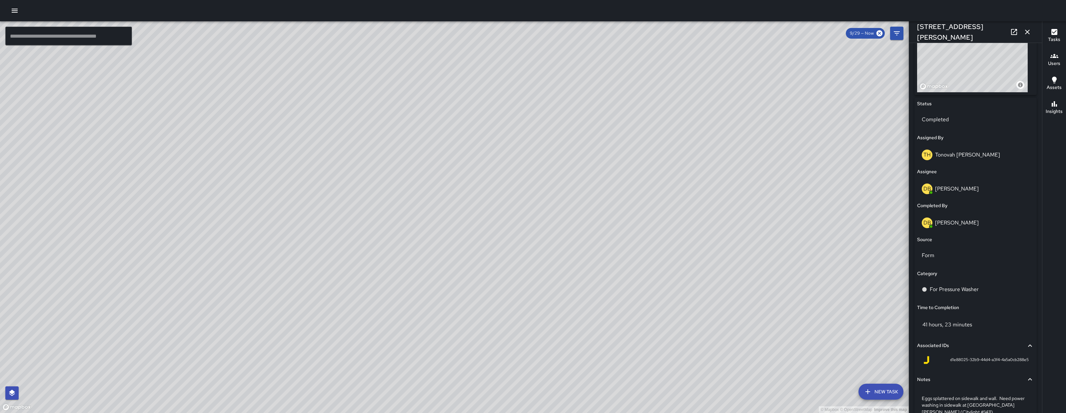
click at [345, 211] on div "© Mapbox © OpenStreetMap Improve this map" at bounding box center [454, 217] width 909 height 392
click at [11, 9] on icon "button" at bounding box center [15, 11] width 8 height 8
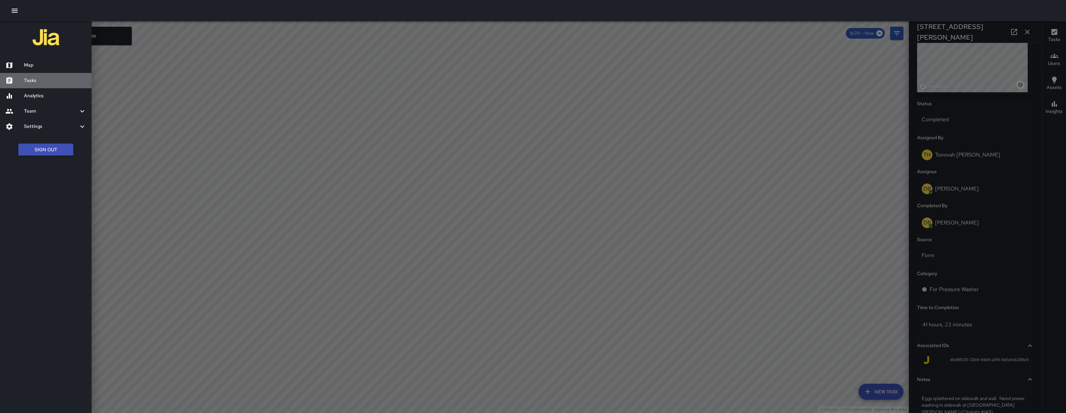
click at [55, 81] on h6 "Tasks" at bounding box center [55, 80] width 62 height 7
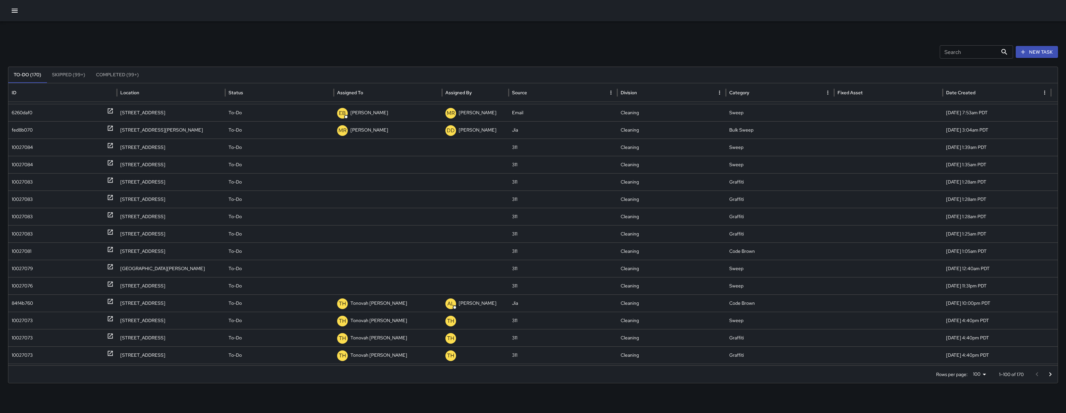
scroll to position [177, 0]
click at [33, 145] on div "10027084" at bounding box center [22, 146] width 21 height 17
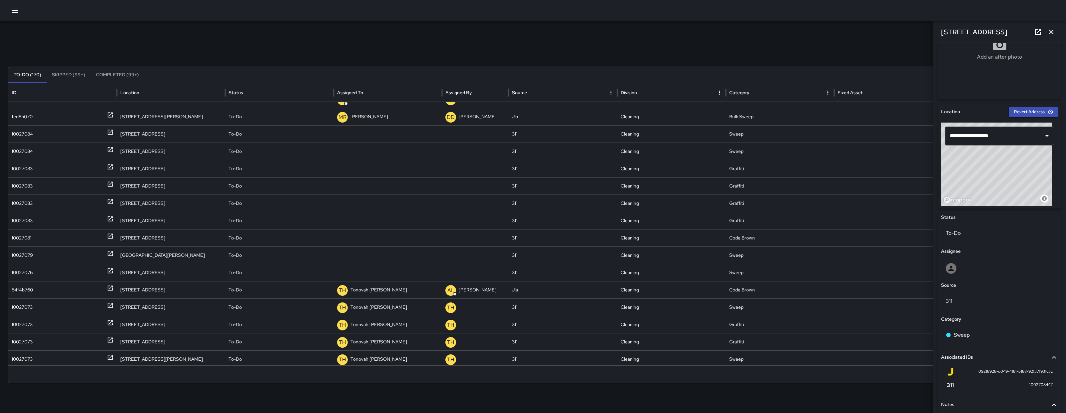
scroll to position [153, 0]
click at [974, 274] on div at bounding box center [999, 267] width 117 height 21
type input "***"
click at [976, 297] on span "[PERSON_NAME]" at bounding box center [996, 300] width 100 height 8
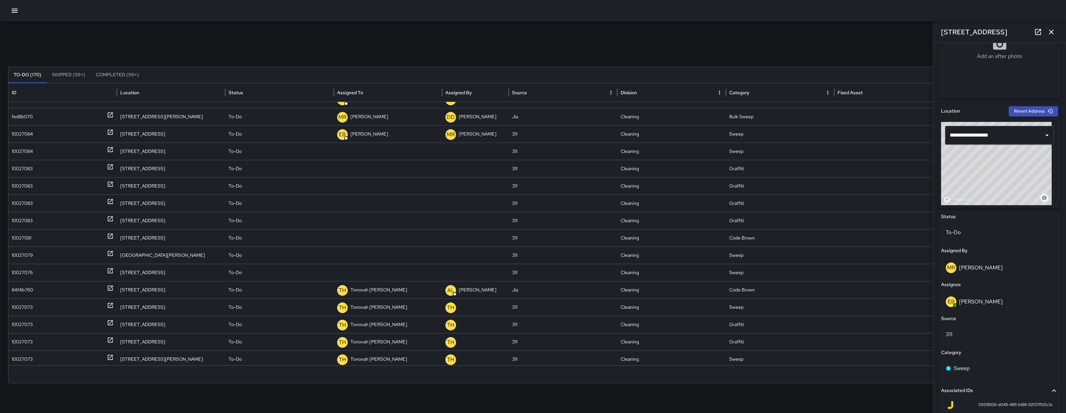
click at [7, 149] on div "Search Search New Task To-Do (170) Skipped (99+) Completed (99+) ID Location St…" at bounding box center [533, 210] width 1066 height 378
click at [18, 151] on div "10027084" at bounding box center [22, 151] width 21 height 17
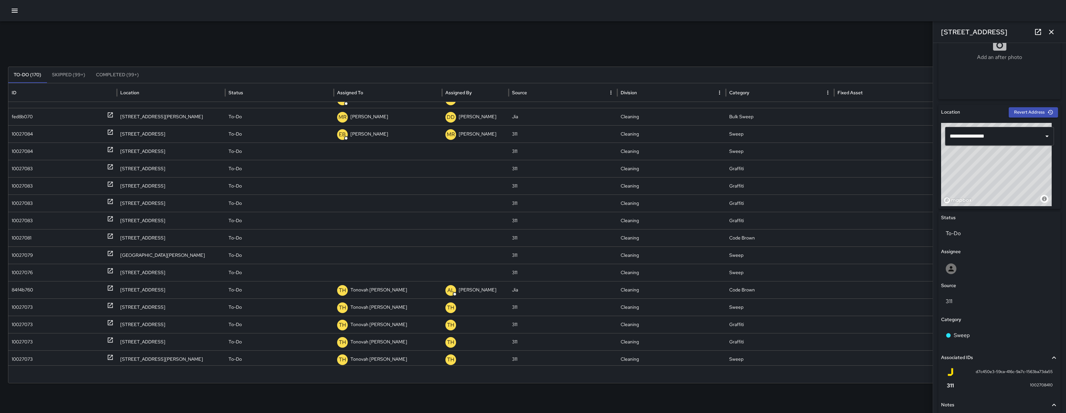
scroll to position [156, 0]
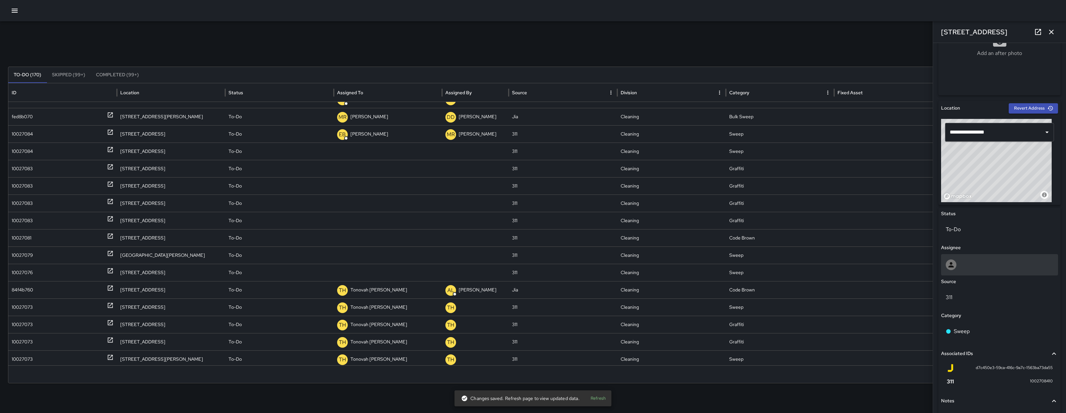
click at [987, 269] on div at bounding box center [1000, 264] width 108 height 11
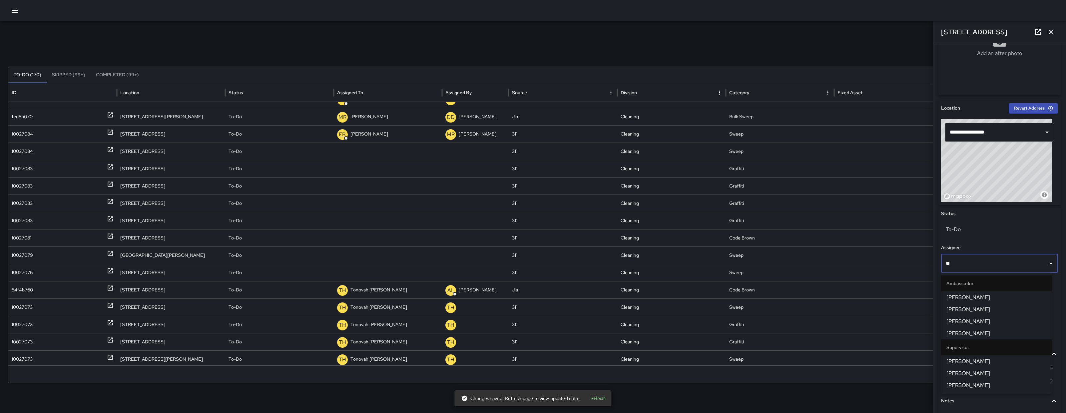
type input "***"
click at [979, 298] on span "[PERSON_NAME]" at bounding box center [996, 297] width 100 height 8
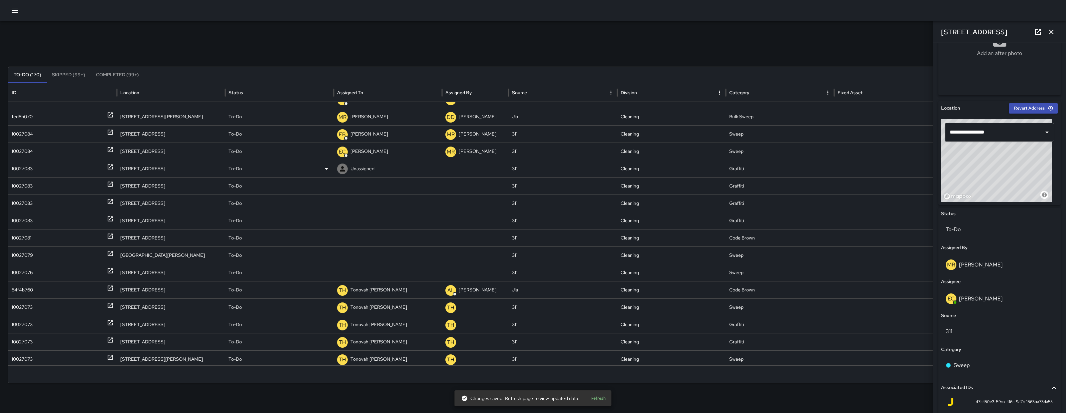
click at [22, 168] on div "10027083" at bounding box center [22, 168] width 21 height 17
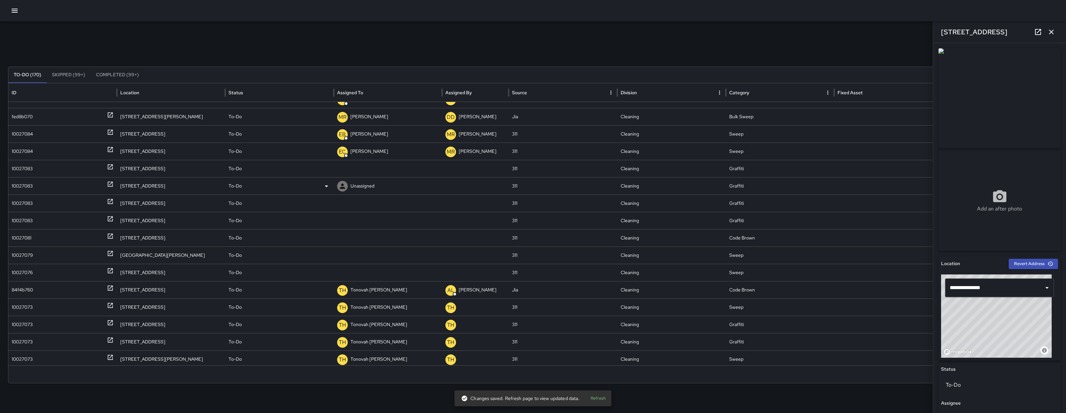
click at [32, 188] on div "10027083" at bounding box center [22, 186] width 21 height 17
click at [22, 203] on div "10027083" at bounding box center [22, 203] width 21 height 17
click at [21, 218] on div "10027083" at bounding box center [22, 220] width 21 height 17
click at [22, 235] on div "10027081" at bounding box center [22, 237] width 20 height 17
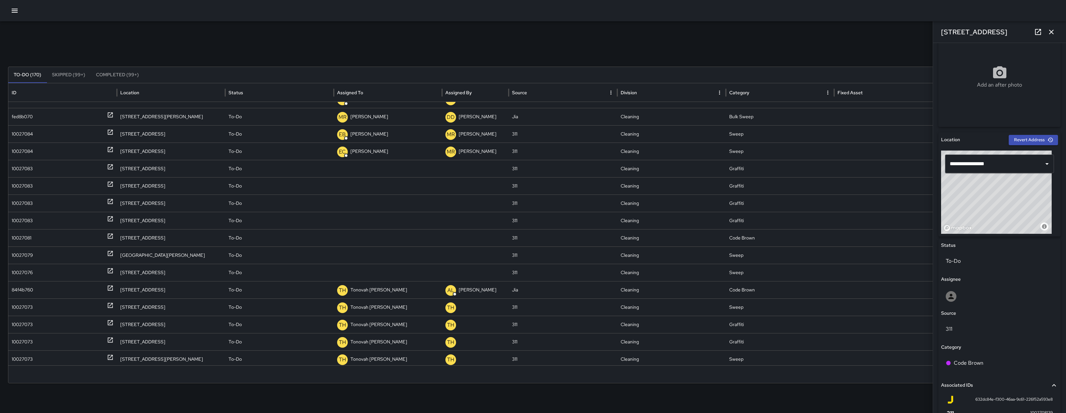
scroll to position [140, 0]
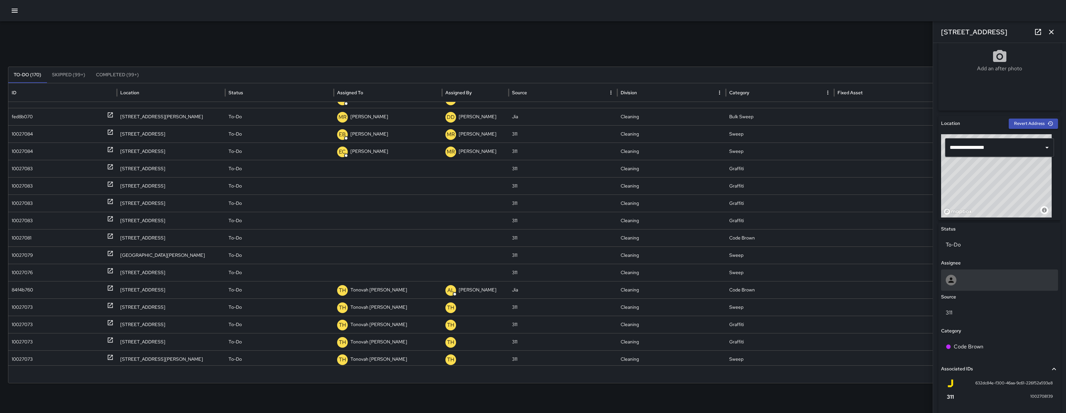
click at [972, 286] on div at bounding box center [999, 279] width 117 height 21
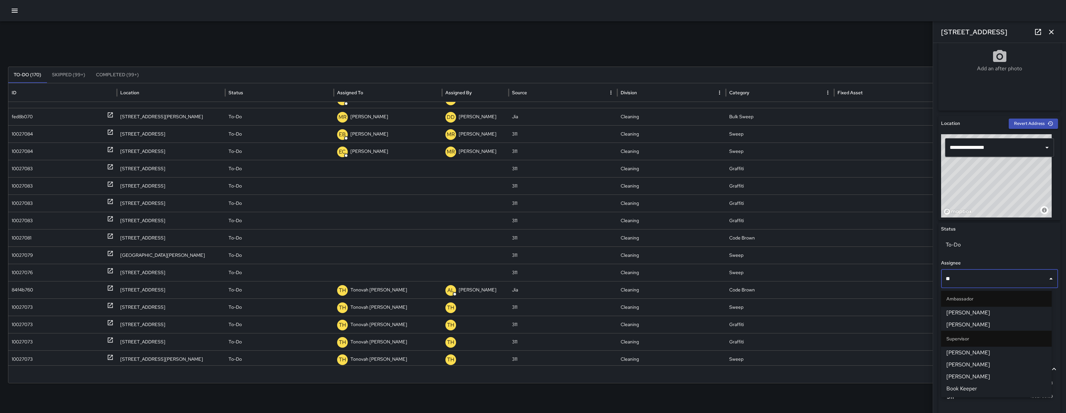
type input "***"
click at [973, 325] on span "[PERSON_NAME]" at bounding box center [996, 325] width 100 height 8
click at [973, 325] on div "Status To-Do Assignee *** ​ Source 311 Category Code Brown Associated IDs 632dc…" at bounding box center [999, 337] width 122 height 229
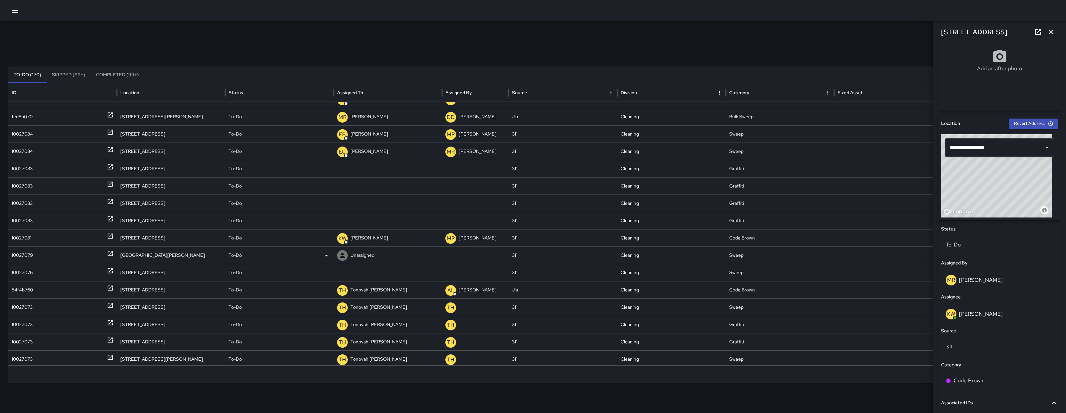
click at [30, 252] on div "10027079" at bounding box center [22, 255] width 21 height 17
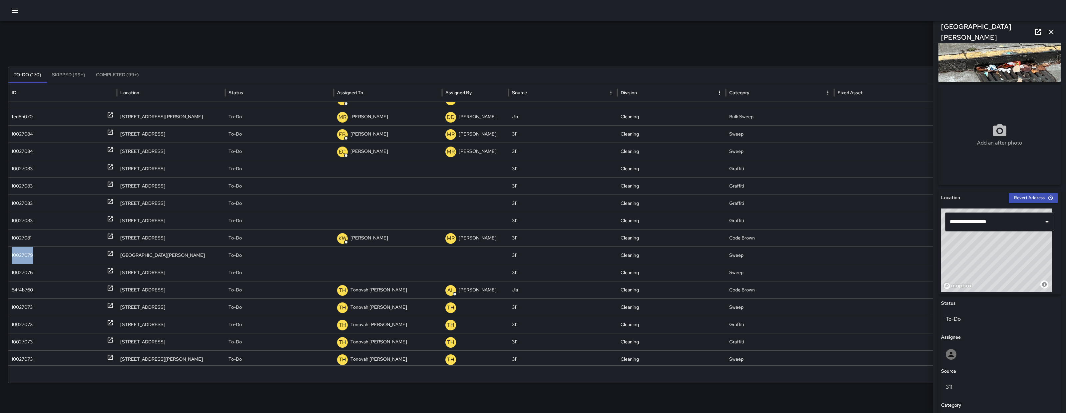
scroll to position [116, 0]
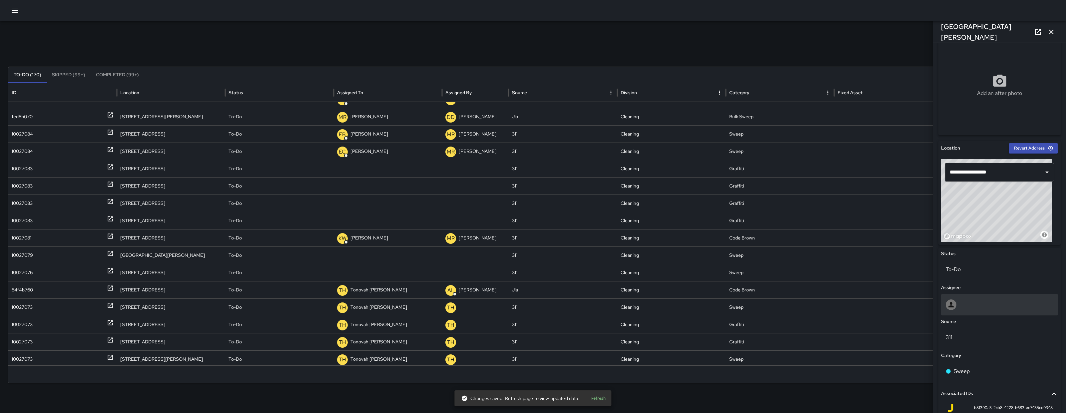
click at [988, 300] on div at bounding box center [1000, 304] width 108 height 11
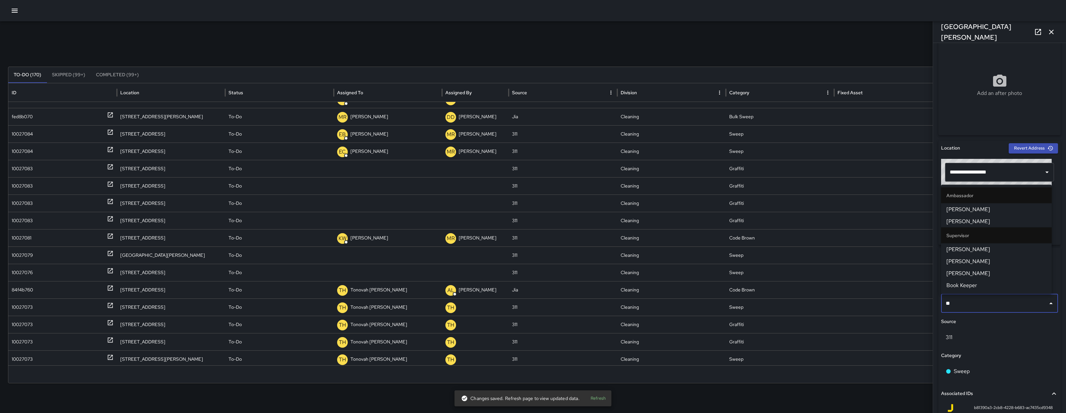
type input "***"
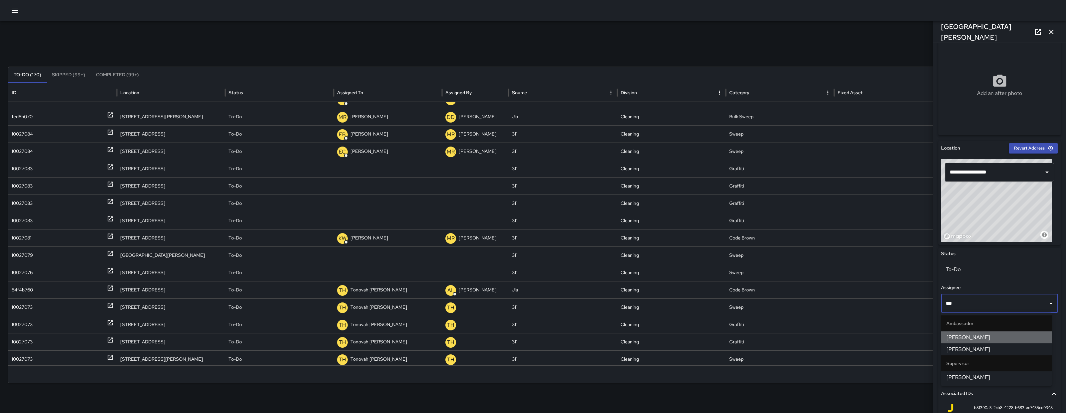
click at [983, 337] on span "[PERSON_NAME]" at bounding box center [996, 337] width 100 height 8
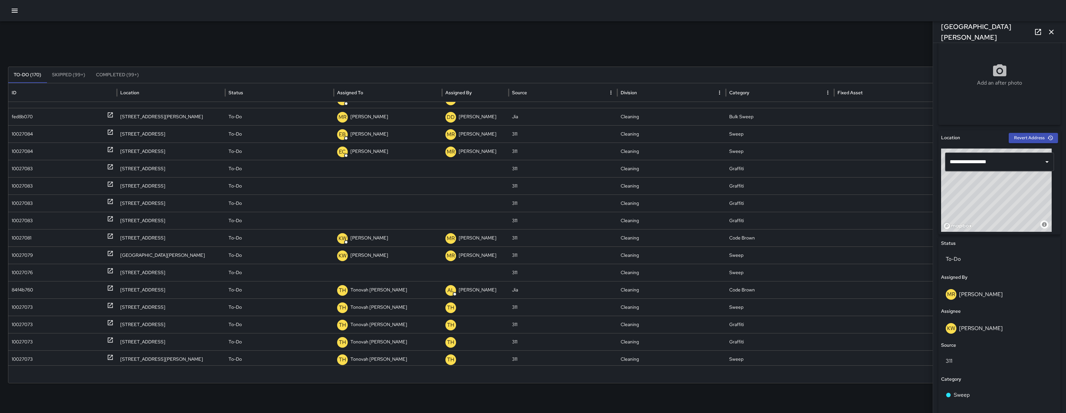
scroll to position [128, 0]
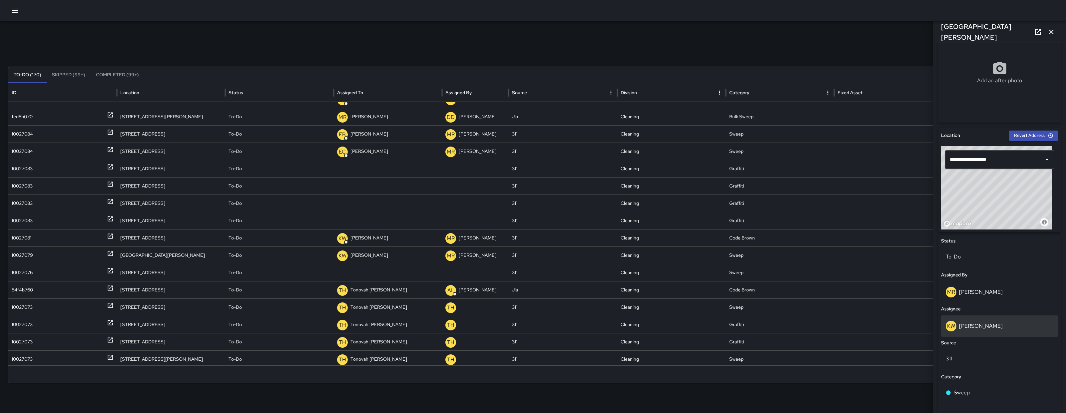
click at [995, 327] on div "KW Kenny Wells" at bounding box center [1000, 326] width 108 height 11
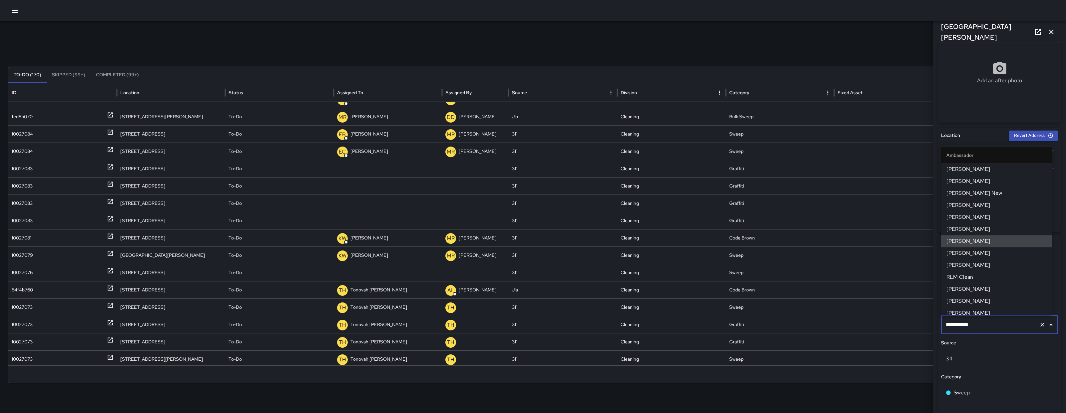
click at [997, 328] on input "**********" at bounding box center [990, 324] width 92 height 13
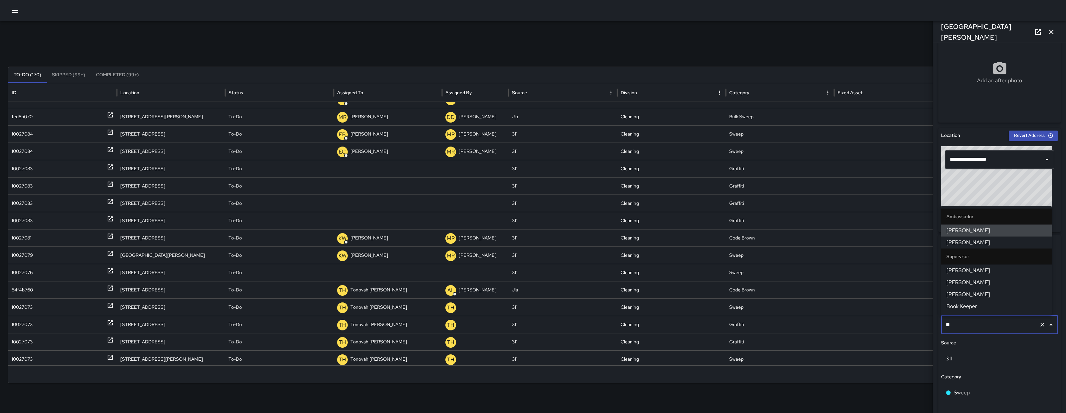
type input "***"
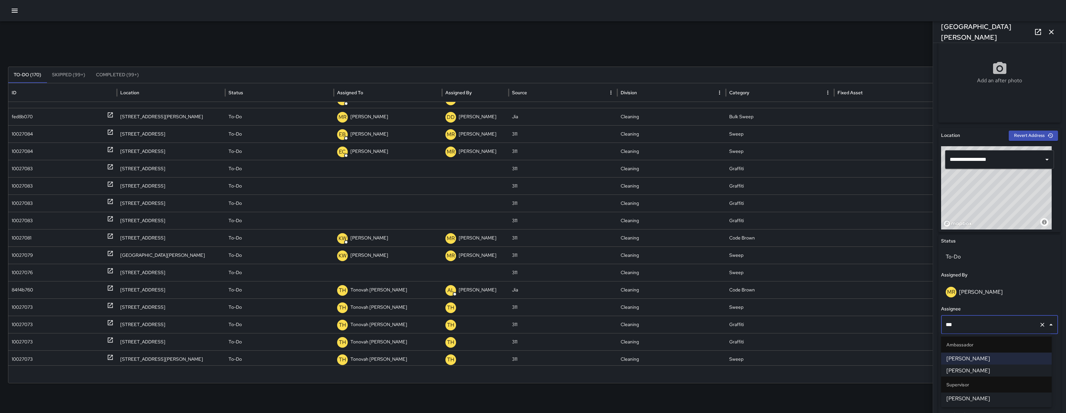
click at [989, 369] on span "[PERSON_NAME]" at bounding box center [996, 371] width 100 height 8
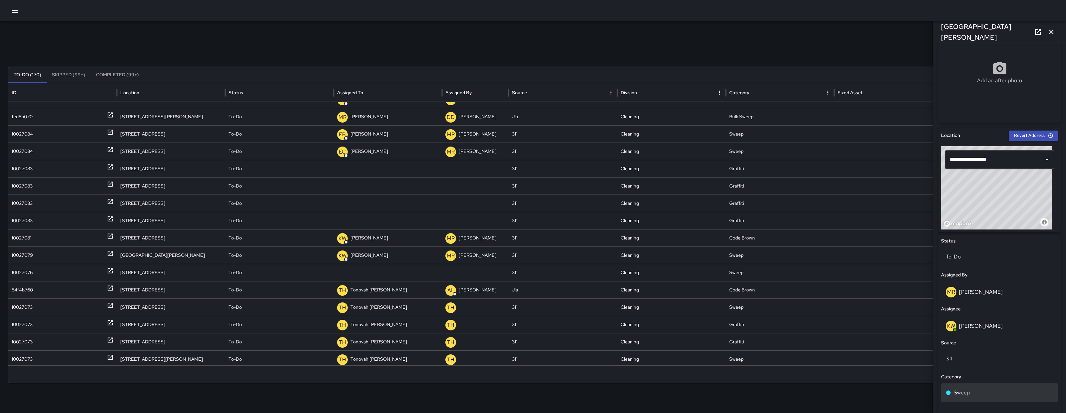
click at [985, 387] on div "Sweep" at bounding box center [999, 392] width 117 height 19
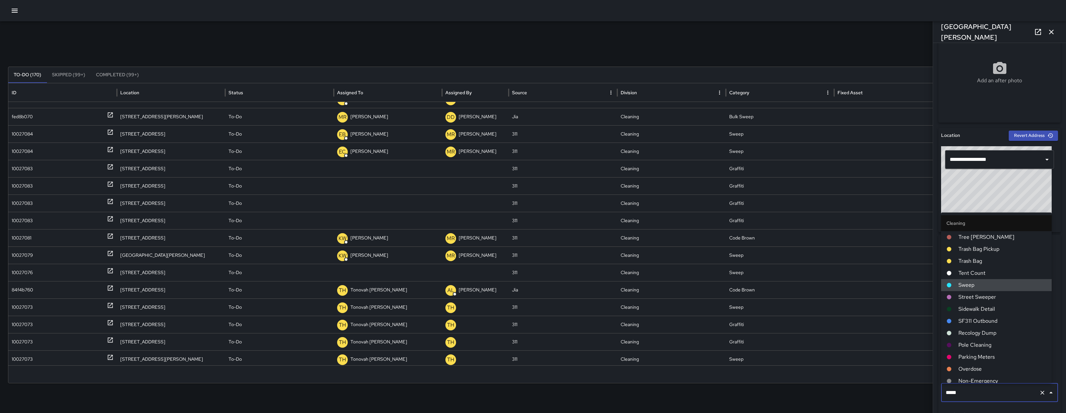
click at [984, 386] on input "*****" at bounding box center [990, 392] width 92 height 13
click at [905, 400] on div "Search Search New Task To-Do (169) Skipped (99+) Completed (99+) ID Location St…" at bounding box center [533, 206] width 1066 height 413
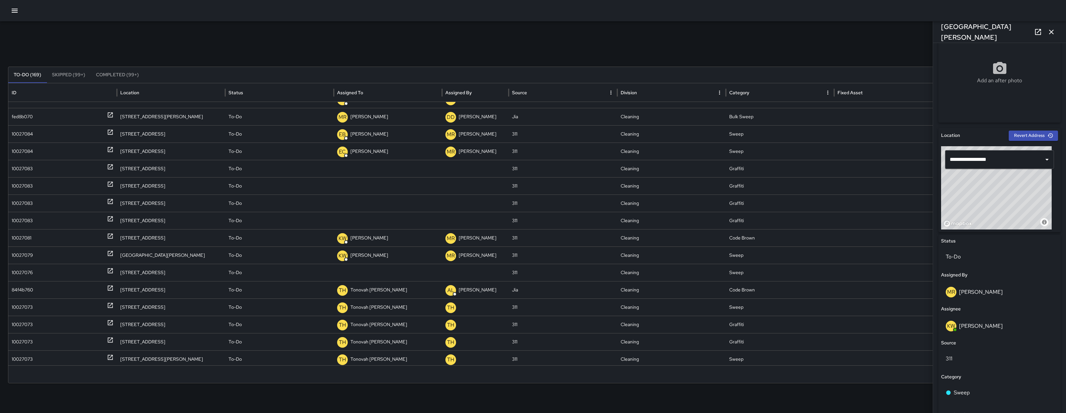
click at [1052, 31] on icon "button" at bounding box center [1051, 32] width 5 height 5
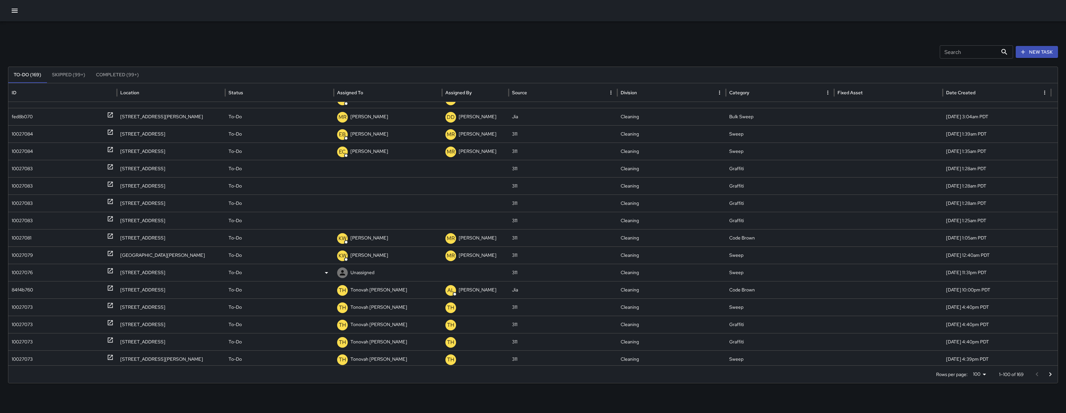
click at [38, 272] on div "10027076" at bounding box center [63, 272] width 102 height 17
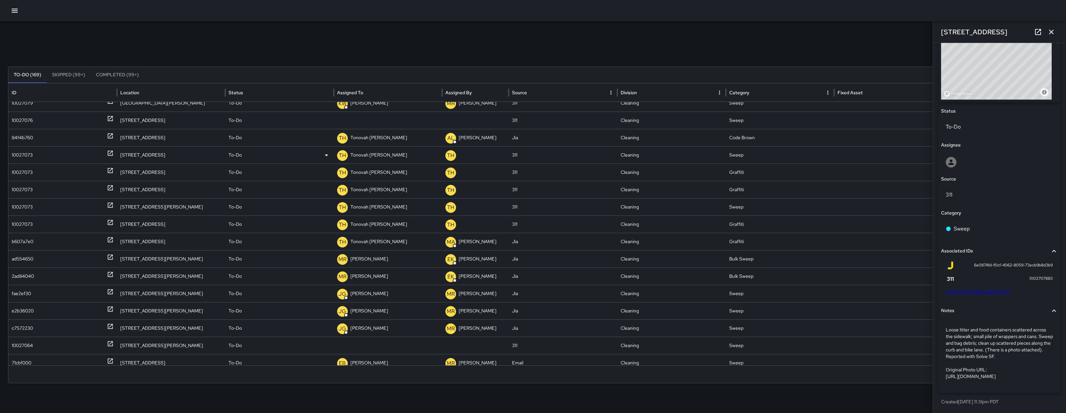
scroll to position [331, 0]
click at [29, 132] on div "84f4b760" at bounding box center [22, 137] width 21 height 17
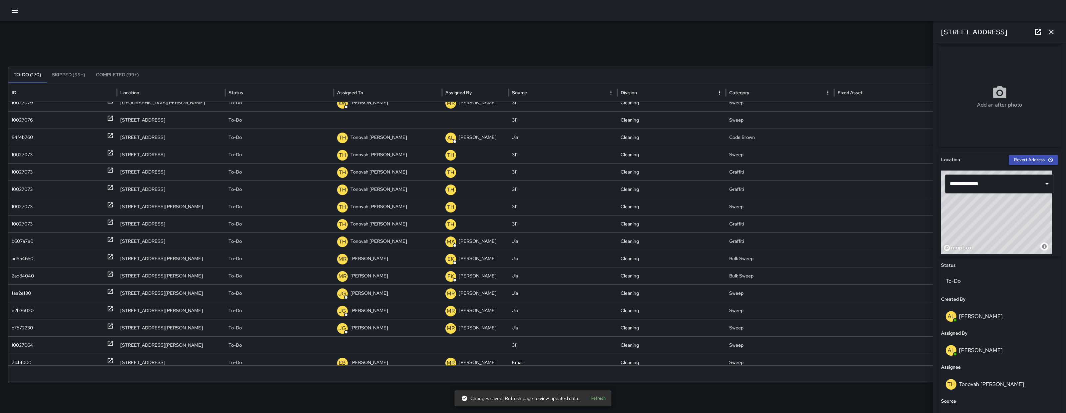
scroll to position [129, 0]
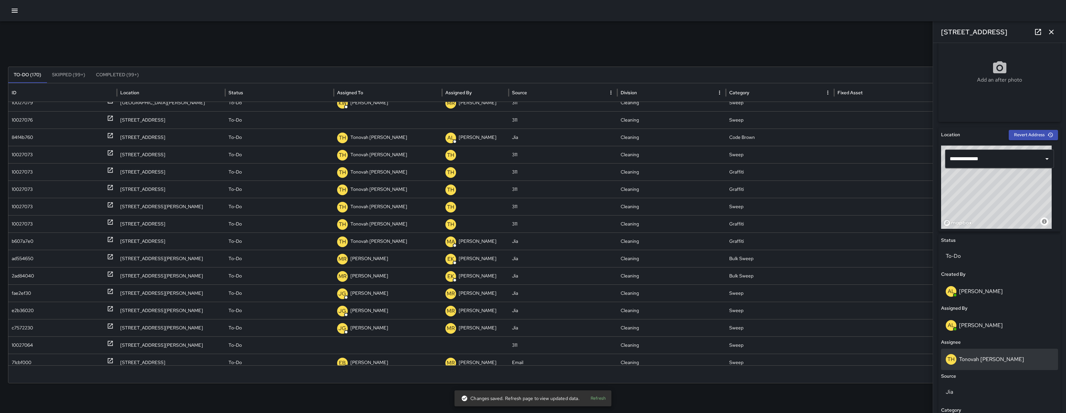
click at [1000, 361] on div "TH Tonovah Hillman" at bounding box center [1000, 359] width 108 height 11
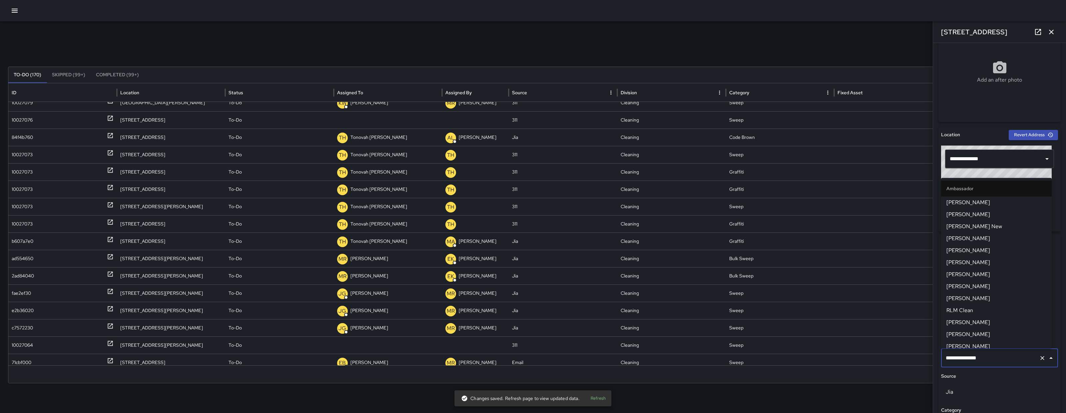
scroll to position [367, 0]
click at [1000, 361] on input "**********" at bounding box center [990, 358] width 92 height 13
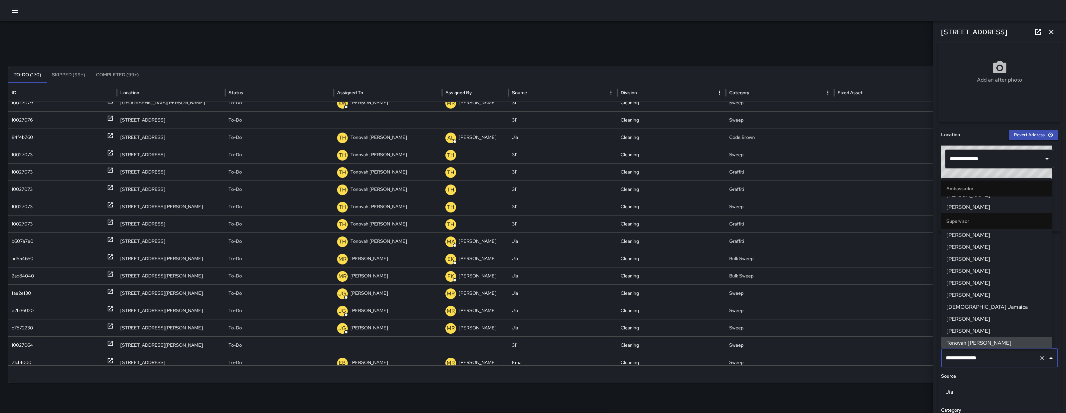
click at [1000, 361] on input "**********" at bounding box center [990, 358] width 92 height 13
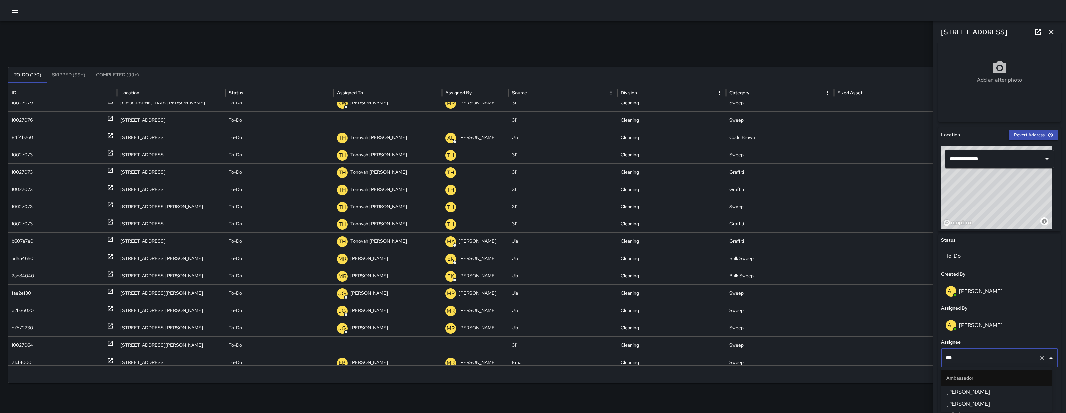
type input "****"
click at [998, 394] on span "[PERSON_NAME]" at bounding box center [996, 392] width 100 height 8
click at [12, 135] on div "84f4b760" at bounding box center [22, 137] width 21 height 17
click at [13, 135] on div "84f4b760" at bounding box center [22, 137] width 21 height 17
click at [16, 135] on div "84f4b760" at bounding box center [22, 137] width 21 height 17
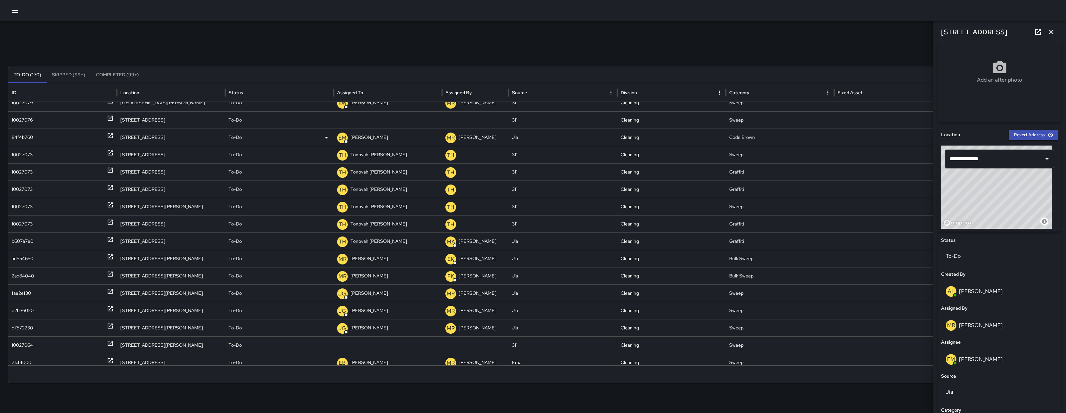
click at [20, 140] on div "84f4b760" at bounding box center [22, 137] width 21 height 17
click at [23, 148] on div "10027073" at bounding box center [22, 154] width 21 height 17
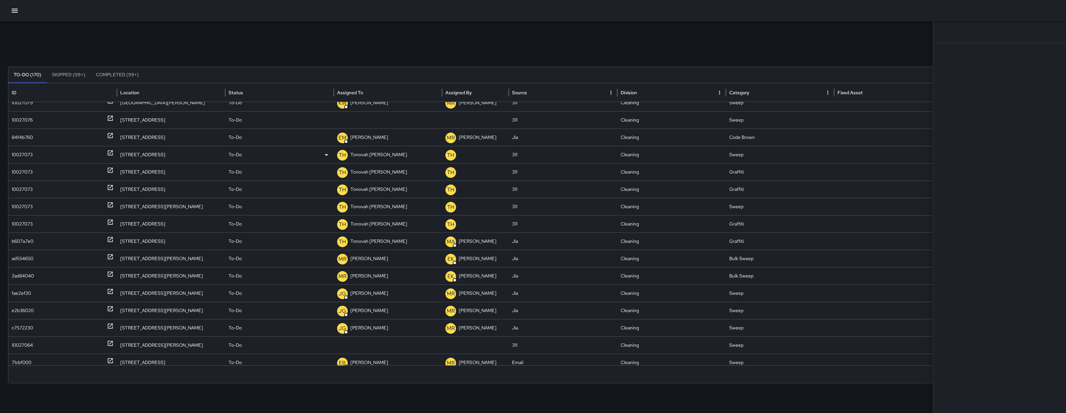
click at [23, 148] on div "10027073" at bounding box center [22, 154] width 21 height 17
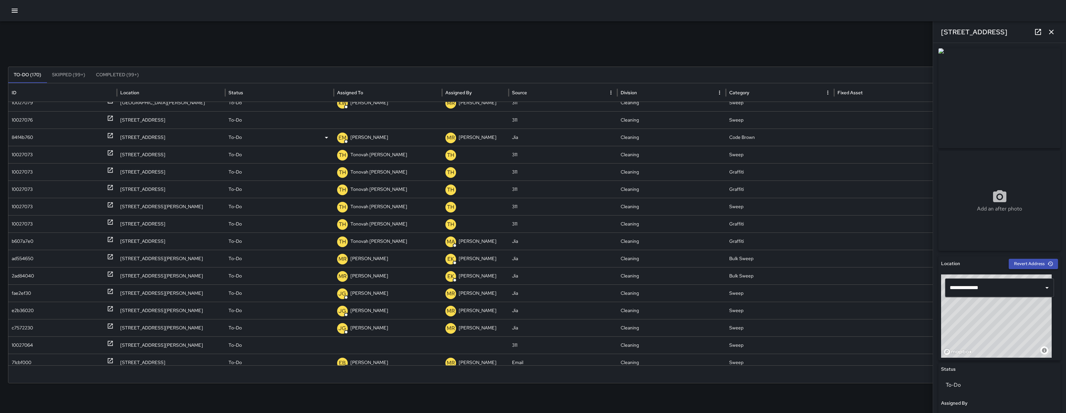
click at [24, 136] on div "84f4b760" at bounding box center [22, 137] width 21 height 17
click at [25, 156] on div "10027073" at bounding box center [22, 154] width 21 height 17
click at [29, 172] on div "10027073" at bounding box center [22, 172] width 21 height 17
click at [29, 190] on div "10027073" at bounding box center [22, 189] width 21 height 17
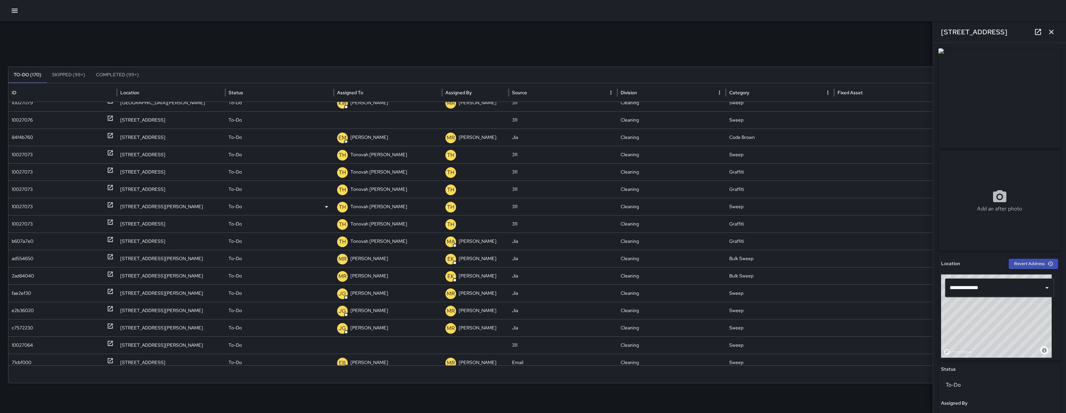
click at [25, 207] on div "10027073" at bounding box center [22, 206] width 21 height 17
click at [23, 223] on div "10027073" at bounding box center [22, 223] width 21 height 17
click at [23, 241] on div "b607a7e0" at bounding box center [23, 241] width 22 height 17
click at [22, 261] on div "ad554650" at bounding box center [23, 258] width 22 height 17
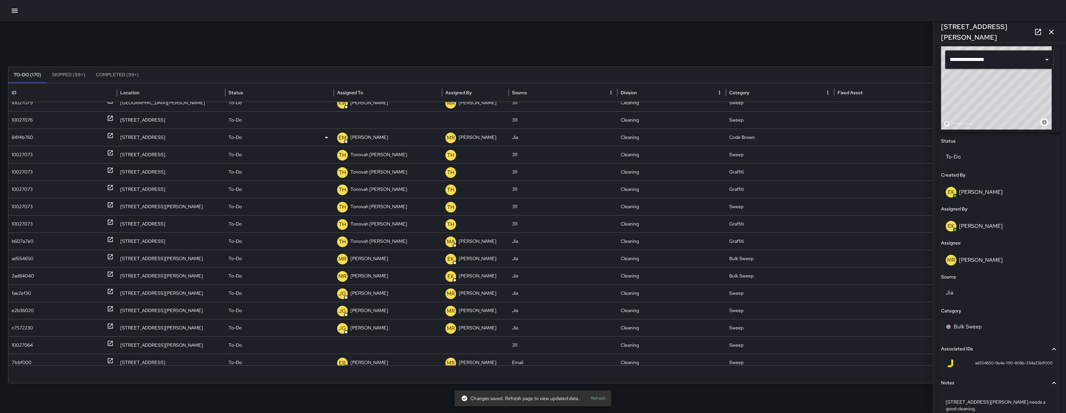
scroll to position [253, 0]
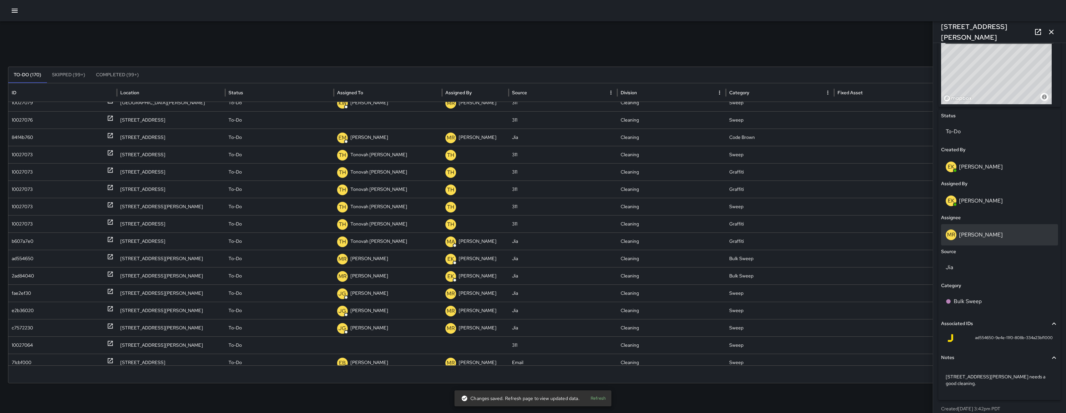
click at [982, 233] on p "[PERSON_NAME]" at bounding box center [981, 234] width 44 height 7
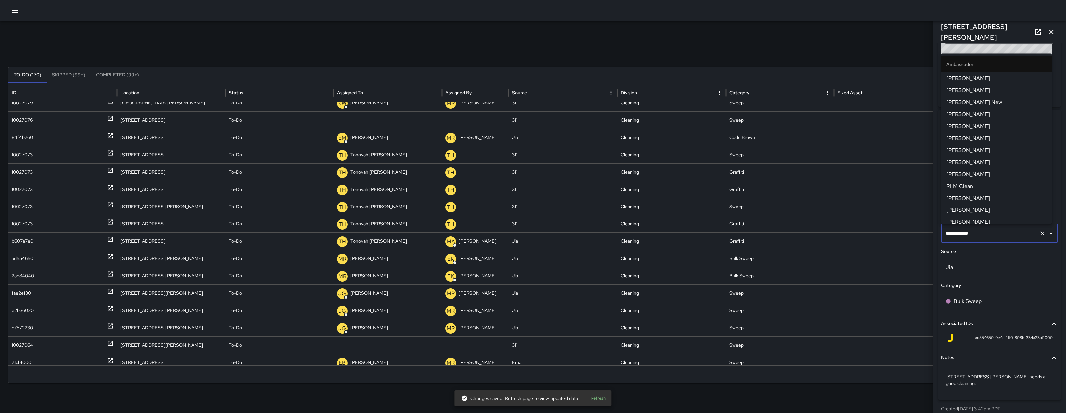
scroll to position [595, 0]
click at [983, 232] on input "**********" at bounding box center [990, 233] width 92 height 13
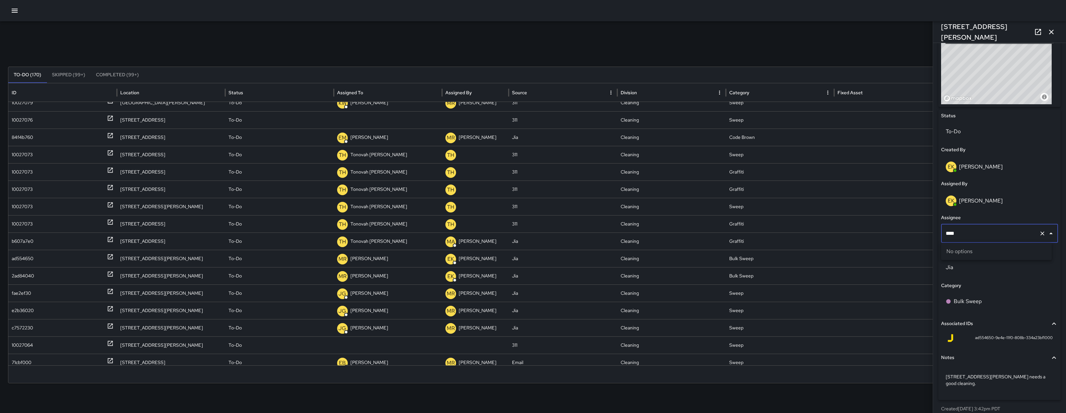
type input "***"
drag, startPoint x: 965, startPoint y: 267, endPoint x: 951, endPoint y: 250, distance: 21.5
click at [965, 266] on span "[PERSON_NAME]" at bounding box center [996, 267] width 100 height 8
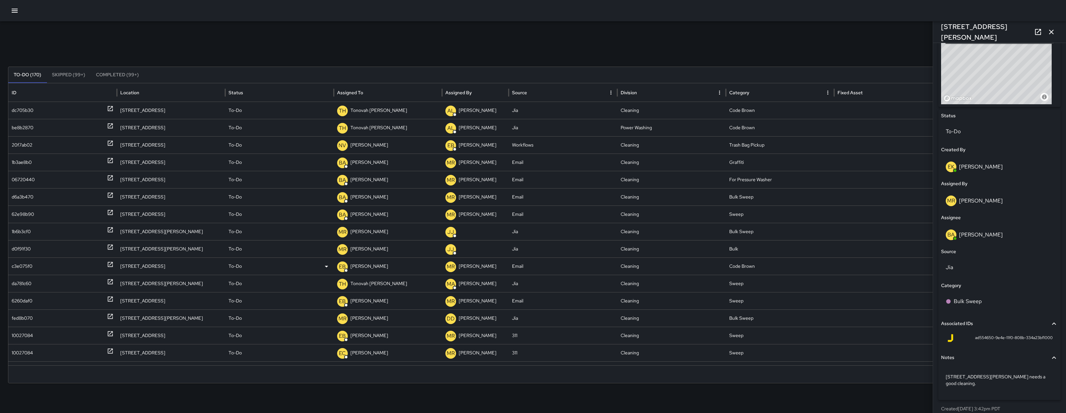
scroll to position [14, 0]
click at [32, 162] on div "1b3ae8b0" at bounding box center [22, 164] width 20 height 17
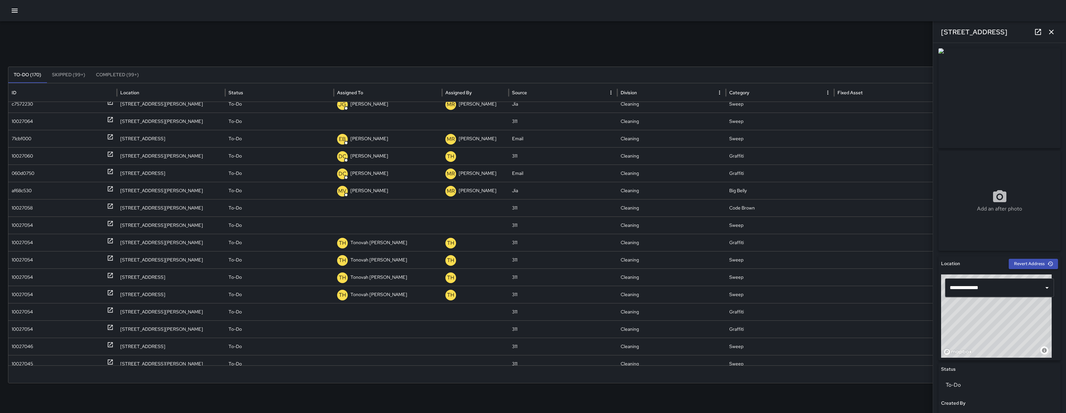
scroll to position [193, 0]
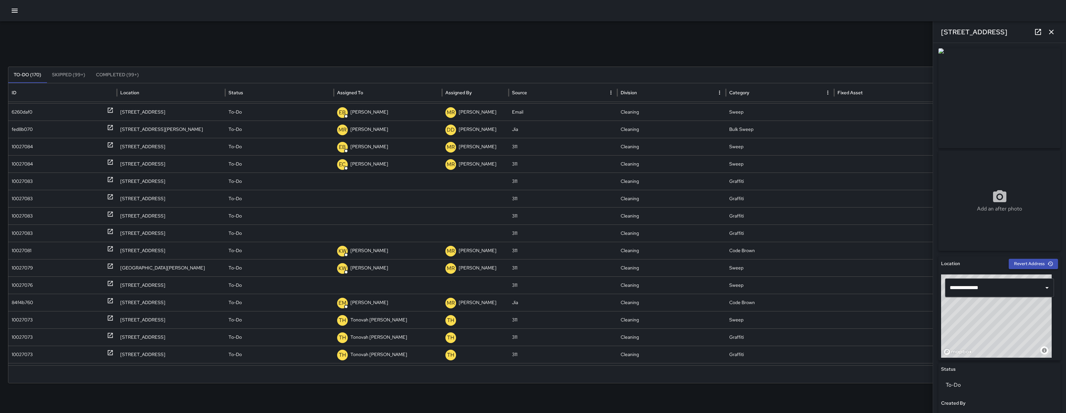
click at [7, 10] on div at bounding box center [533, 10] width 1066 height 21
click at [12, 10] on icon "button" at bounding box center [15, 11] width 8 height 8
click at [17, 15] on button "button" at bounding box center [14, 10] width 13 height 13
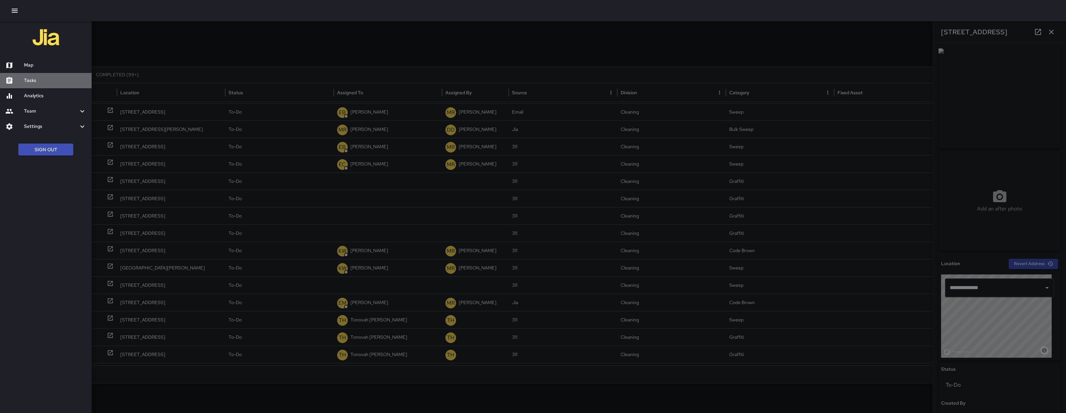
click at [44, 83] on h6 "Tasks" at bounding box center [55, 80] width 62 height 7
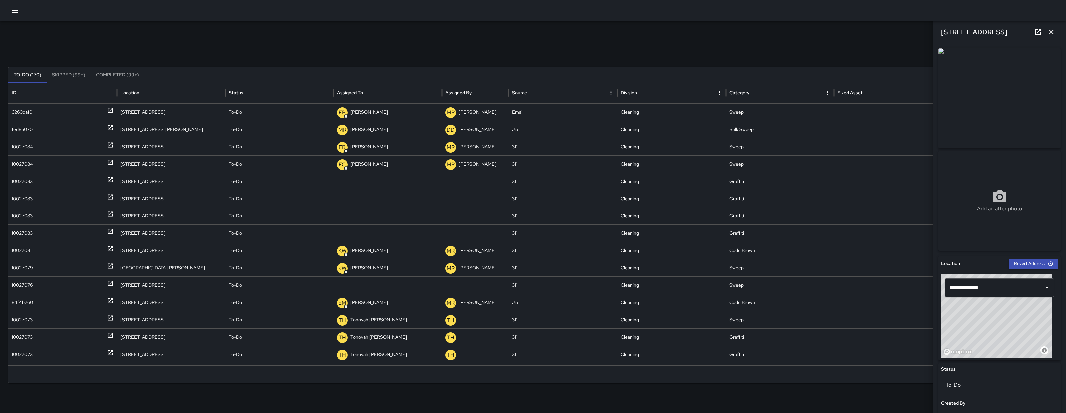
click at [13, 15] on button "button" at bounding box center [14, 10] width 13 height 13
click at [16, 16] on button "button" at bounding box center [14, 10] width 13 height 13
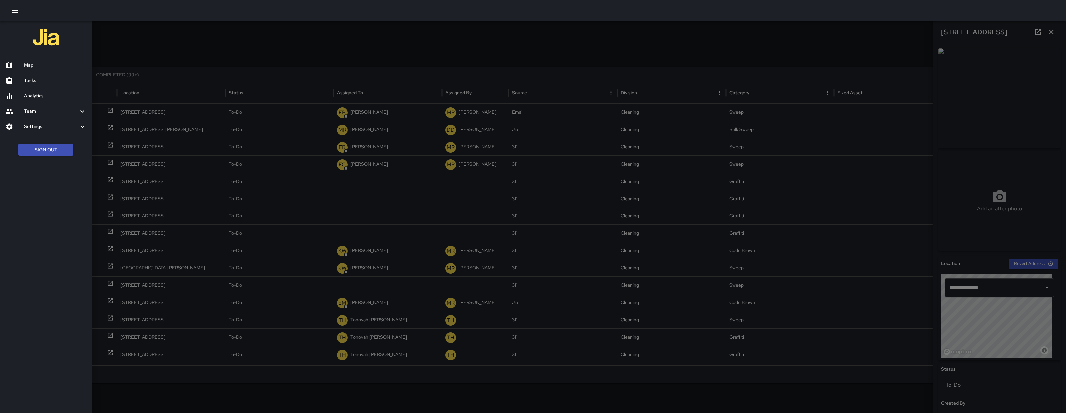
click at [34, 65] on h6 "Map" at bounding box center [55, 65] width 62 height 7
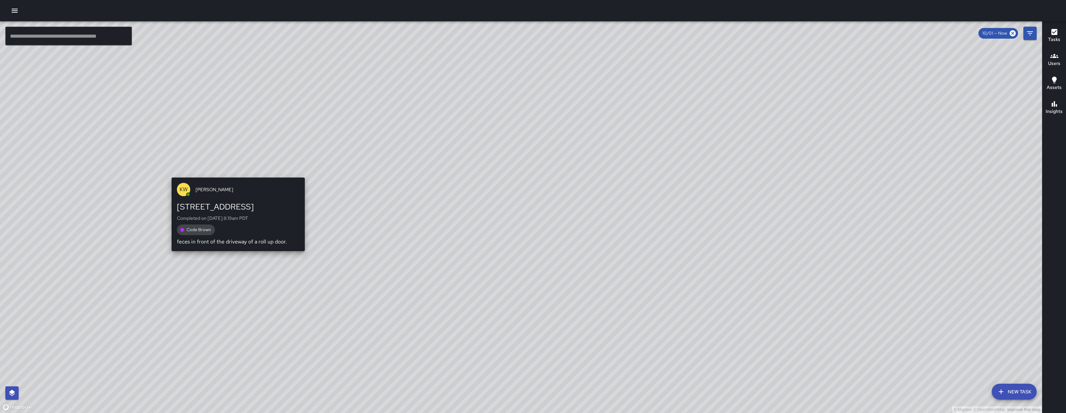
click at [236, 175] on div "KW Kenneth Ware 55 Grace Street Completed on 10/1/2025, 8:19am PDT Code Brown f…" at bounding box center [238, 214] width 139 height 79
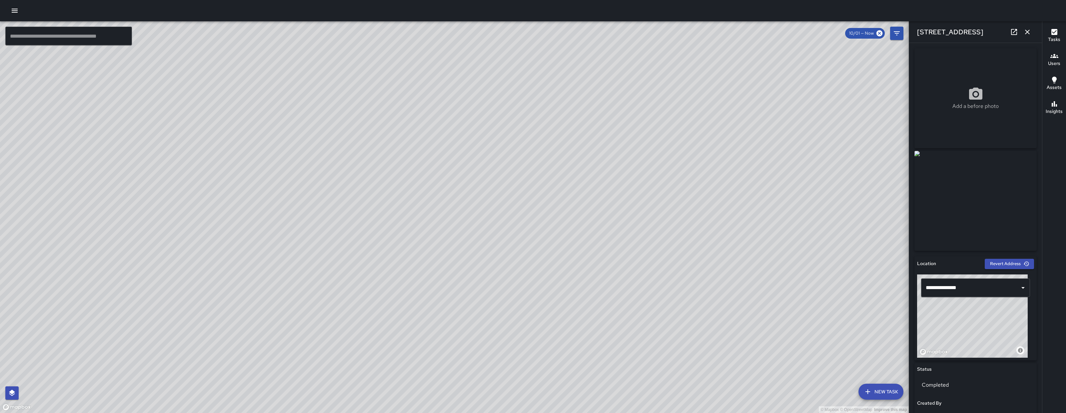
drag, startPoint x: 601, startPoint y: 301, endPoint x: 253, endPoint y: 214, distance: 357.9
click at [252, 215] on div "© Mapbox © OpenStreetMap Improve this map" at bounding box center [454, 217] width 909 height 392
drag, startPoint x: 454, startPoint y: 221, endPoint x: 460, endPoint y: 246, distance: 26.0
click at [460, 246] on div "© Mapbox © OpenStreetMap Improve this map" at bounding box center [454, 217] width 909 height 392
drag, startPoint x: 382, startPoint y: 150, endPoint x: 388, endPoint y: 185, distance: 35.1
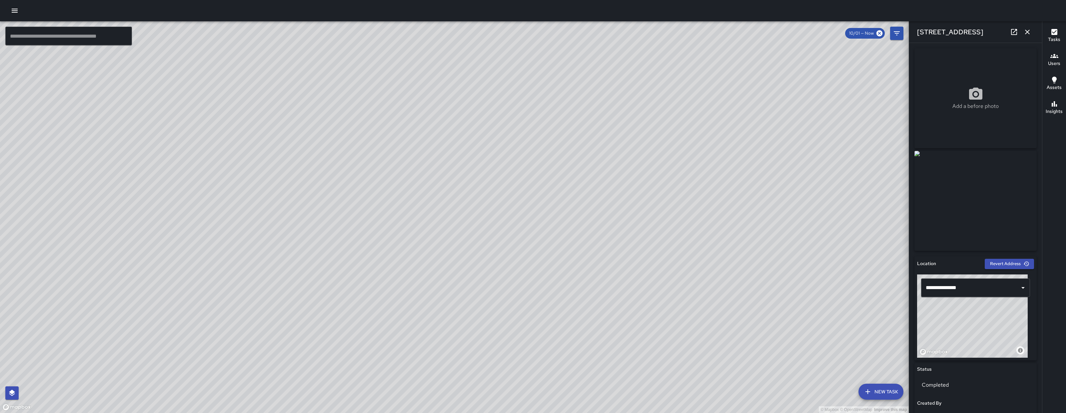
click at [373, 217] on div "© Mapbox © OpenStreetMap Improve this map" at bounding box center [454, 217] width 909 height 392
click at [368, 167] on div "© Mapbox © OpenStreetMap Improve this map DC Dago Cervantes 1095 Folsom Street …" at bounding box center [454, 217] width 909 height 392
type input "**********"
drag, startPoint x: 216, startPoint y: 329, endPoint x: 301, endPoint y: 290, distance: 93.4
click at [301, 290] on div "© Mapbox © OpenStreetMap Improve this map" at bounding box center [454, 217] width 909 height 392
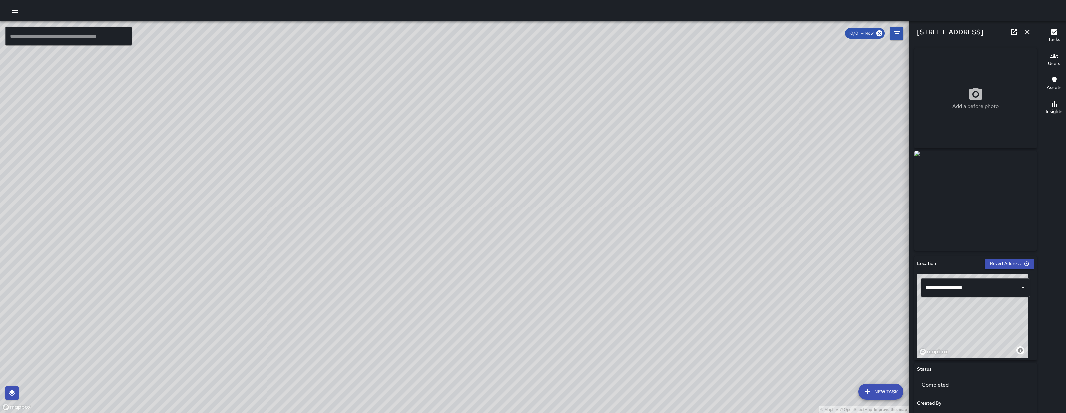
drag, startPoint x: 114, startPoint y: 342, endPoint x: 257, endPoint y: 226, distance: 184.2
click at [255, 227] on div "© Mapbox © OpenStreetMap Improve this map" at bounding box center [454, 217] width 909 height 392
click at [257, 226] on div "© Mapbox © OpenStreetMap Improve this map" at bounding box center [454, 217] width 909 height 392
drag, startPoint x: 443, startPoint y: 277, endPoint x: 286, endPoint y: 144, distance: 205.6
click at [264, 210] on div "© Mapbox © OpenStreetMap Improve this map" at bounding box center [454, 217] width 909 height 392
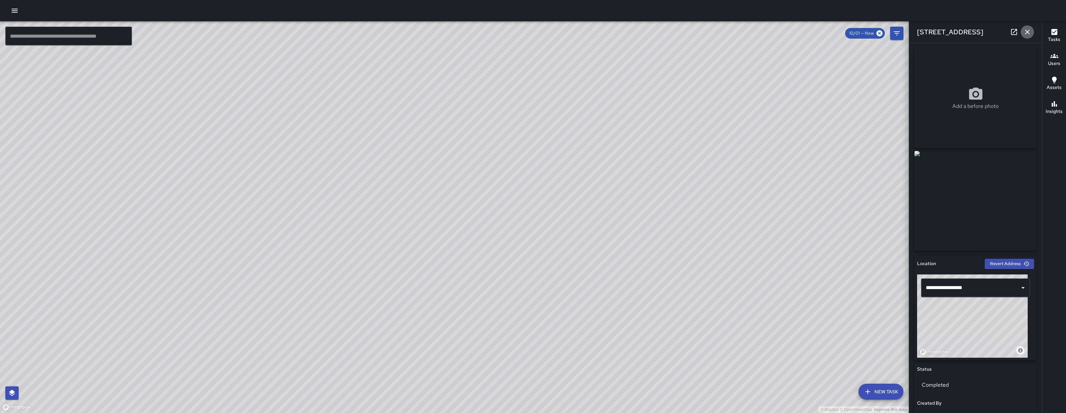
click at [1025, 32] on icon "button" at bounding box center [1027, 32] width 8 height 8
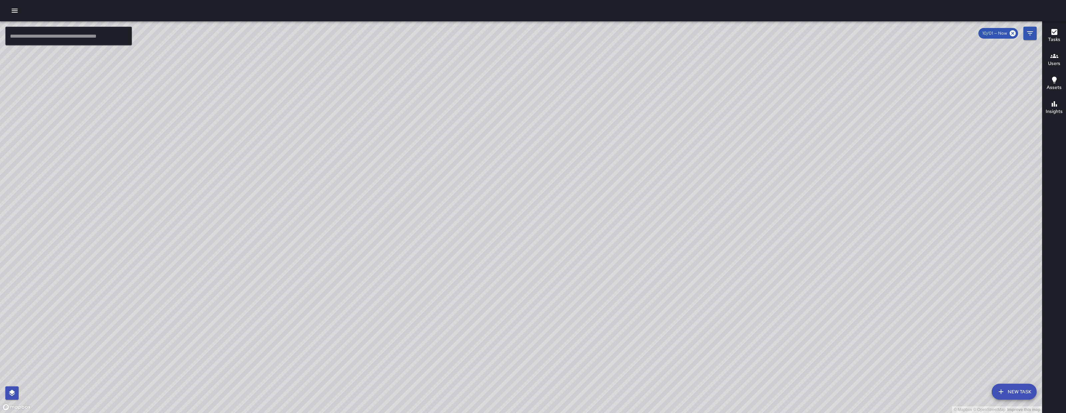
drag, startPoint x: 646, startPoint y: 263, endPoint x: 631, endPoint y: 248, distance: 21.7
click at [553, 372] on div "© Mapbox © OpenStreetMap Improve this map" at bounding box center [521, 217] width 1042 height 392
click at [591, 320] on div "© Mapbox © OpenStreetMap Improve this map" at bounding box center [521, 217] width 1042 height 392
click at [589, 321] on div "© Mapbox © OpenStreetMap Improve this map" at bounding box center [521, 217] width 1042 height 392
click at [230, 328] on div "© Mapbox © OpenStreetMap Improve this map" at bounding box center [521, 217] width 1042 height 392
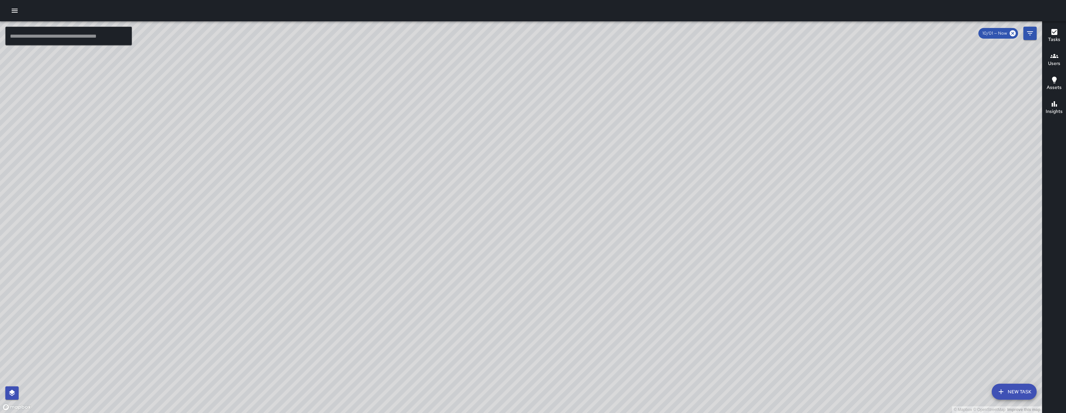
drag, startPoint x: 244, startPoint y: 315, endPoint x: 255, endPoint y: 306, distance: 13.7
click at [250, 310] on div "© Mapbox © OpenStreetMap Improve this map" at bounding box center [521, 217] width 1042 height 392
click at [259, 300] on div "© Mapbox © OpenStreetMap Improve this map" at bounding box center [521, 217] width 1042 height 392
drag, startPoint x: 236, startPoint y: 402, endPoint x: 312, endPoint y: 286, distance: 138.7
click at [312, 286] on div "© Mapbox © OpenStreetMap Improve this map" at bounding box center [521, 217] width 1042 height 392
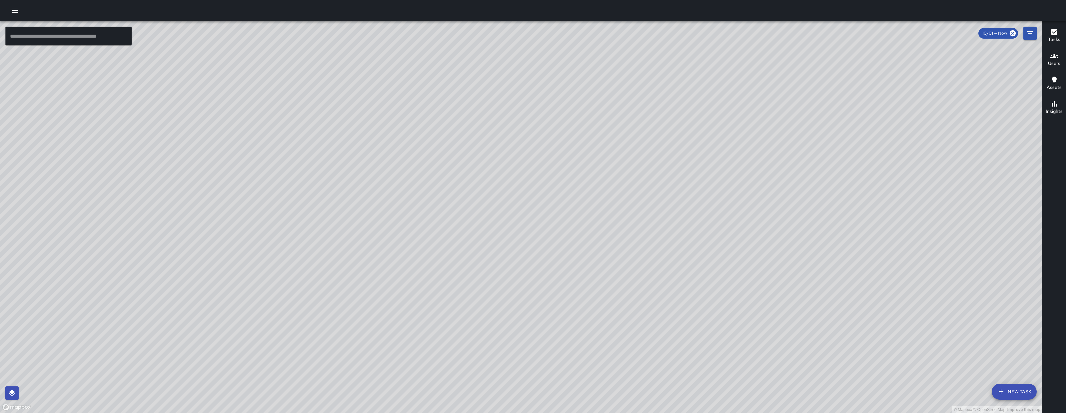
click at [1022, 394] on button "New Task" at bounding box center [1014, 392] width 45 height 16
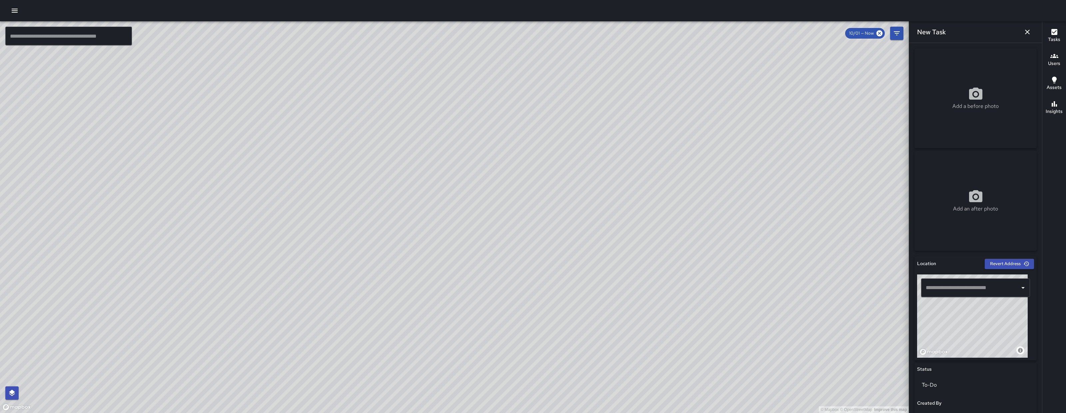
click at [947, 285] on input "text" at bounding box center [970, 287] width 93 height 13
paste input "**********"
click at [972, 305] on span "224 11th Street" at bounding box center [978, 305] width 80 height 8
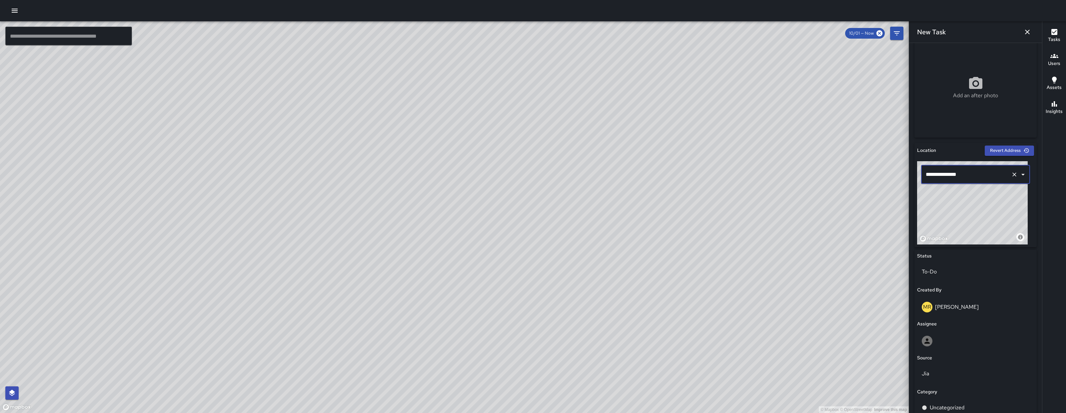
scroll to position [114, 0]
type input "**********"
click at [965, 328] on div "Status To-Do Created By MR Maria Rosas Assignee Source Jia Category Uncategoriz…" at bounding box center [975, 357] width 122 height 216
click at [964, 332] on div at bounding box center [975, 340] width 117 height 21
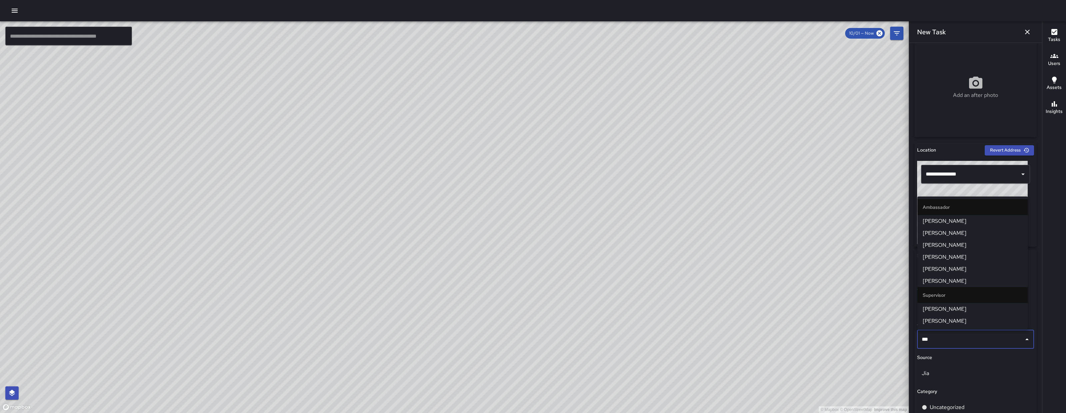
type input "****"
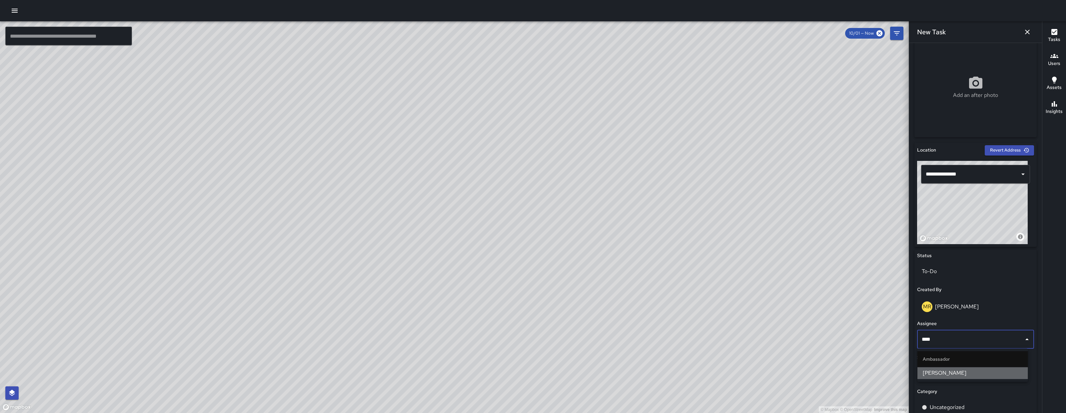
click at [959, 370] on span "[PERSON_NAME]" at bounding box center [973, 373] width 100 height 8
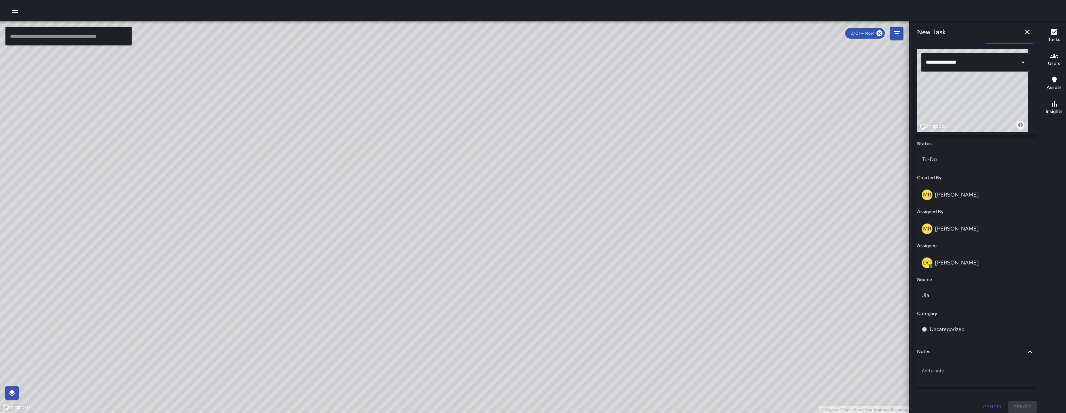
scroll to position [230, 0]
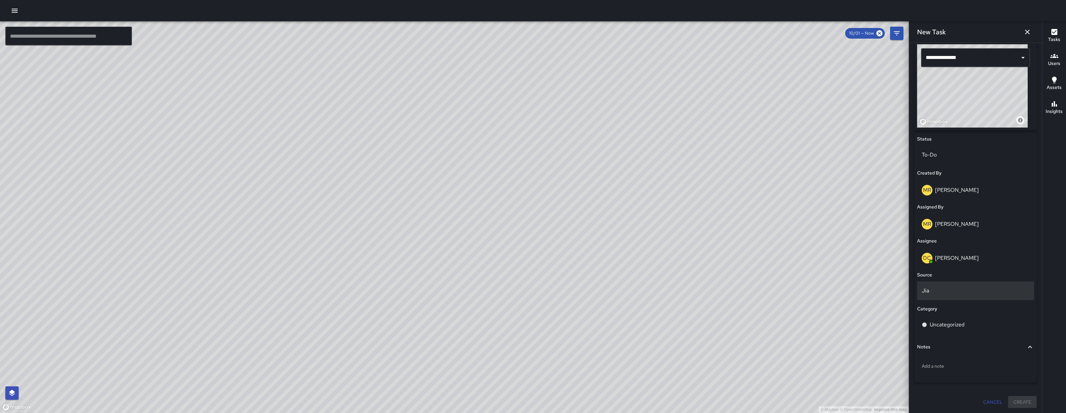
click at [937, 299] on div "Jia" at bounding box center [975, 290] width 117 height 19
click at [945, 340] on li "Email" at bounding box center [972, 344] width 111 height 12
click at [948, 327] on p "Uncategorized" at bounding box center [947, 325] width 35 height 8
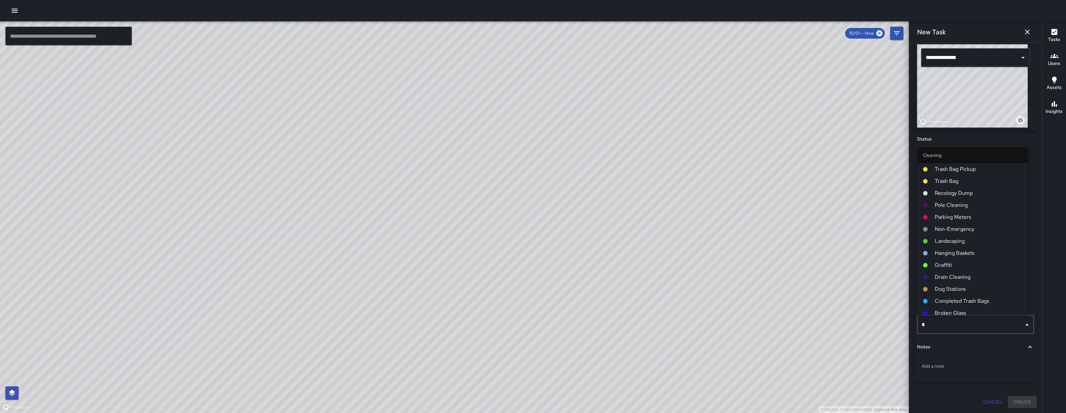
type input "**"
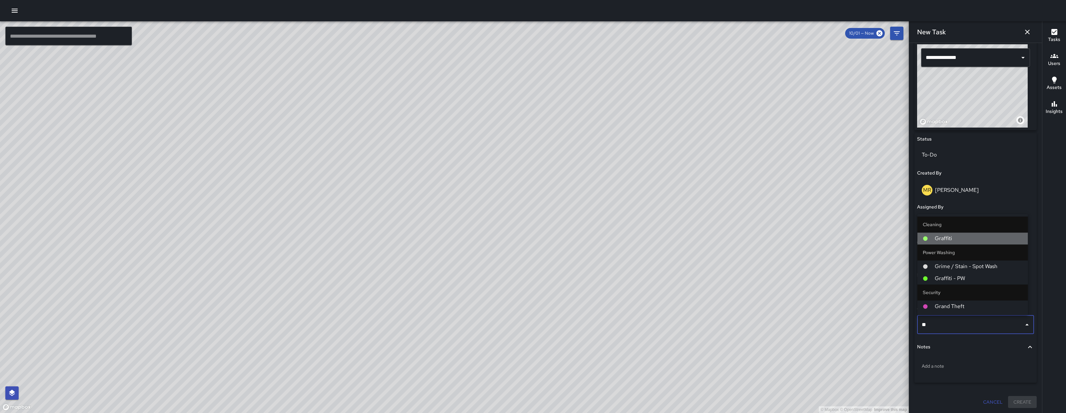
click at [943, 240] on span "Graffiti" at bounding box center [979, 238] width 88 height 8
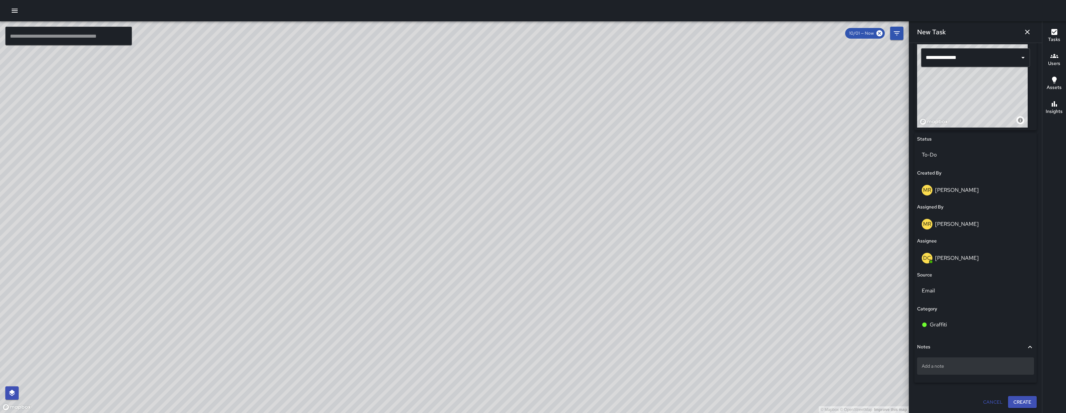
click at [954, 359] on div "Add a note" at bounding box center [975, 365] width 117 height 17
type textarea "**********"
click at [1015, 409] on button "Create" at bounding box center [1022, 409] width 29 height 12
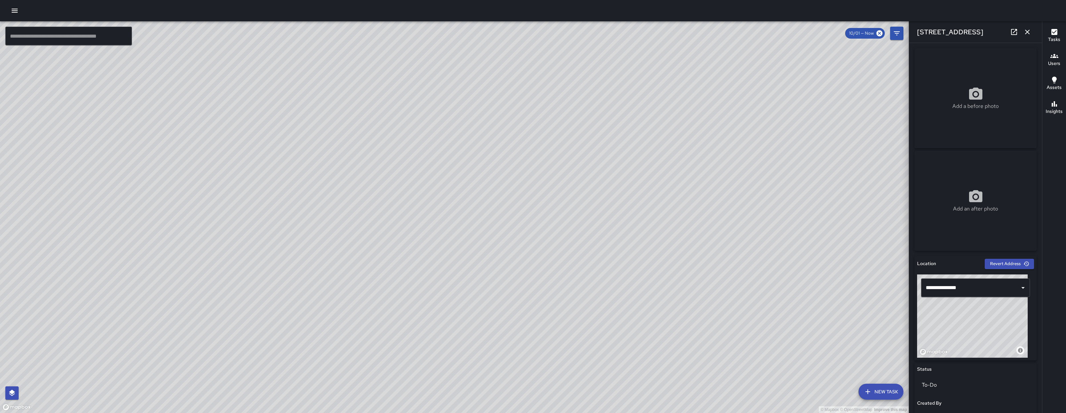
click at [15, 7] on icon "button" at bounding box center [15, 11] width 8 height 8
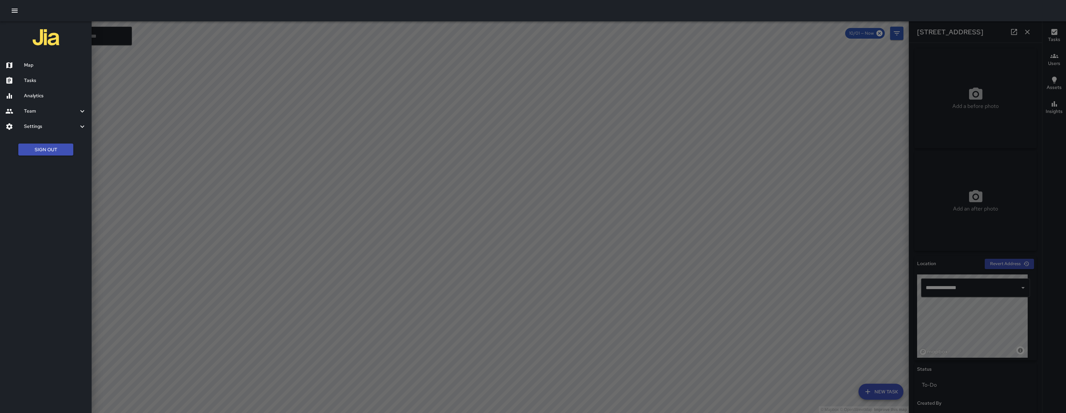
click at [61, 75] on div "Tasks" at bounding box center [46, 80] width 92 height 15
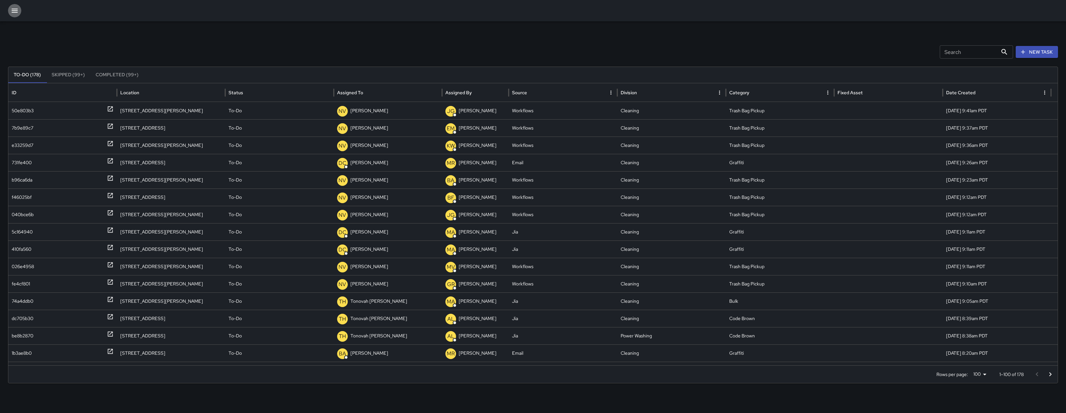
click at [14, 13] on icon "button" at bounding box center [15, 11] width 8 height 8
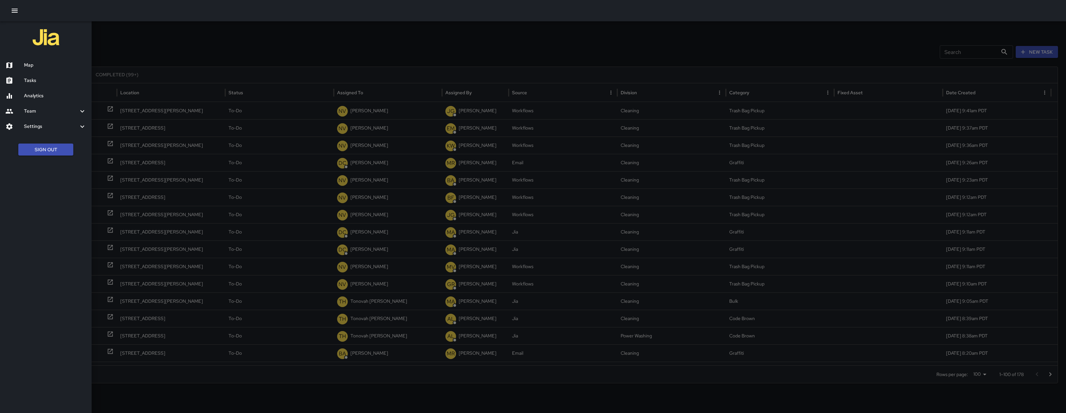
click at [48, 59] on div "Map" at bounding box center [46, 65] width 92 height 15
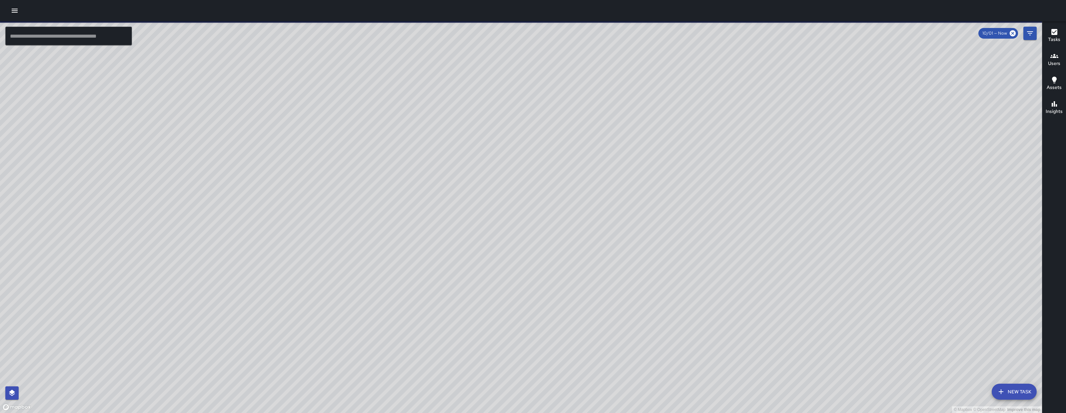
drag, startPoint x: 538, startPoint y: 178, endPoint x: 433, endPoint y: 152, distance: 108.4
click at [433, 152] on div "© Mapbox © OpenStreetMap Improve this map" at bounding box center [521, 217] width 1042 height 392
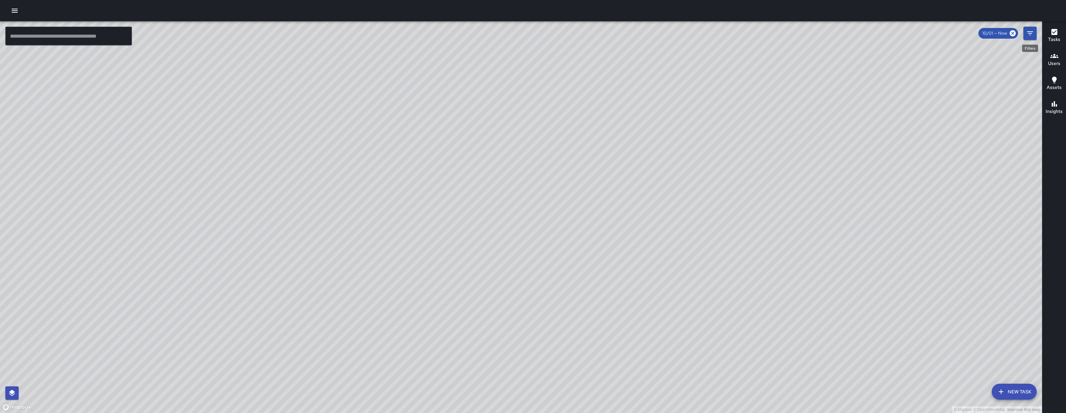
click at [1032, 34] on icon "Filters" at bounding box center [1030, 33] width 8 height 8
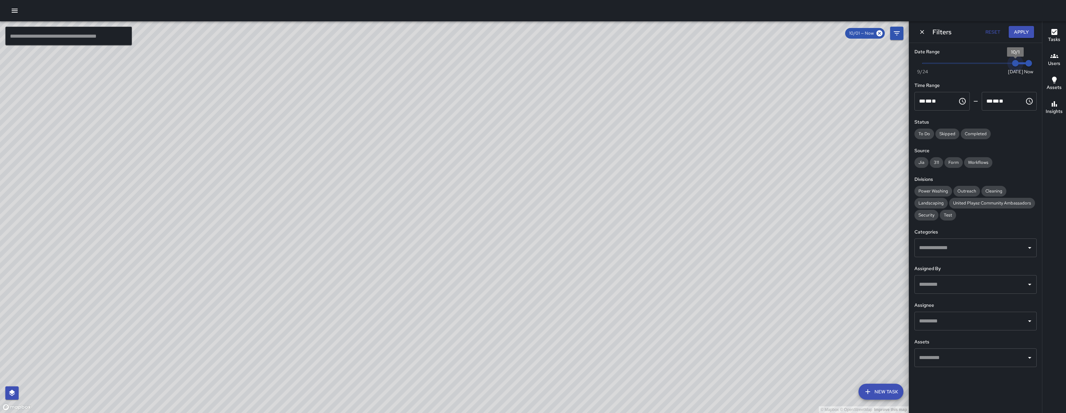
type input "*"
drag, startPoint x: 1012, startPoint y: 67, endPoint x: 919, endPoint y: 66, distance: 92.6
click at [919, 66] on span "9/24" at bounding box center [922, 63] width 7 height 7
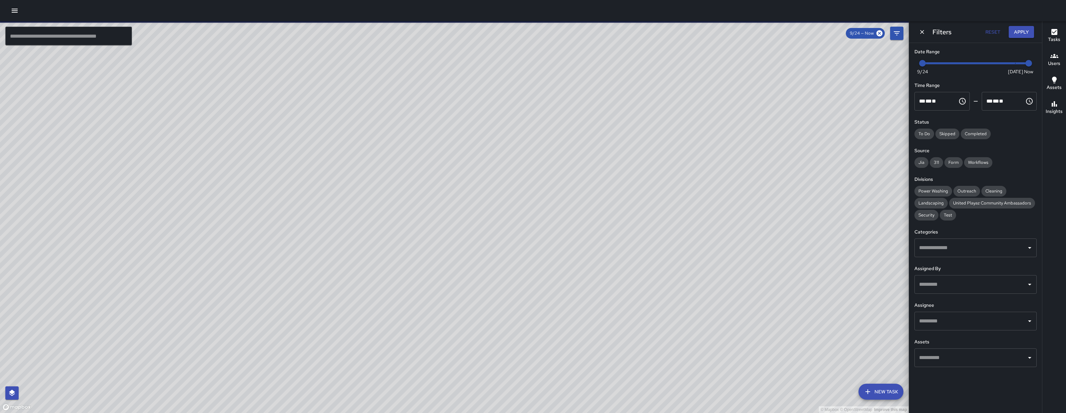
click at [167, 191] on div "© Mapbox © OpenStreetMap Improve this map EM Elimar Martinez Ambassador Tasks 3…" at bounding box center [454, 217] width 909 height 392
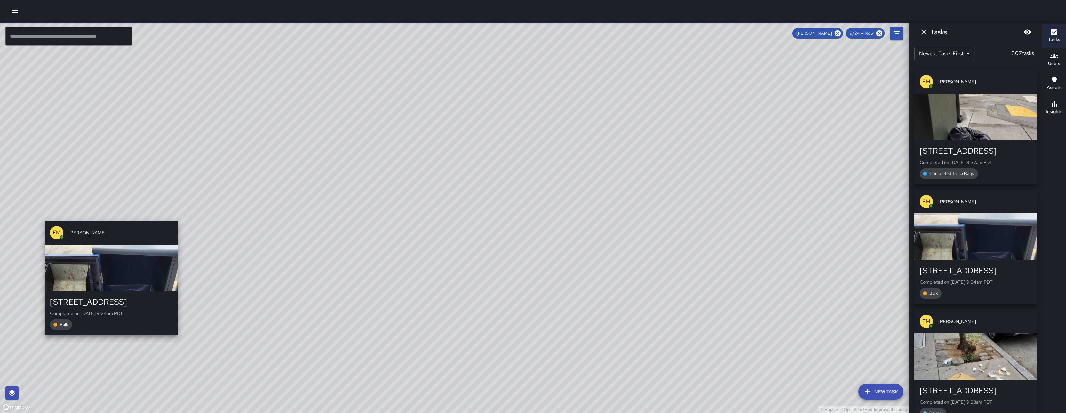
click at [116, 221] on div "EM Elimar Martinez" at bounding box center [111, 233] width 133 height 24
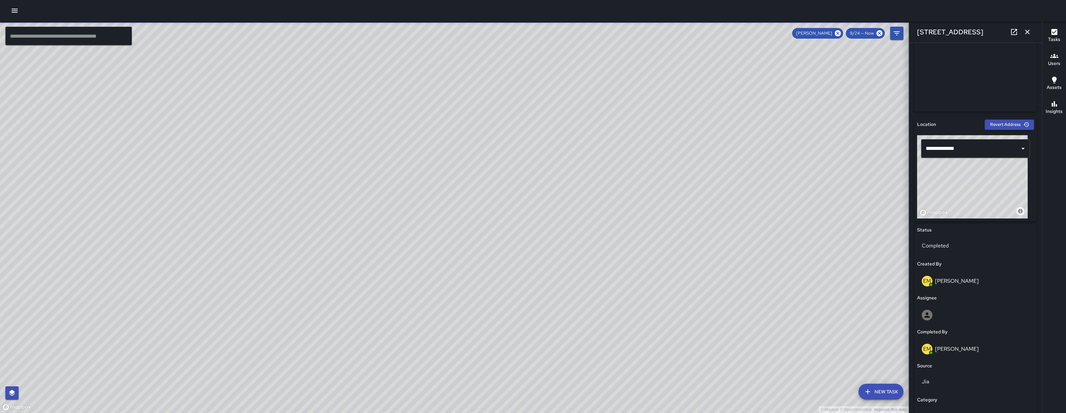
scroll to position [297, 0]
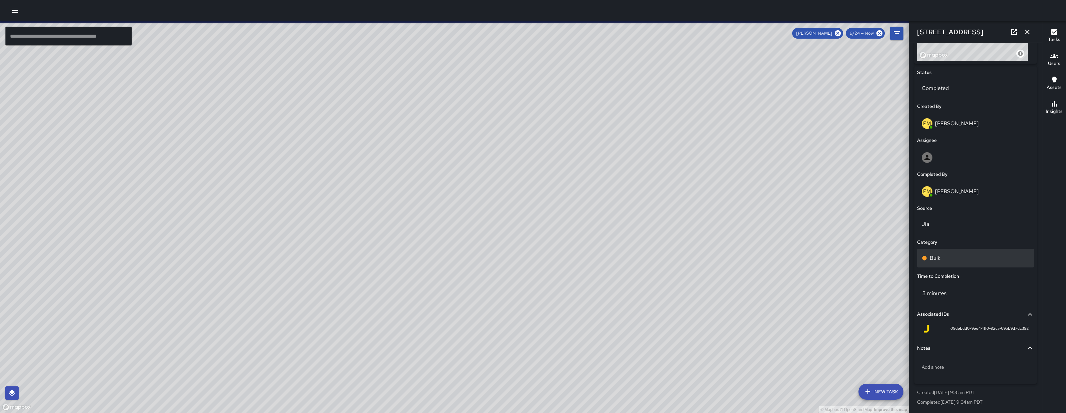
click at [949, 258] on div "Bulk" at bounding box center [976, 258] width 108 height 8
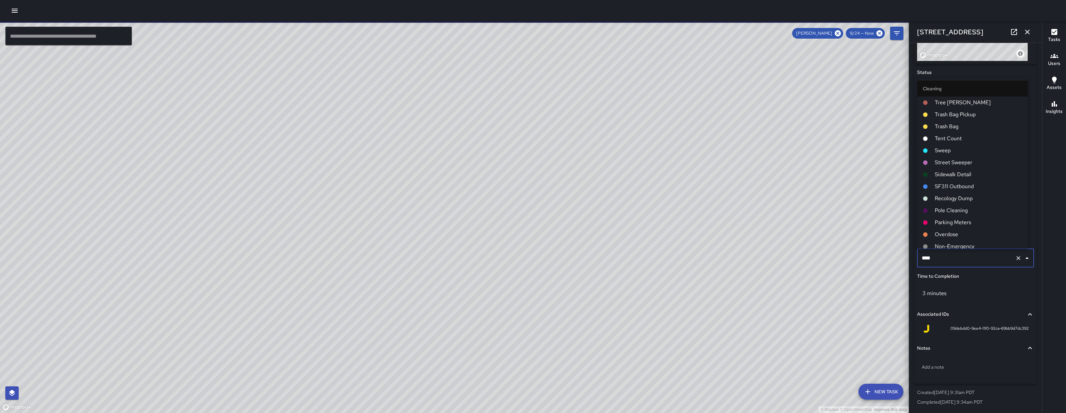
click at [949, 258] on input "****" at bounding box center [966, 258] width 92 height 13
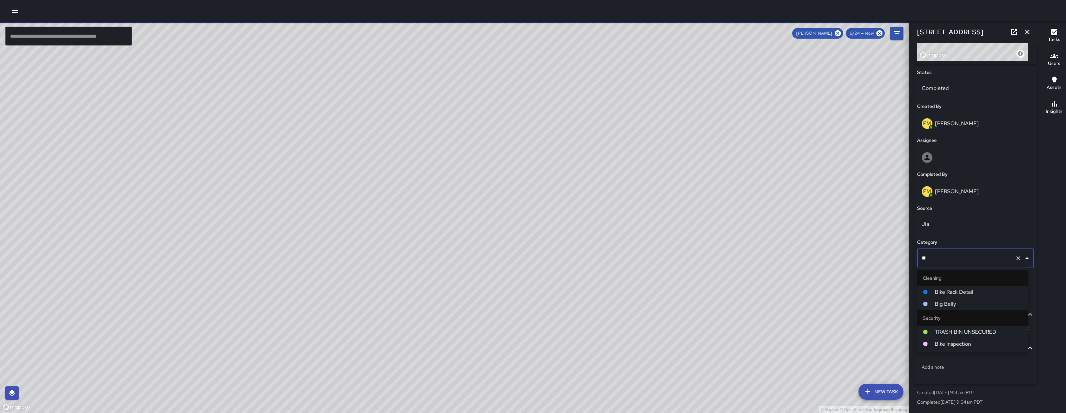
scroll to position [0, 0]
type input "***"
click at [968, 291] on span "Big Belly" at bounding box center [979, 292] width 88 height 8
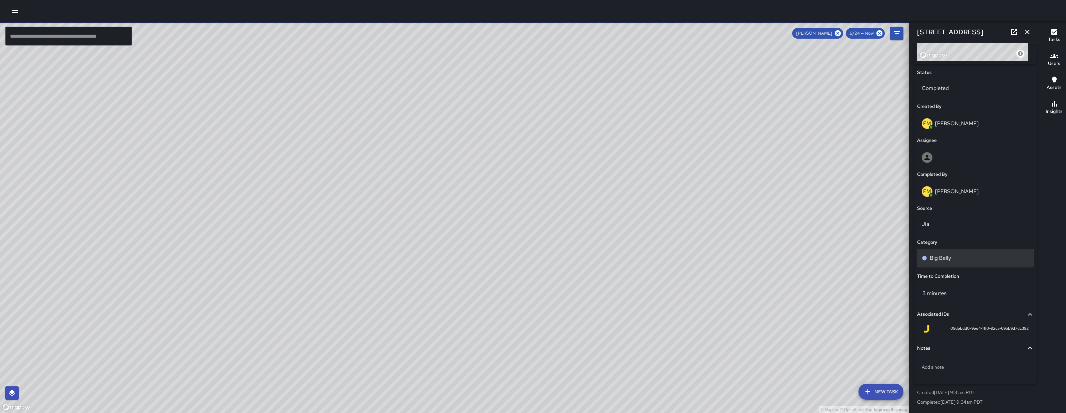
click at [968, 263] on div "Big Belly" at bounding box center [975, 258] width 117 height 19
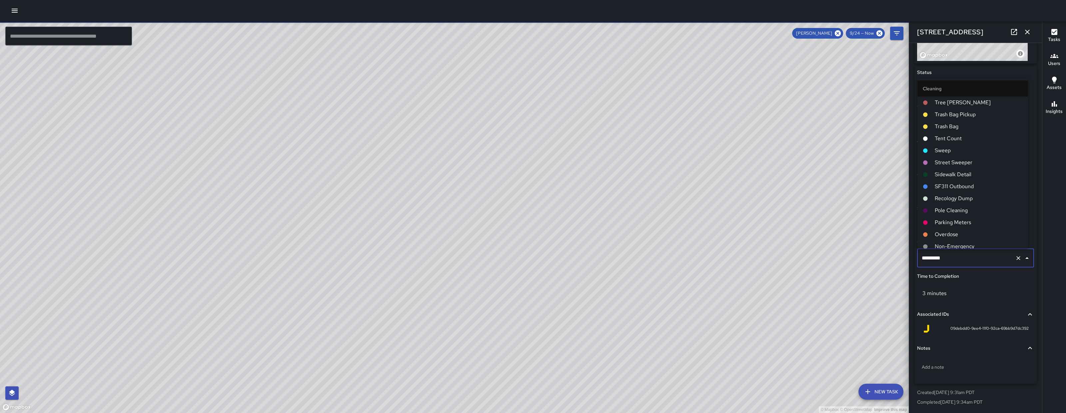
scroll to position [231, 0]
drag, startPoint x: 968, startPoint y: 259, endPoint x: 917, endPoint y: 257, distance: 51.0
click at [917, 257] on div "********* ​" at bounding box center [975, 258] width 117 height 19
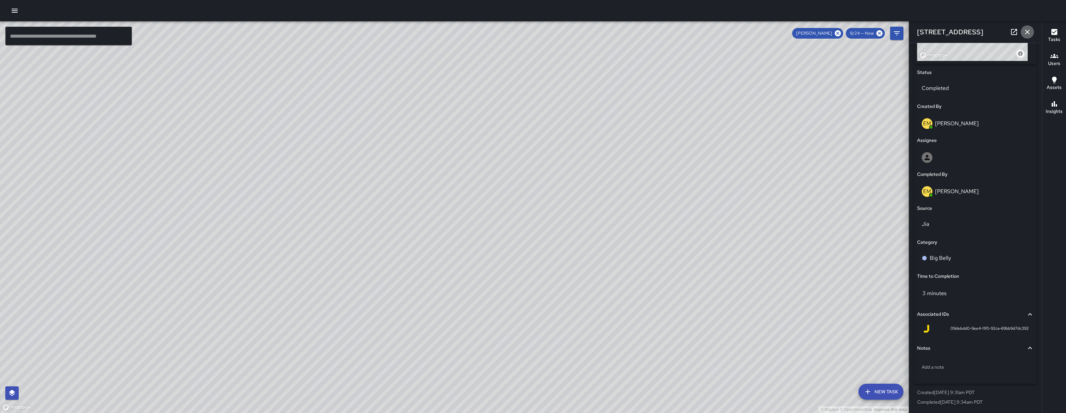
click at [1029, 34] on icon "button" at bounding box center [1027, 32] width 8 height 8
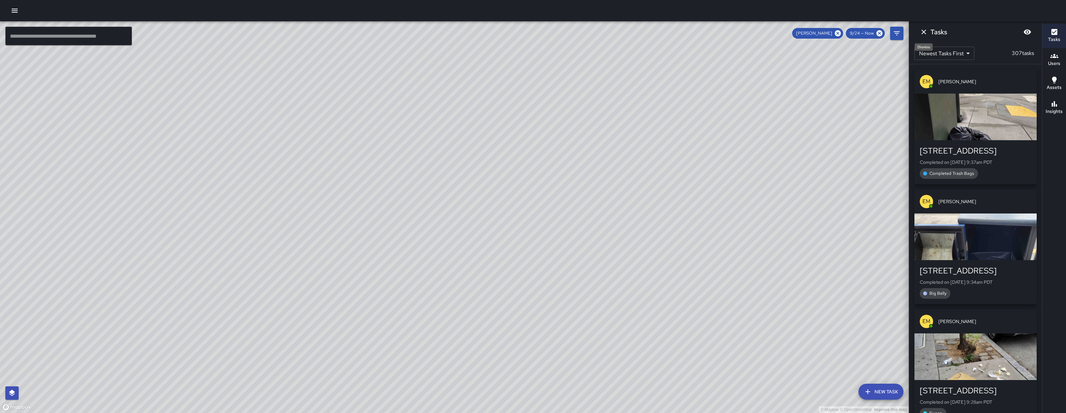
click at [925, 35] on icon "Dismiss" at bounding box center [924, 32] width 8 height 8
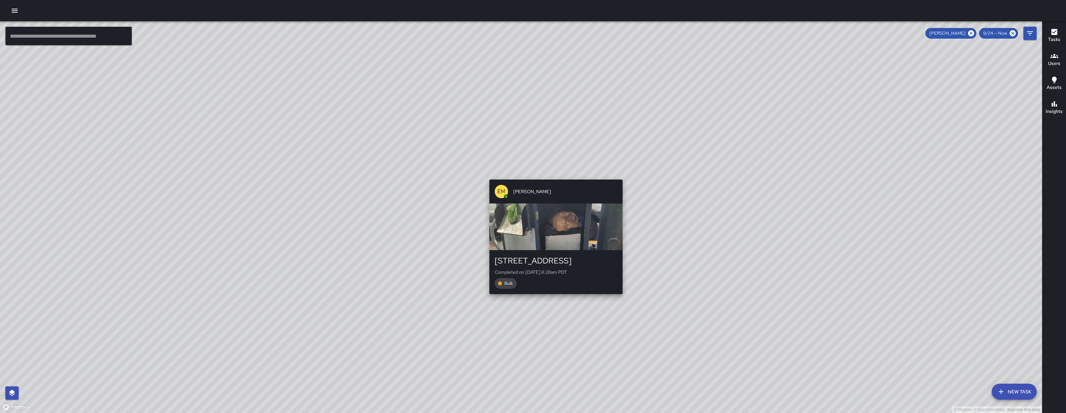
click at [554, 294] on div "191 8th Street Completed on 9/30/2025, 8:28am PDT Bulk" at bounding box center [555, 272] width 133 height 44
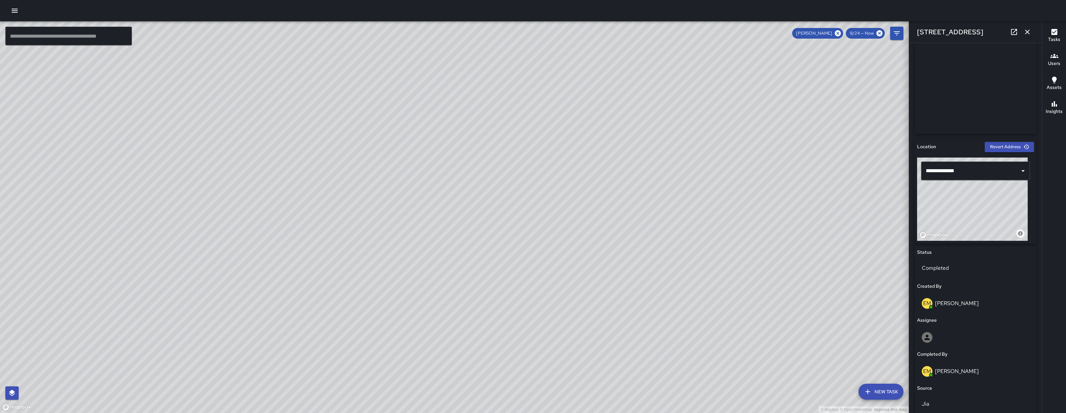
scroll to position [283, 0]
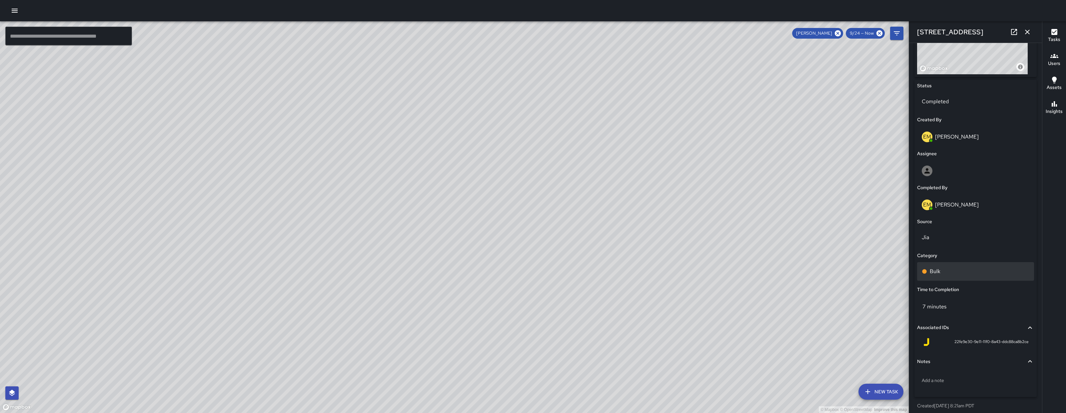
click at [954, 269] on div "Bulk" at bounding box center [976, 271] width 108 height 8
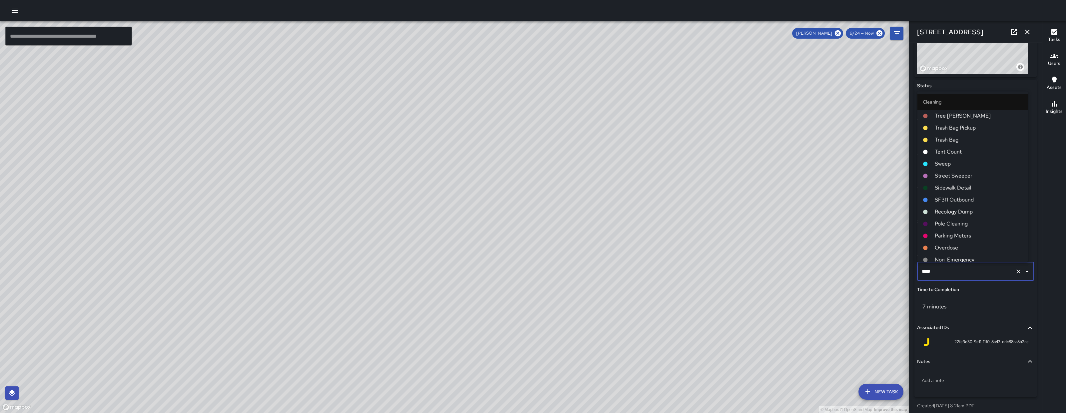
scroll to position [196, 0]
type input "*********"
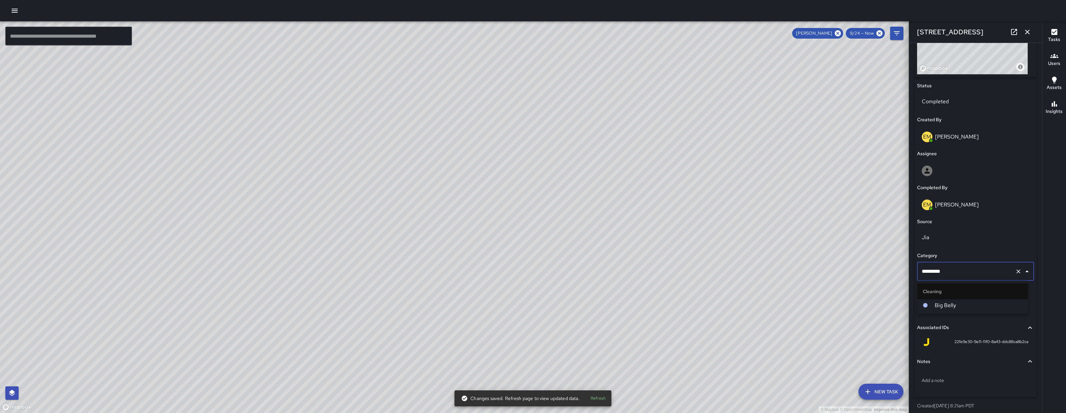
click at [945, 307] on span "Big Belly" at bounding box center [979, 305] width 88 height 8
click at [1031, 33] on button "button" at bounding box center [1026, 31] width 13 height 13
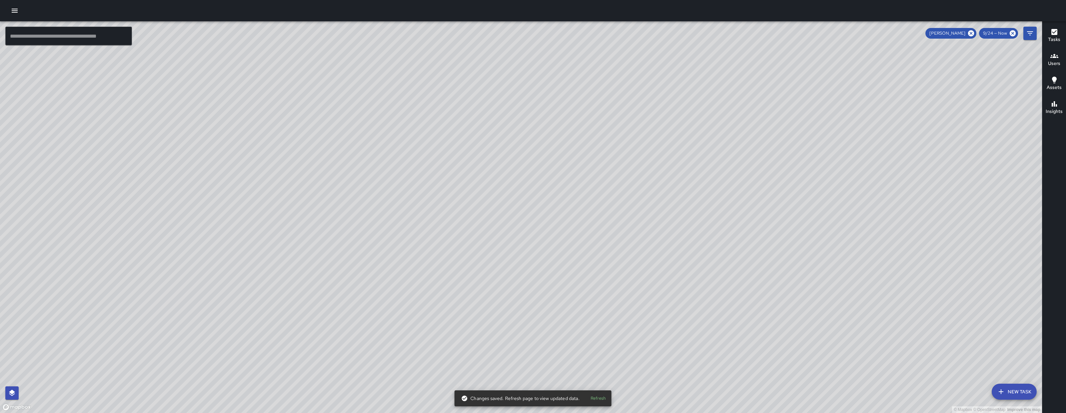
drag, startPoint x: 824, startPoint y: 213, endPoint x: 733, endPoint y: 176, distance: 97.8
click at [733, 176] on div "© Mapbox © OpenStreetMap Improve this map" at bounding box center [521, 217] width 1042 height 392
drag, startPoint x: 581, startPoint y: 211, endPoint x: 535, endPoint y: 253, distance: 63.0
click at [534, 264] on div "© Mapbox © OpenStreetMap Improve this map" at bounding box center [521, 217] width 1042 height 392
drag, startPoint x: 529, startPoint y: 291, endPoint x: 572, endPoint y: 389, distance: 107.4
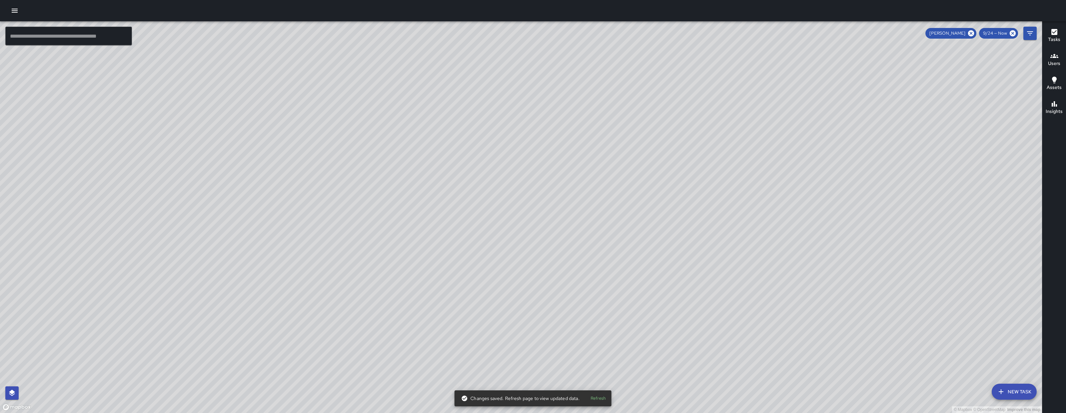
click at [578, 398] on div "© Mapbox © OpenStreetMap Improve this map ​ New Task Elimar Martinez 9/24 — Now…" at bounding box center [533, 206] width 1066 height 413
drag, startPoint x: 513, startPoint y: 317, endPoint x: 518, endPoint y: 341, distance: 24.2
click at [518, 341] on div "© Mapbox © OpenStreetMap Improve this map" at bounding box center [521, 217] width 1042 height 392
drag, startPoint x: 656, startPoint y: 231, endPoint x: 649, endPoint y: 228, distance: 7.2
click at [610, 277] on div "© Mapbox © OpenStreetMap Improve this map" at bounding box center [521, 217] width 1042 height 392
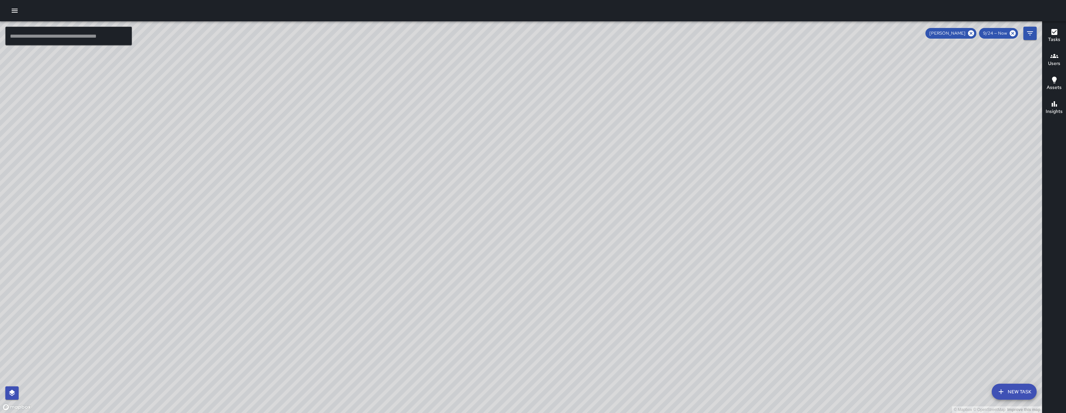
click at [732, 151] on div "© Mapbox © OpenStreetMap Improve this map" at bounding box center [521, 217] width 1042 height 392
drag, startPoint x: 431, startPoint y: 217, endPoint x: 496, endPoint y: 175, distance: 77.7
click at [496, 175] on div "© Mapbox © OpenStreetMap Improve this map" at bounding box center [521, 217] width 1042 height 392
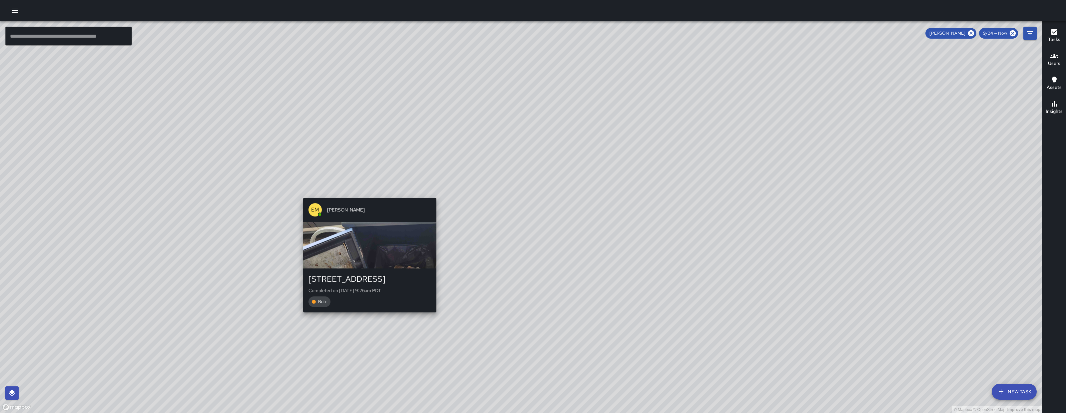
click at [363, 195] on div "© Mapbox © OpenStreetMap Improve this map EM Elimar Martinez 191 8th Street Com…" at bounding box center [521, 217] width 1042 height 392
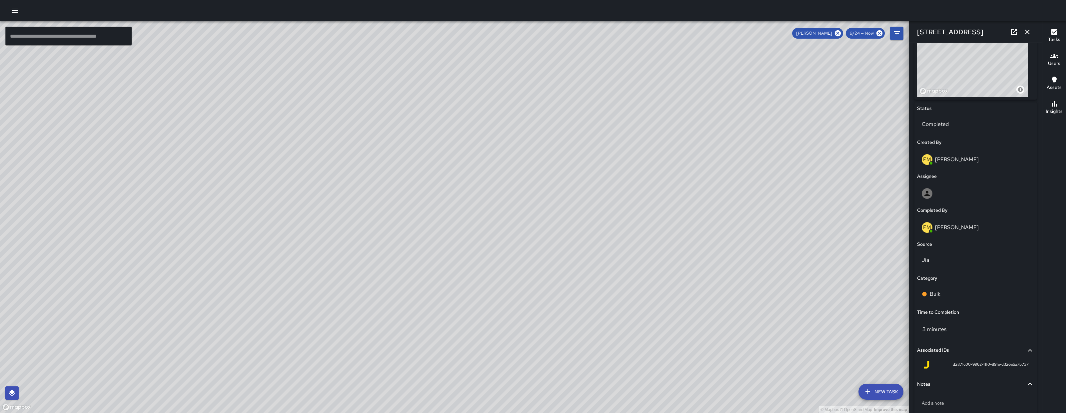
scroll to position [292, 0]
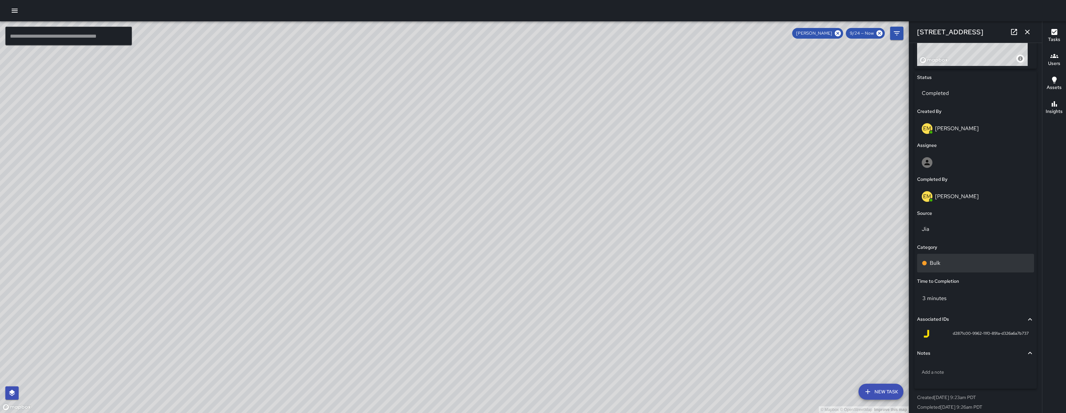
click at [963, 261] on div "Bulk" at bounding box center [976, 263] width 108 height 8
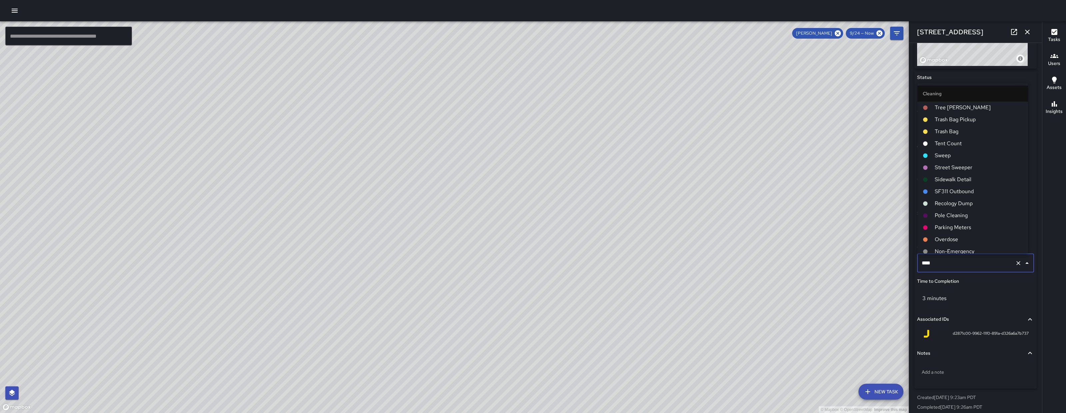
click at [963, 260] on input "****" at bounding box center [966, 263] width 92 height 13
type input "*********"
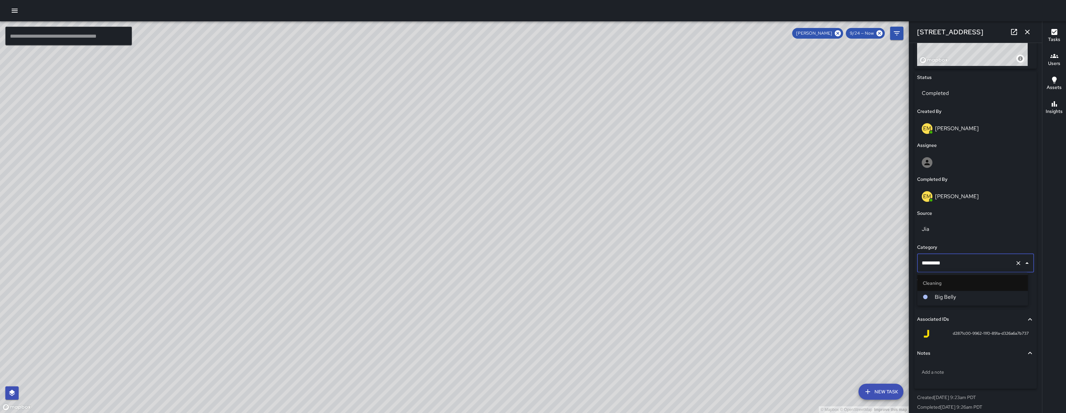
scroll to position [0, 0]
click at [955, 293] on span "Big Belly" at bounding box center [979, 297] width 88 height 8
click at [1030, 34] on icon "button" at bounding box center [1027, 32] width 8 height 8
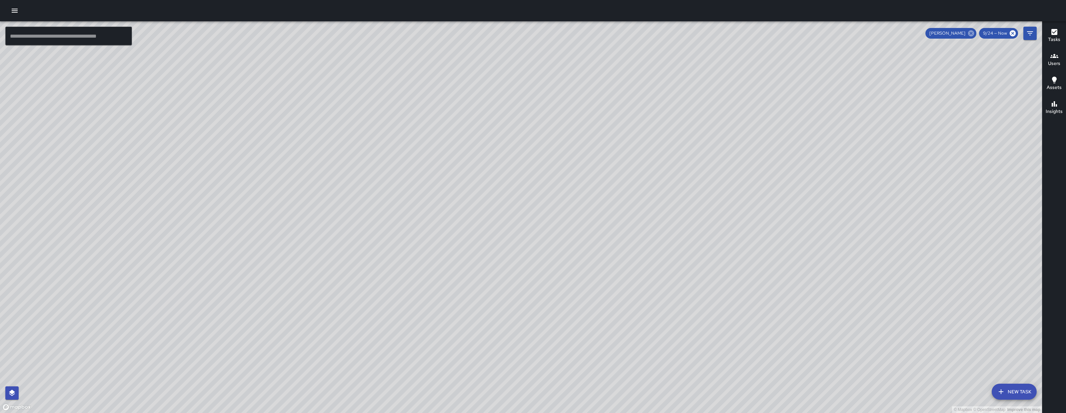
click at [974, 34] on icon at bounding box center [971, 33] width 6 height 6
click at [1032, 37] on button "Filters" at bounding box center [1029, 33] width 13 height 13
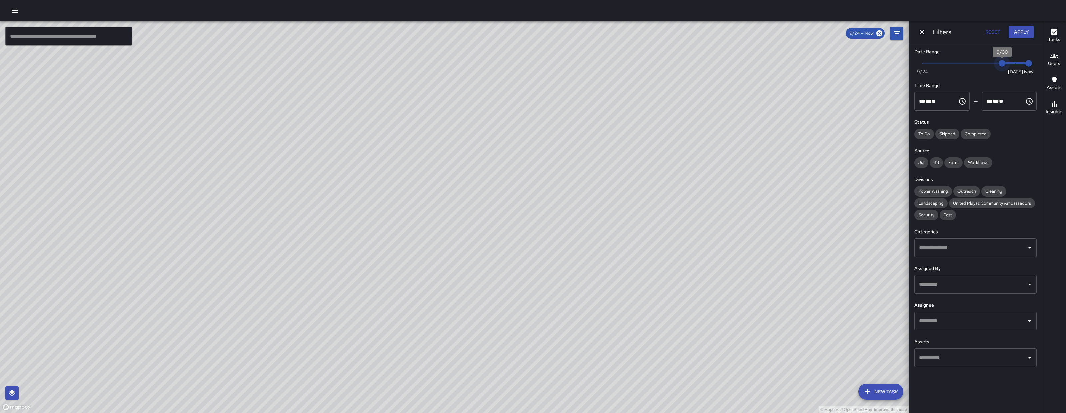
drag, startPoint x: 924, startPoint y: 62, endPoint x: 1065, endPoint y: 62, distance: 141.5
click at [1065, 62] on div "© Mapbox © OpenStreetMap Improve this map ​ New Task 9/24 — Now Map Layers Task…" at bounding box center [533, 217] width 1066 height 392
click at [1027, 62] on span "Now Today 9/24 9/30 9:44 am" at bounding box center [975, 63] width 106 height 10
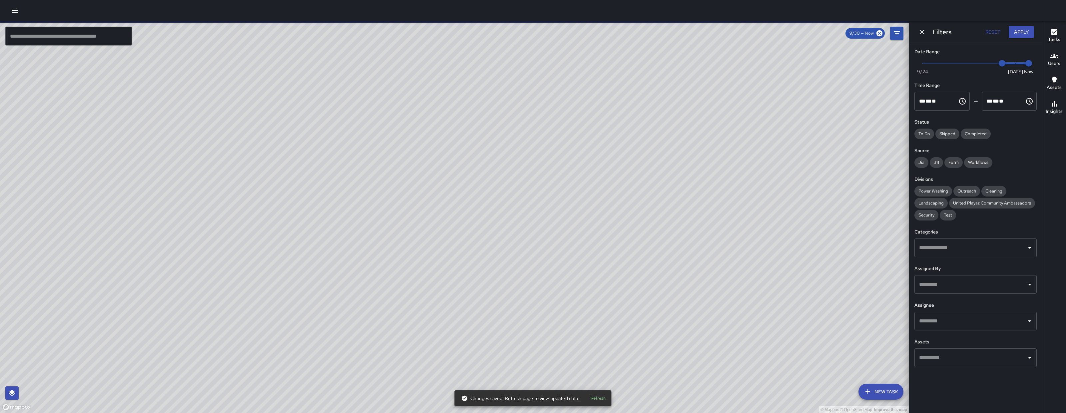
click at [1022, 33] on button "Apply" at bounding box center [1021, 32] width 25 height 12
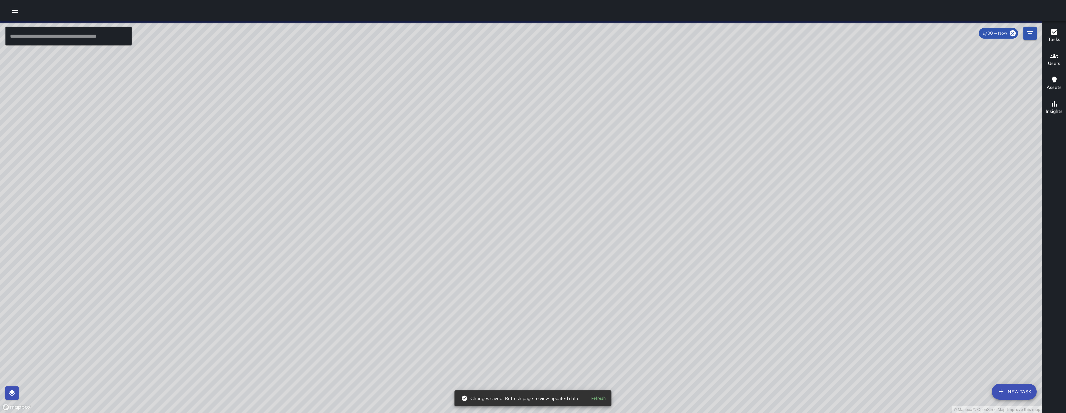
drag, startPoint x: 926, startPoint y: 167, endPoint x: 600, endPoint y: 167, distance: 326.1
click at [600, 167] on div "© Mapbox © OpenStreetMap Improve this map" at bounding box center [521, 217] width 1042 height 392
drag, startPoint x: 673, startPoint y: 182, endPoint x: 669, endPoint y: 176, distance: 7.5
click at [669, 176] on div "© Mapbox © OpenStreetMap Improve this map" at bounding box center [521, 217] width 1042 height 392
click at [1035, 30] on button "Filters" at bounding box center [1029, 33] width 13 height 13
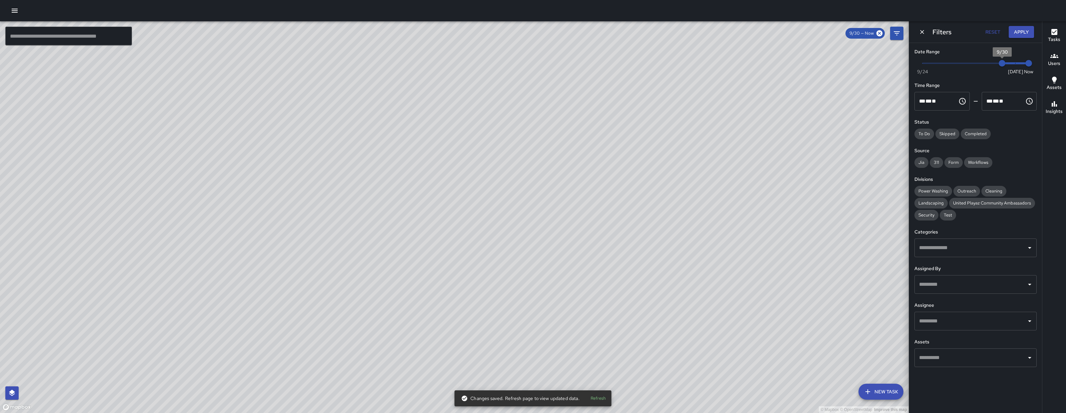
type input "*"
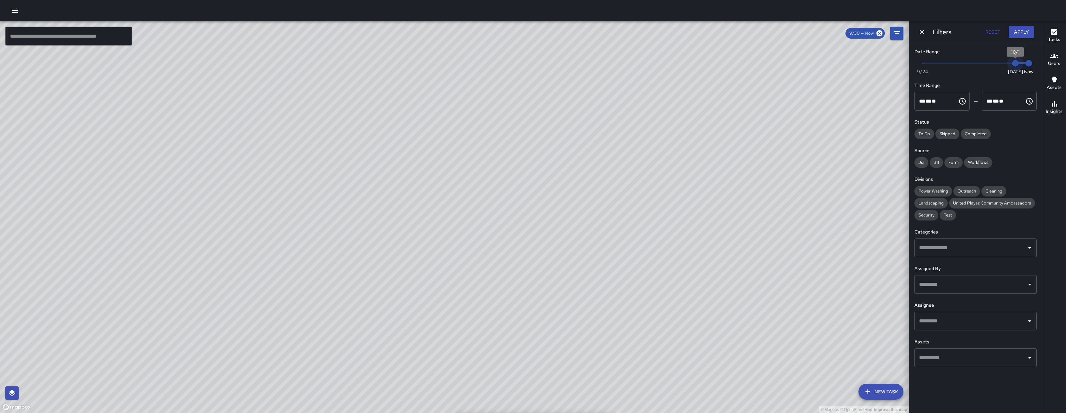
drag, startPoint x: 999, startPoint y: 64, endPoint x: 1017, endPoint y: 63, distance: 19.0
click at [1017, 63] on span "10/1" at bounding box center [1015, 63] width 7 height 7
click at [1019, 30] on button "Apply" at bounding box center [1021, 32] width 25 height 12
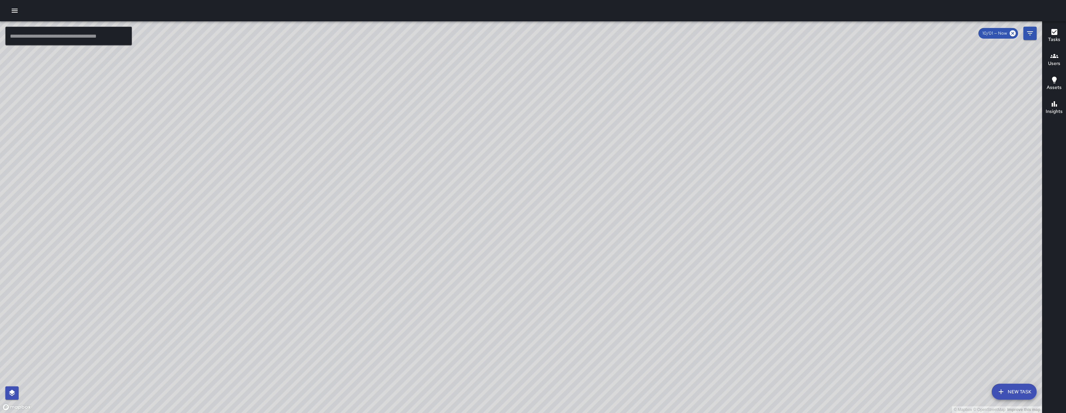
click at [800, 301] on div "© Mapbox © OpenStreetMap Improve this map" at bounding box center [521, 217] width 1042 height 392
drag, startPoint x: 639, startPoint y: 302, endPoint x: 539, endPoint y: 262, distance: 108.0
click at [585, 299] on div "© Mapbox © OpenStreetMap Improve this map" at bounding box center [521, 217] width 1042 height 392
click at [549, 277] on div "© Mapbox © OpenStreetMap Improve this map" at bounding box center [521, 217] width 1042 height 392
click at [540, 264] on div "© Mapbox © OpenStreetMap Improve this map" at bounding box center [521, 217] width 1042 height 392
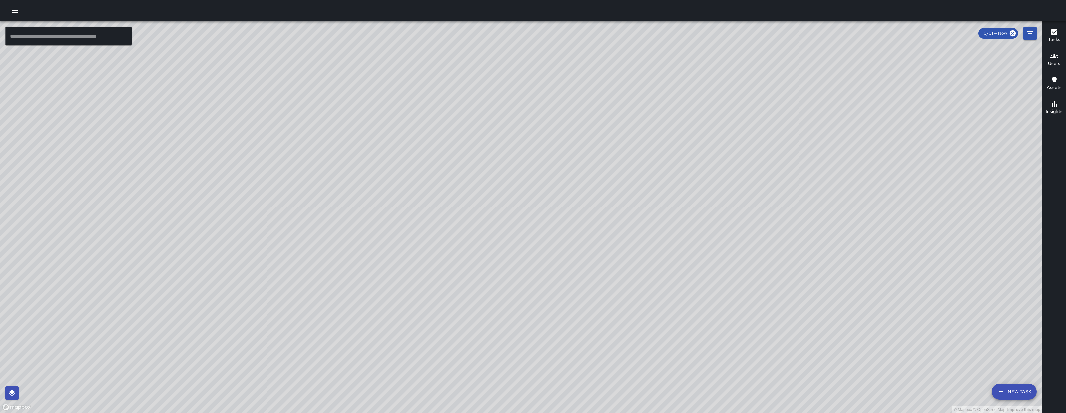
drag, startPoint x: 533, startPoint y: 255, endPoint x: 514, endPoint y: 237, distance: 26.2
click at [521, 242] on div "© Mapbox © OpenStreetMap Improve this map" at bounding box center [521, 217] width 1042 height 392
click at [516, 238] on div "© Mapbox © OpenStreetMap Improve this map" at bounding box center [521, 217] width 1042 height 392
drag, startPoint x: 411, startPoint y: 374, endPoint x: 402, endPoint y: 298, distance: 76.8
click at [403, 329] on div "© Mapbox © OpenStreetMap Improve this map" at bounding box center [521, 217] width 1042 height 392
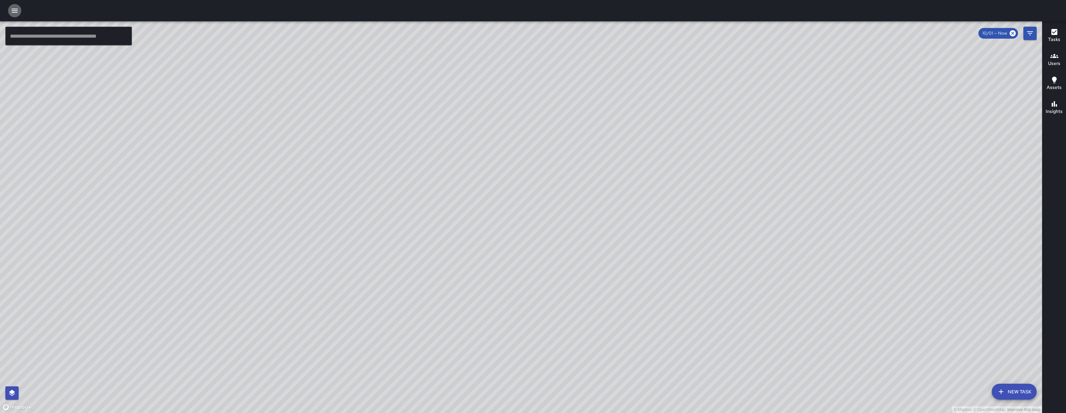
click at [18, 12] on icon "button" at bounding box center [15, 11] width 8 height 8
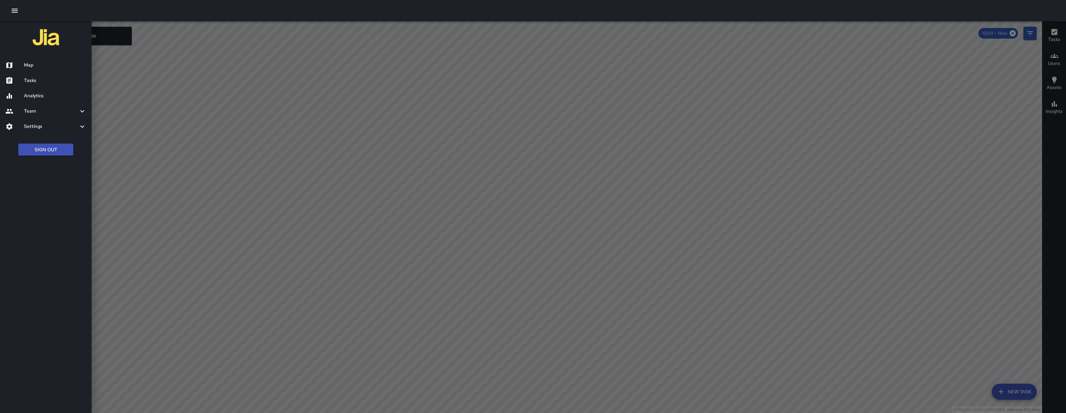
click at [58, 83] on h6 "Tasks" at bounding box center [55, 80] width 62 height 7
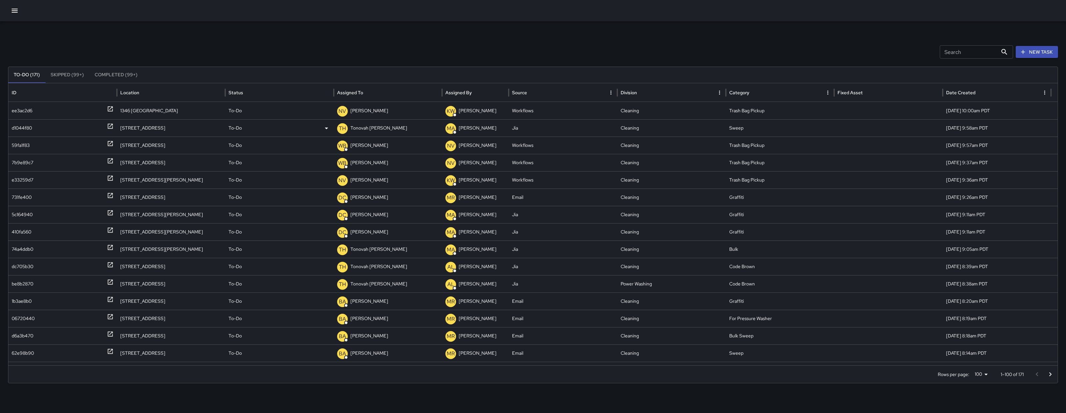
click at [39, 128] on div "d1044f80" at bounding box center [63, 128] width 102 height 17
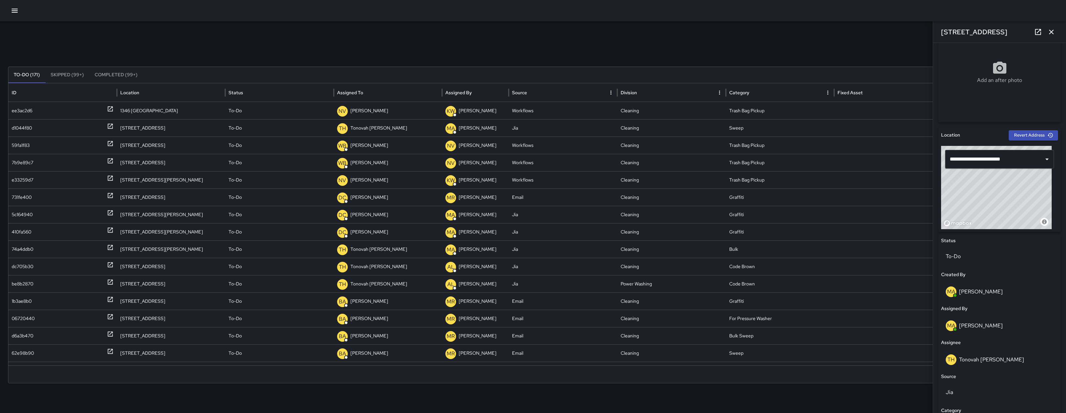
scroll to position [168, 0]
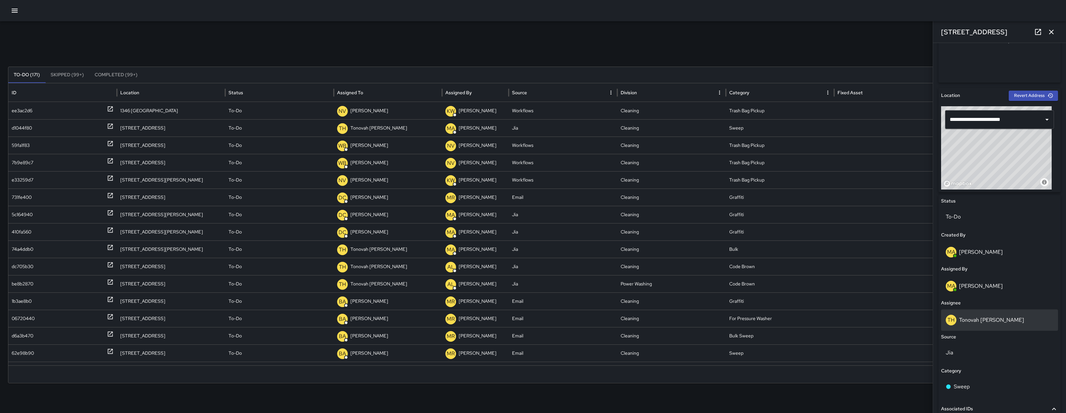
click at [995, 319] on p "Tonovah [PERSON_NAME]" at bounding box center [991, 319] width 65 height 7
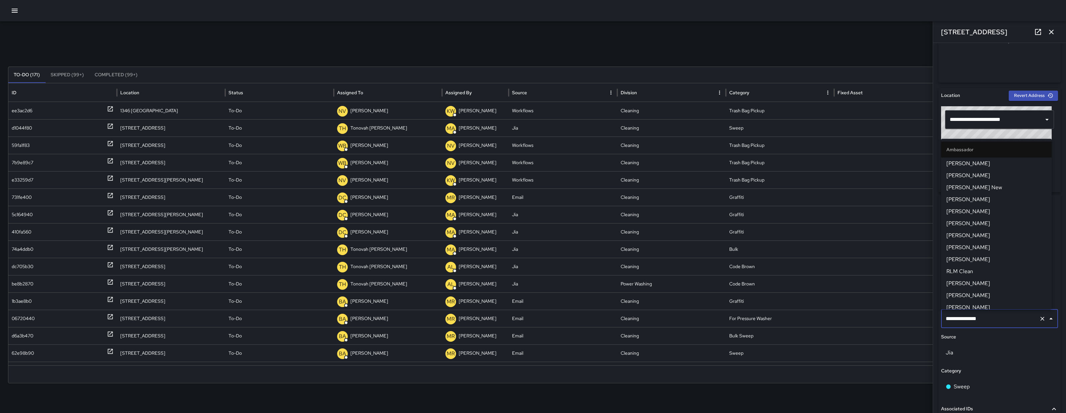
scroll to position [367, 0]
click at [995, 319] on input "**********" at bounding box center [990, 318] width 92 height 13
click at [995, 320] on input "**********" at bounding box center [990, 318] width 92 height 13
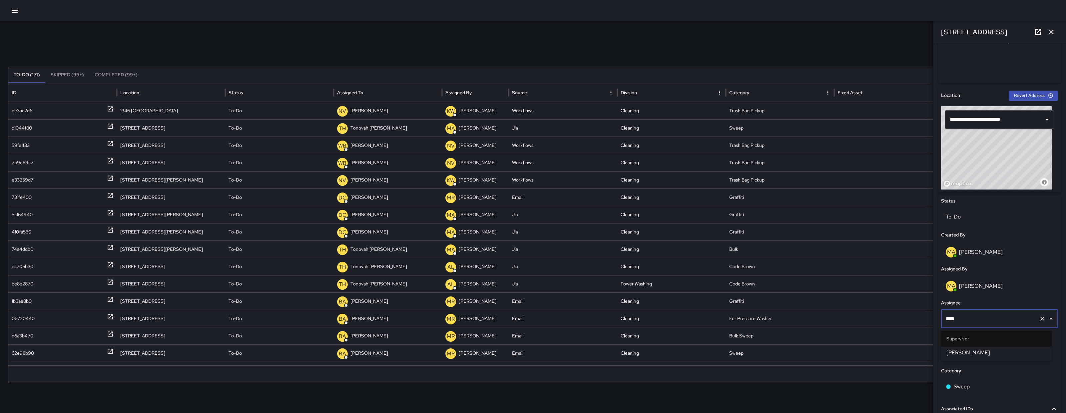
type input "*****"
click at [997, 350] on span "[PERSON_NAME]" at bounding box center [996, 353] width 100 height 8
click at [24, 11] on div at bounding box center [533, 10] width 1066 height 21
click at [17, 12] on icon "button" at bounding box center [15, 11] width 6 height 4
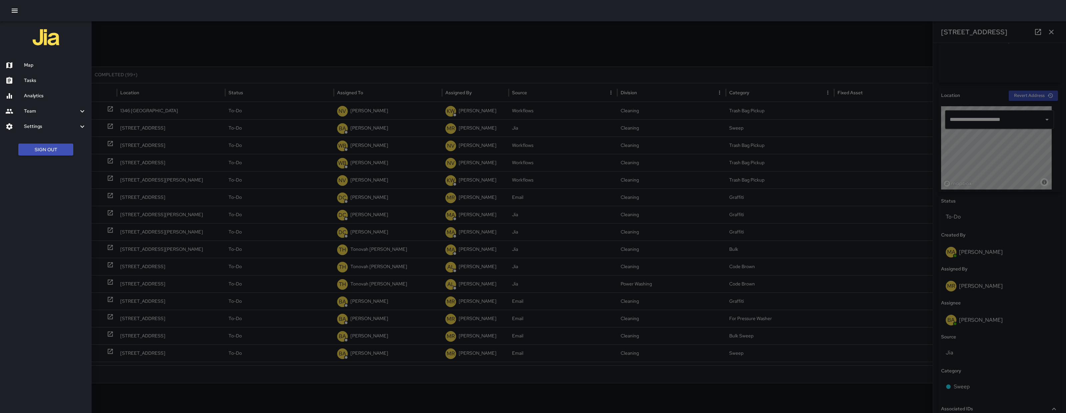
click at [42, 69] on div "Map" at bounding box center [46, 65] width 92 height 15
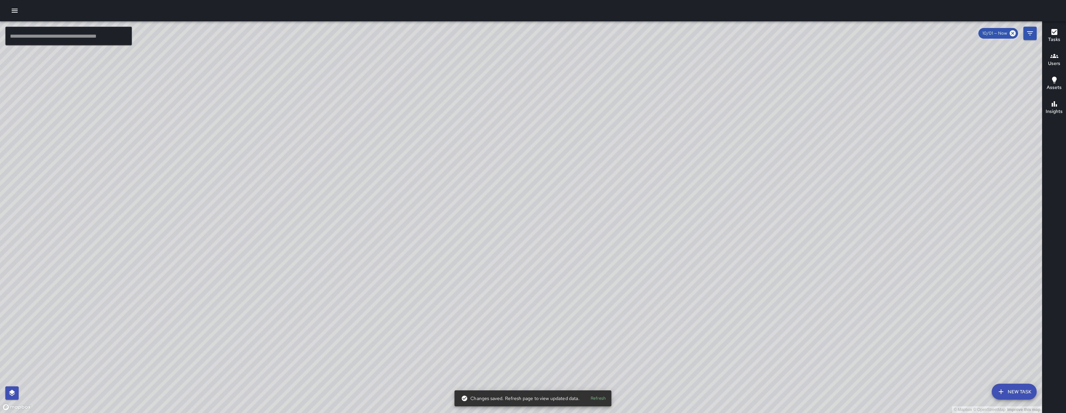
drag, startPoint x: 792, startPoint y: 330, endPoint x: 503, endPoint y: 286, distance: 292.5
click at [503, 286] on div "© Mapbox © OpenStreetMap Improve this map" at bounding box center [521, 217] width 1042 height 392
drag, startPoint x: 629, startPoint y: 301, endPoint x: 424, endPoint y: 217, distance: 221.9
click at [424, 217] on div "© Mapbox © OpenStreetMap Improve this map" at bounding box center [521, 217] width 1042 height 392
drag, startPoint x: 490, startPoint y: 277, endPoint x: 471, endPoint y: 262, distance: 24.2
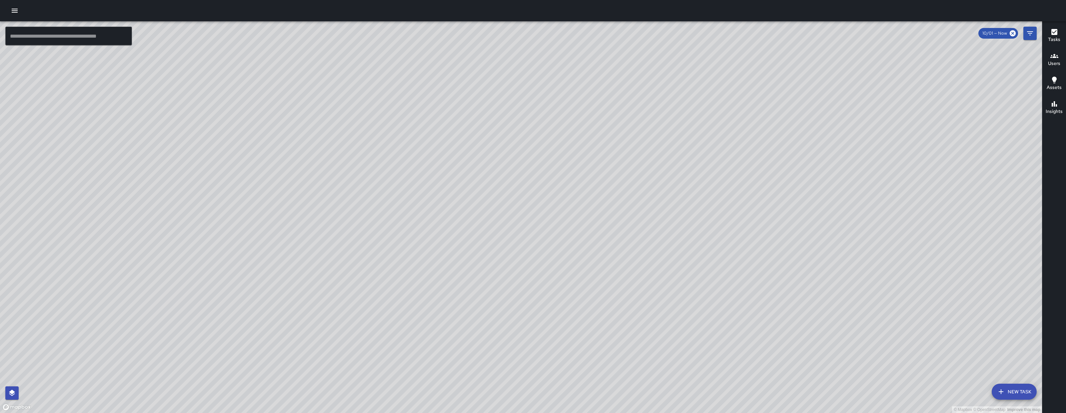
click at [481, 267] on div "© Mapbox © OpenStreetMap Improve this map" at bounding box center [521, 217] width 1042 height 392
click at [524, 276] on div "© Mapbox © OpenStreetMap Improve this map" at bounding box center [521, 217] width 1042 height 392
drag, startPoint x: 510, startPoint y: 259, endPoint x: 433, endPoint y: 187, distance: 105.8
click at [437, 191] on div "© Mapbox © OpenStreetMap Improve this map" at bounding box center [521, 217] width 1042 height 392
click at [430, 185] on div "© Mapbox © OpenStreetMap Improve this map" at bounding box center [521, 217] width 1042 height 392
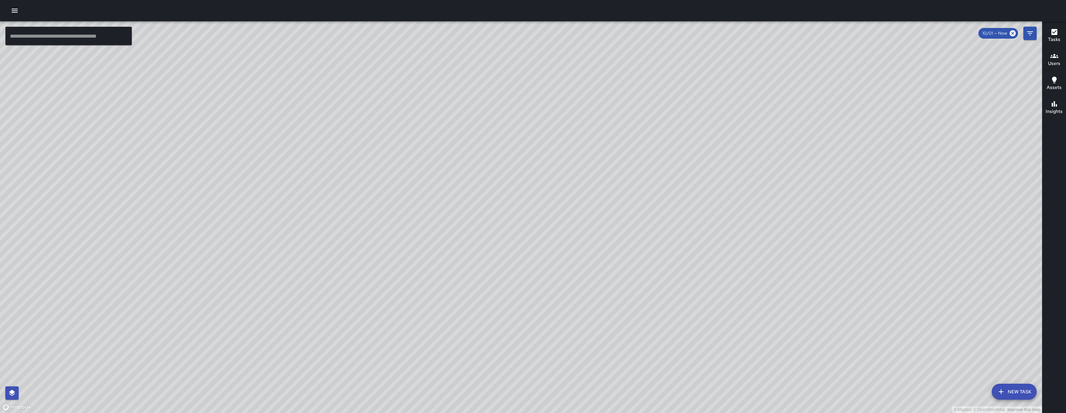
drag, startPoint x: 291, startPoint y: 180, endPoint x: 334, endPoint y: 241, distance: 75.4
click at [334, 241] on div "© Mapbox © OpenStreetMap Improve this map" at bounding box center [521, 217] width 1042 height 392
click at [304, 155] on div "© Mapbox © OpenStreetMap Improve this map" at bounding box center [521, 217] width 1042 height 392
drag, startPoint x: 305, startPoint y: 160, endPoint x: 320, endPoint y: 215, distance: 57.5
click at [320, 216] on div "© Mapbox © OpenStreetMap Improve this map" at bounding box center [521, 217] width 1042 height 392
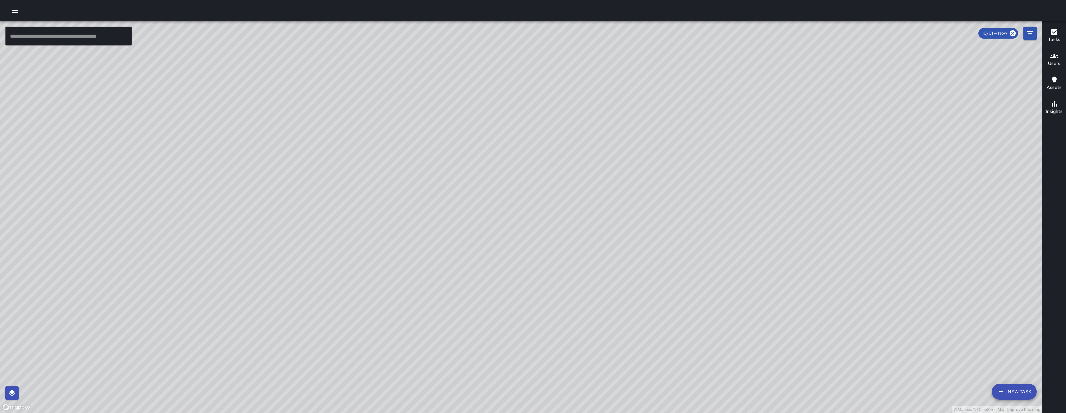
drag, startPoint x: 348, startPoint y: 324, endPoint x: 330, endPoint y: 231, distance: 94.6
click at [332, 268] on div "© Mapbox © OpenStreetMap Improve this map" at bounding box center [521, 217] width 1042 height 392
click at [335, 223] on div "© Mapbox © OpenStreetMap Improve this map" at bounding box center [521, 217] width 1042 height 392
click at [323, 283] on div "© Mapbox © OpenStreetMap Improve this map" at bounding box center [521, 217] width 1042 height 392
drag, startPoint x: 322, startPoint y: 283, endPoint x: 335, endPoint y: 223, distance: 61.3
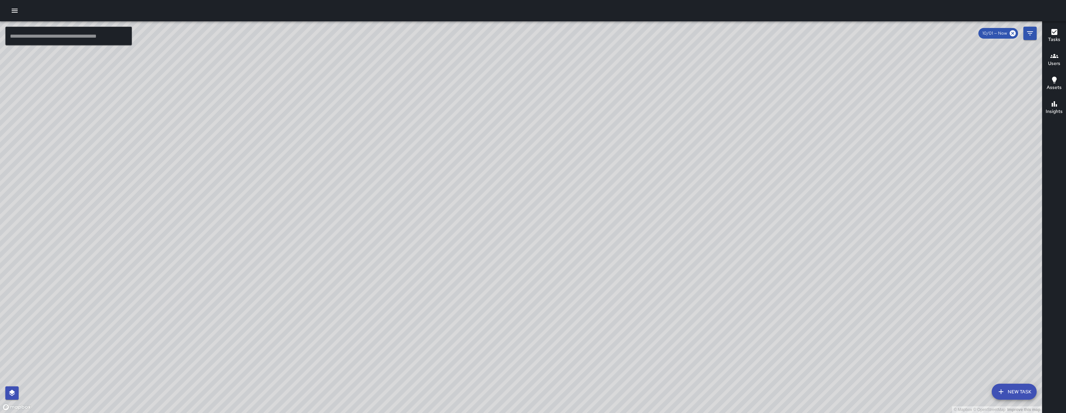
click at [335, 224] on div "© Mapbox © OpenStreetMap Improve this map" at bounding box center [521, 217] width 1042 height 392
click at [63, 46] on div "© Mapbox © OpenStreetMap Improve this map" at bounding box center [521, 217] width 1042 height 392
click at [66, 41] on input "text" at bounding box center [68, 36] width 127 height 19
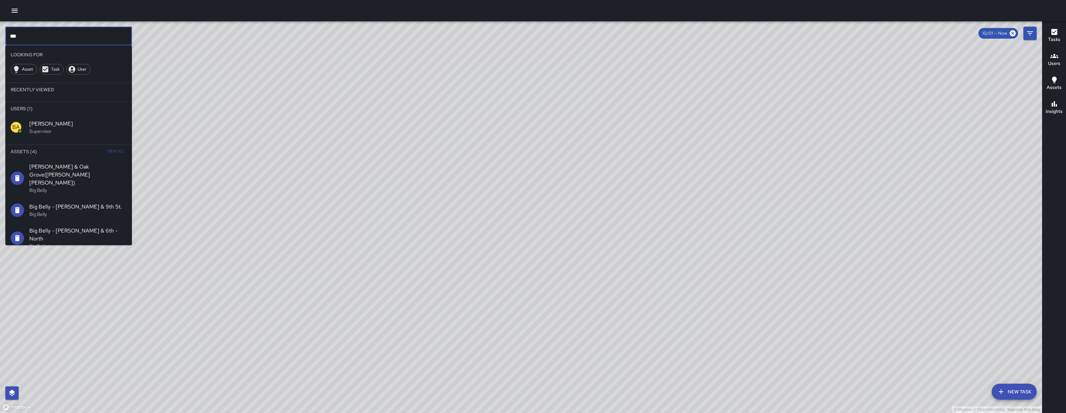
type input "***"
click at [44, 134] on p "Supervisor" at bounding box center [77, 131] width 97 height 7
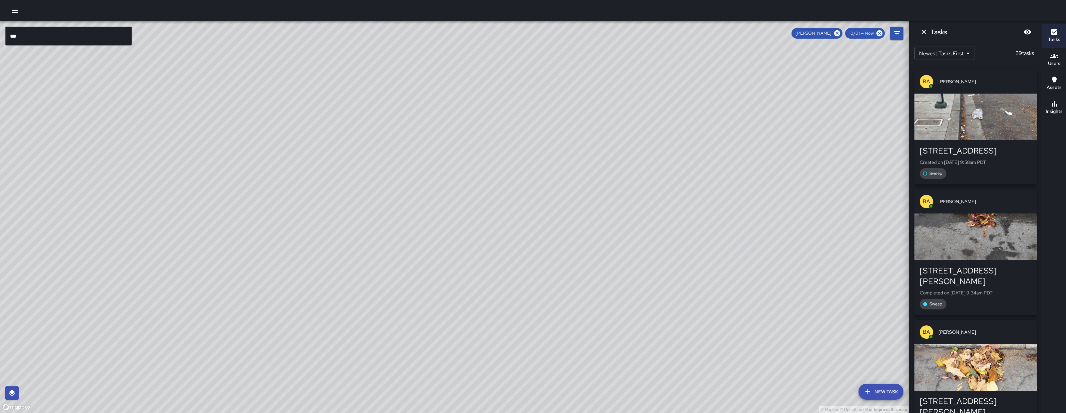
drag, startPoint x: 437, startPoint y: 275, endPoint x: 396, endPoint y: 251, distance: 47.3
click at [396, 251] on div "© Mapbox © OpenStreetMap Improve this map" at bounding box center [454, 217] width 909 height 392
click at [836, 34] on icon at bounding box center [837, 33] width 6 height 6
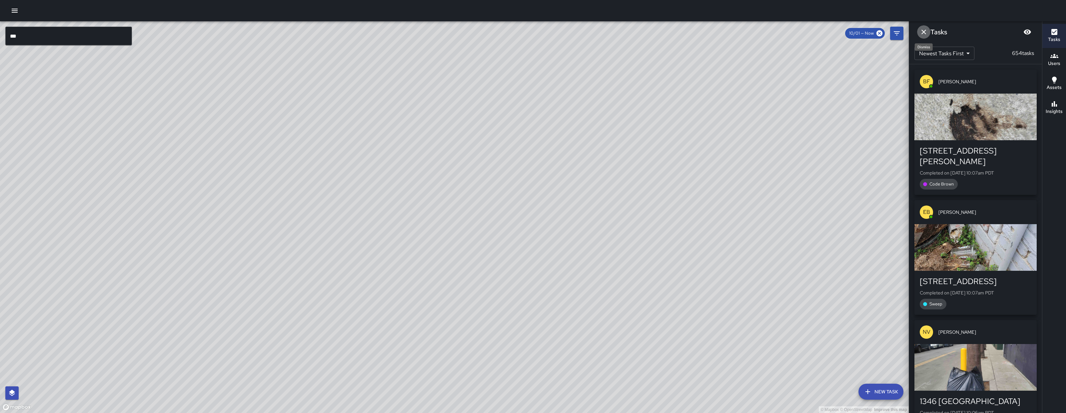
click at [924, 30] on icon "Dismiss" at bounding box center [924, 32] width 8 height 8
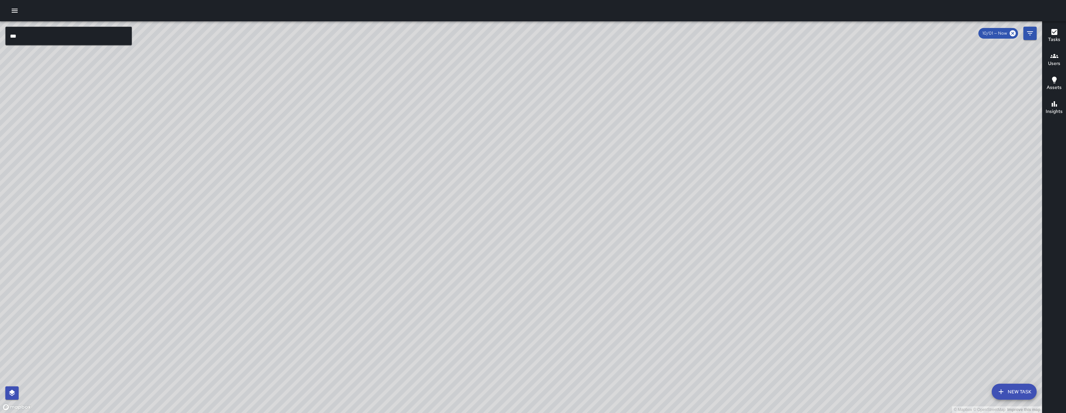
click at [740, 196] on div "© Mapbox © OpenStreetMap Improve this map" at bounding box center [521, 217] width 1042 height 392
click at [741, 199] on div "© Mapbox © OpenStreetMap Improve this map" at bounding box center [521, 217] width 1042 height 392
drag, startPoint x: 716, startPoint y: 259, endPoint x: 829, endPoint y: 169, distance: 145.3
click at [827, 165] on div "© Mapbox © OpenStreetMap Improve this map" at bounding box center [521, 217] width 1042 height 392
drag, startPoint x: 715, startPoint y: 200, endPoint x: 778, endPoint y: 242, distance: 75.9
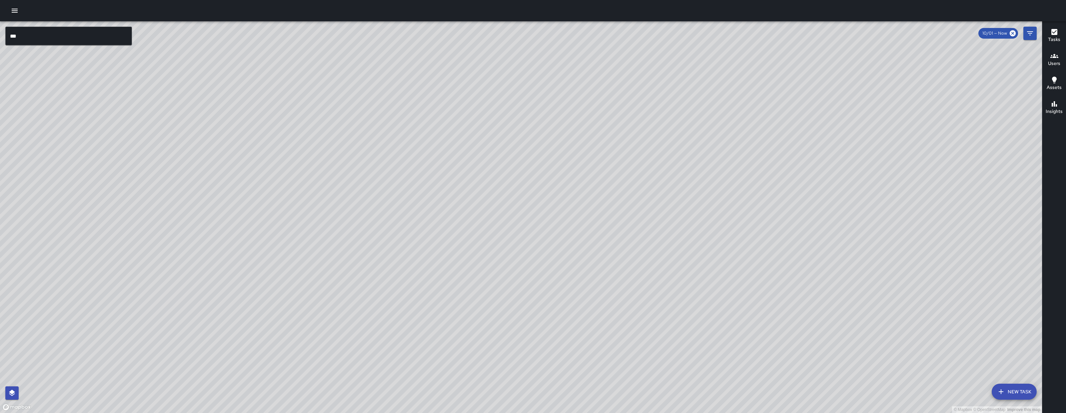
click at [778, 242] on div "© Mapbox © OpenStreetMap Improve this map" at bounding box center [521, 217] width 1042 height 392
click at [774, 235] on div "© Mapbox © OpenStreetMap Improve this map" at bounding box center [521, 217] width 1042 height 392
drag, startPoint x: 784, startPoint y: 231, endPoint x: 789, endPoint y: 208, distance: 23.6
click at [789, 208] on div "© Mapbox © OpenStreetMap Improve this map" at bounding box center [521, 217] width 1042 height 392
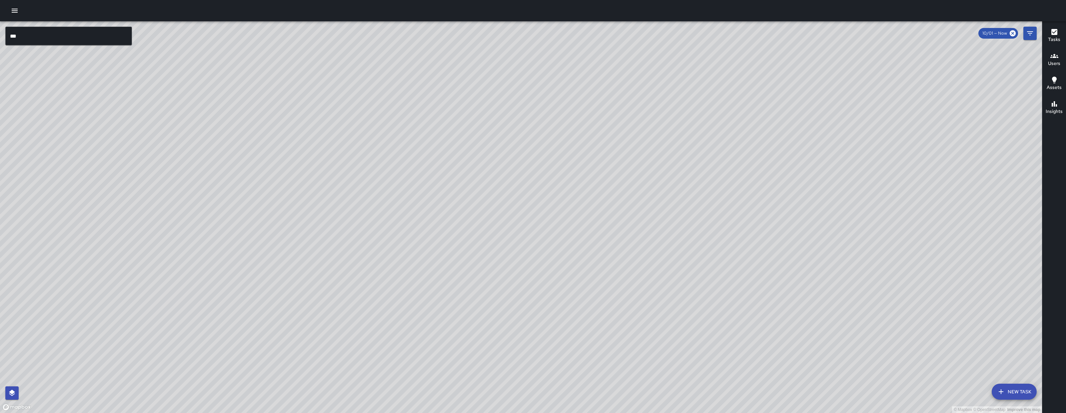
click at [360, 158] on div "© Mapbox © OpenStreetMap Improve this map" at bounding box center [521, 217] width 1042 height 392
drag, startPoint x: 581, startPoint y: 227, endPoint x: 325, endPoint y: 118, distance: 278.0
click at [325, 118] on div "© Mapbox © OpenStreetMap Improve this map" at bounding box center [521, 217] width 1042 height 392
drag, startPoint x: 446, startPoint y: 162, endPoint x: 481, endPoint y: 197, distance: 49.2
click at [481, 197] on div "© Mapbox © OpenStreetMap Improve this map" at bounding box center [521, 217] width 1042 height 392
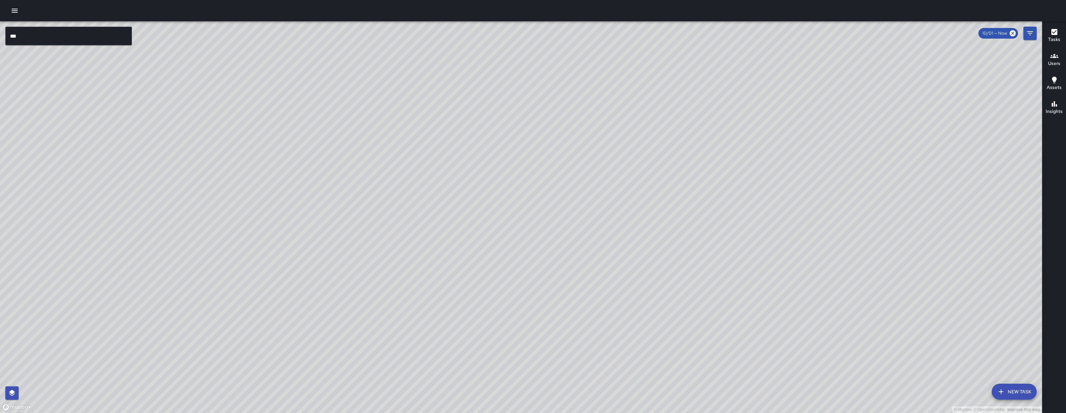
drag, startPoint x: 519, startPoint y: 265, endPoint x: 373, endPoint y: 178, distance: 169.4
click at [367, 176] on div "© Mapbox © OpenStreetMap Improve this map" at bounding box center [521, 217] width 1042 height 392
drag, startPoint x: 361, startPoint y: 178, endPoint x: 387, endPoint y: 201, distance: 34.2
click at [387, 201] on div "© Mapbox © OpenStreetMap Improve this map" at bounding box center [521, 217] width 1042 height 392
click at [384, 206] on div "© Mapbox © OpenStreetMap Improve this map" at bounding box center [521, 217] width 1042 height 392
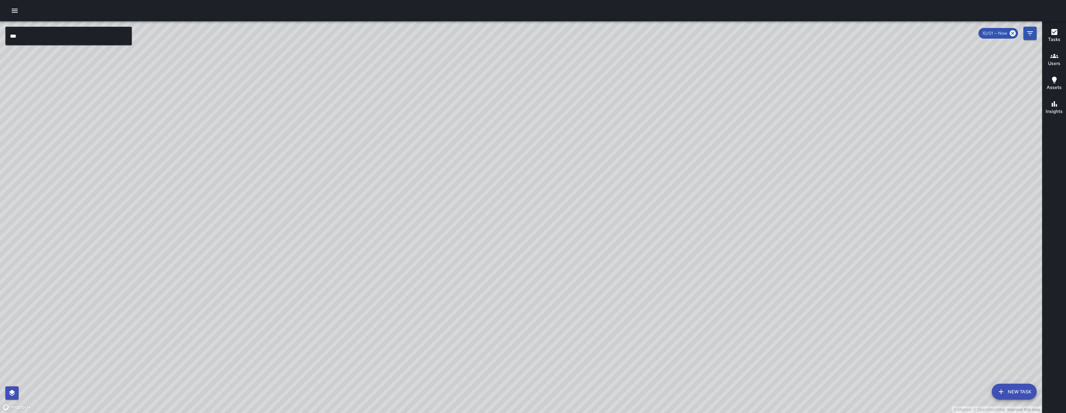
drag, startPoint x: 380, startPoint y: 206, endPoint x: 350, endPoint y: 270, distance: 70.8
click at [350, 270] on div "© Mapbox © OpenStreetMap Improve this map" at bounding box center [521, 217] width 1042 height 392
drag, startPoint x: 341, startPoint y: 274, endPoint x: 253, endPoint y: 265, distance: 88.4
click at [253, 265] on div "© Mapbox © OpenStreetMap Improve this map" at bounding box center [521, 217] width 1042 height 392
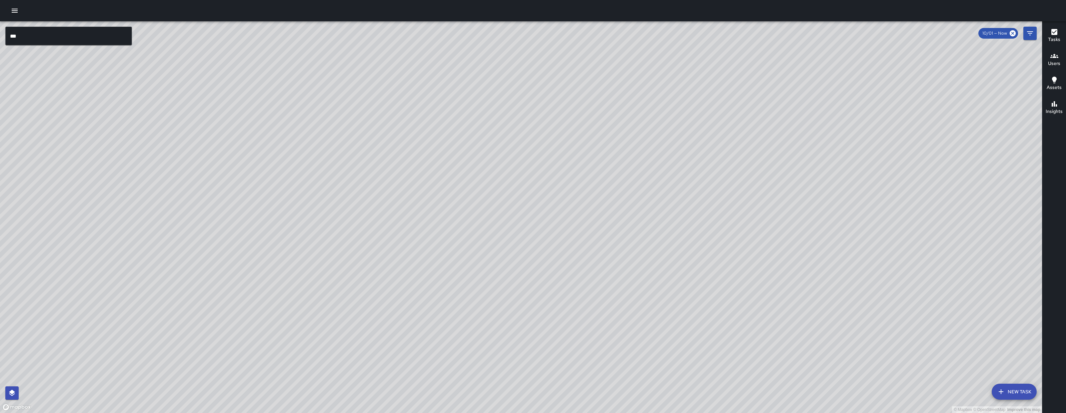
click at [253, 265] on div "© Mapbox © OpenStreetMap Improve this map" at bounding box center [521, 217] width 1042 height 392
click at [276, 262] on div "© Mapbox © OpenStreetMap Improve this map" at bounding box center [521, 217] width 1042 height 392
drag, startPoint x: 270, startPoint y: 258, endPoint x: 246, endPoint y: 169, distance: 92.2
click at [246, 169] on div "© Mapbox © OpenStreetMap Improve this map" at bounding box center [521, 217] width 1042 height 392
drag, startPoint x: 252, startPoint y: 173, endPoint x: 265, endPoint y: 185, distance: 17.9
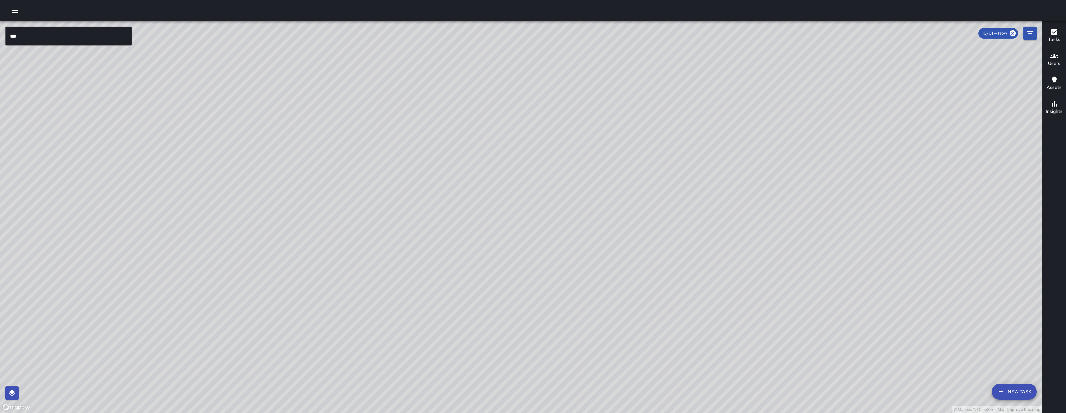
click at [254, 175] on div "© Mapbox © OpenStreetMap Improve this map" at bounding box center [521, 217] width 1042 height 392
click at [263, 185] on div "© Mapbox © OpenStreetMap Improve this map" at bounding box center [521, 217] width 1042 height 392
click at [265, 186] on div "© Mapbox © OpenStreetMap Improve this map" at bounding box center [521, 217] width 1042 height 392
drag, startPoint x: 254, startPoint y: 185, endPoint x: 282, endPoint y: 202, distance: 33.0
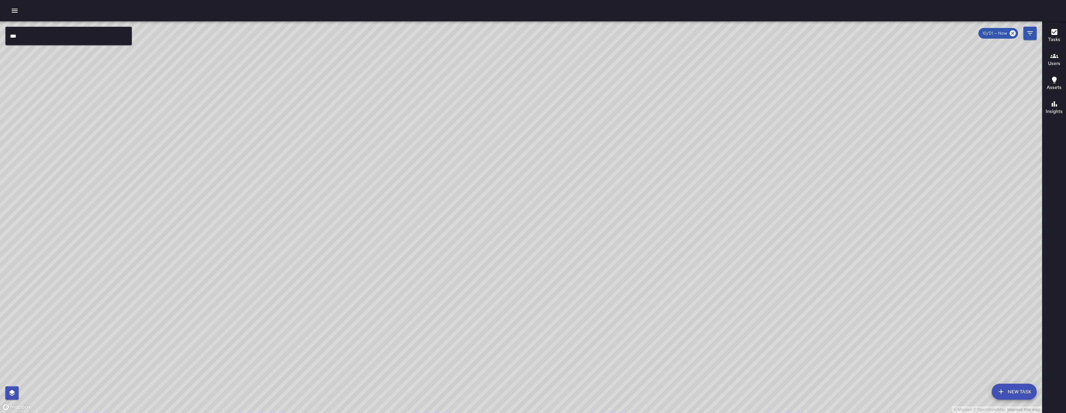
click at [267, 192] on div "© Mapbox © OpenStreetMap Improve this map" at bounding box center [521, 217] width 1042 height 392
click at [275, 198] on div "© Mapbox © OpenStreetMap Improve this map" at bounding box center [521, 217] width 1042 height 392
click at [282, 202] on div "© Mapbox © OpenStreetMap Improve this map" at bounding box center [521, 217] width 1042 height 392
drag, startPoint x: 289, startPoint y: 197, endPoint x: 309, endPoint y: 211, distance: 24.7
click at [309, 211] on div "© Mapbox © OpenStreetMap Improve this map" at bounding box center [521, 217] width 1042 height 392
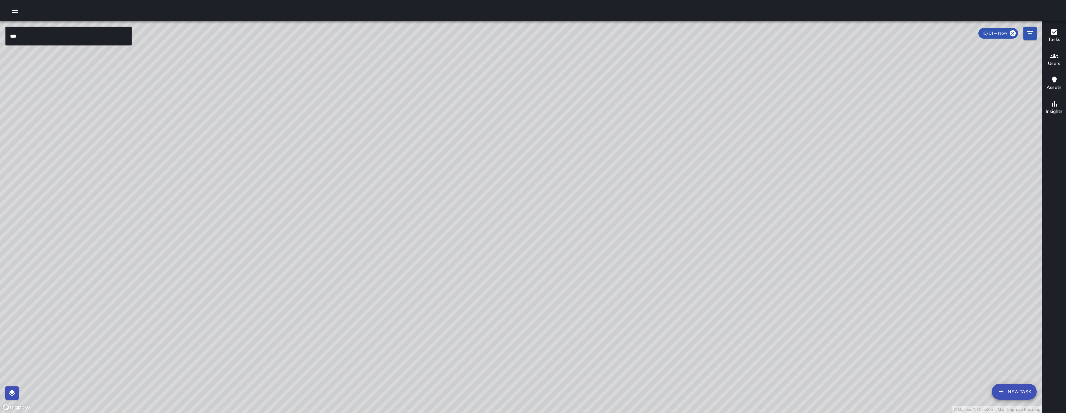
drag, startPoint x: 297, startPoint y: 205, endPoint x: 303, endPoint y: 209, distance: 7.6
click at [303, 209] on div "© Mapbox © OpenStreetMap Improve this map" at bounding box center [521, 217] width 1042 height 392
click at [305, 211] on div "© Mapbox © OpenStreetMap Improve this map" at bounding box center [521, 217] width 1042 height 392
click at [309, 213] on div "© Mapbox © OpenStreetMap Improve this map" at bounding box center [521, 217] width 1042 height 392
drag, startPoint x: 424, startPoint y: 348, endPoint x: 225, endPoint y: 232, distance: 230.2
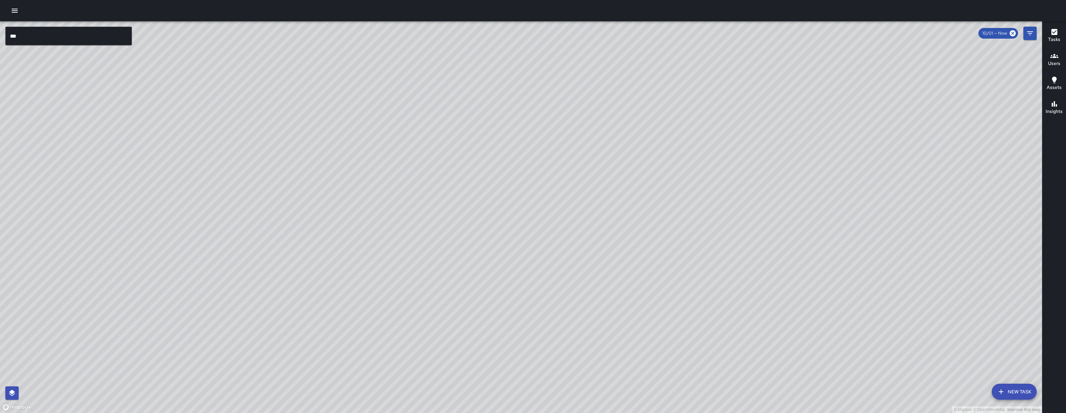
click at [224, 233] on div "© Mapbox © OpenStreetMap Improve this map" at bounding box center [521, 217] width 1042 height 392
drag, startPoint x: 215, startPoint y: 181, endPoint x: 284, endPoint y: 226, distance: 83.1
click at [285, 226] on div "© Mapbox © OpenStreetMap Improve this map" at bounding box center [521, 217] width 1042 height 392
click at [683, 42] on div "© Mapbox © OpenStreetMap Improve this map" at bounding box center [521, 217] width 1042 height 392
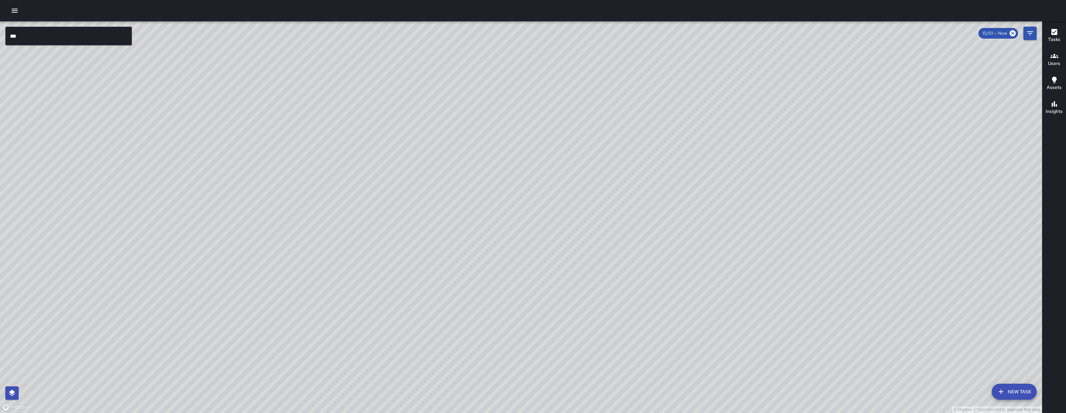
drag, startPoint x: 554, startPoint y: 66, endPoint x: 548, endPoint y: 5, distance: 61.6
click at [545, 5] on div "© Mapbox © OpenStreetMap Improve this map *** ​ New Task 10/01 — Now Map Layers…" at bounding box center [533, 206] width 1066 height 413
click at [585, 14] on div at bounding box center [533, 10] width 1066 height 21
click at [651, 46] on div "© Mapbox © OpenStreetMap Improve this map" at bounding box center [521, 217] width 1042 height 392
click at [688, 95] on div "© Mapbox © OpenStreetMap Improve this map" at bounding box center [521, 217] width 1042 height 392
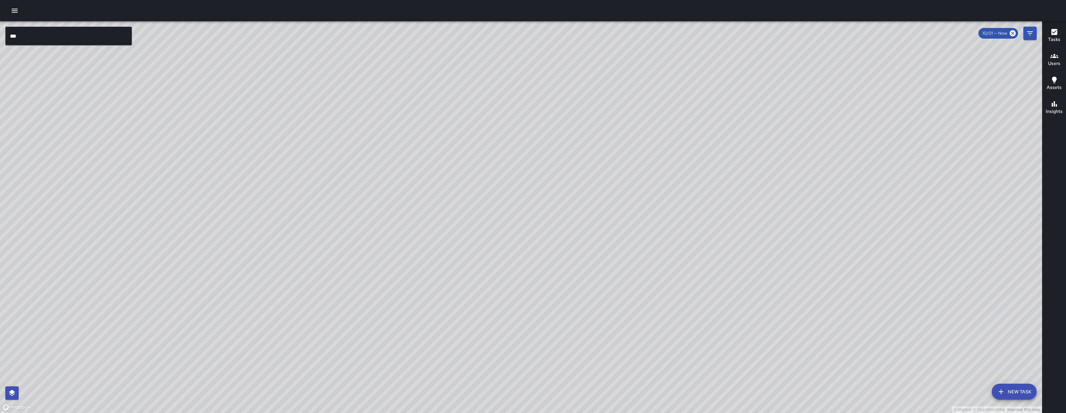
drag, startPoint x: 703, startPoint y: 100, endPoint x: 853, endPoint y: 143, distance: 155.2
click at [851, 143] on div "© Mapbox © OpenStreetMap Improve this map" at bounding box center [521, 217] width 1042 height 392
click at [851, 137] on div "© Mapbox © OpenStreetMap Improve this map" at bounding box center [521, 217] width 1042 height 392
drag, startPoint x: 624, startPoint y: 150, endPoint x: 611, endPoint y: 184, distance: 37.0
click at [611, 186] on div "© Mapbox © OpenStreetMap Improve this map" at bounding box center [521, 217] width 1042 height 392
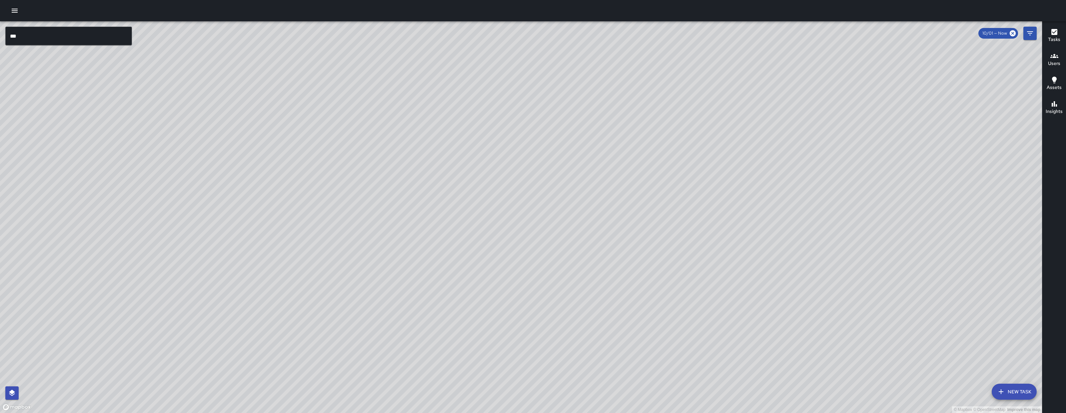
drag, startPoint x: 619, startPoint y: 166, endPoint x: 525, endPoint y: 193, distance: 98.3
click at [530, 193] on div "© Mapbox © OpenStreetMap Improve this map BF Brenda Flores 21 Columbia Square S…" at bounding box center [521, 217] width 1042 height 392
click at [510, 214] on div "© Mapbox © OpenStreetMap Improve this map" at bounding box center [521, 217] width 1042 height 392
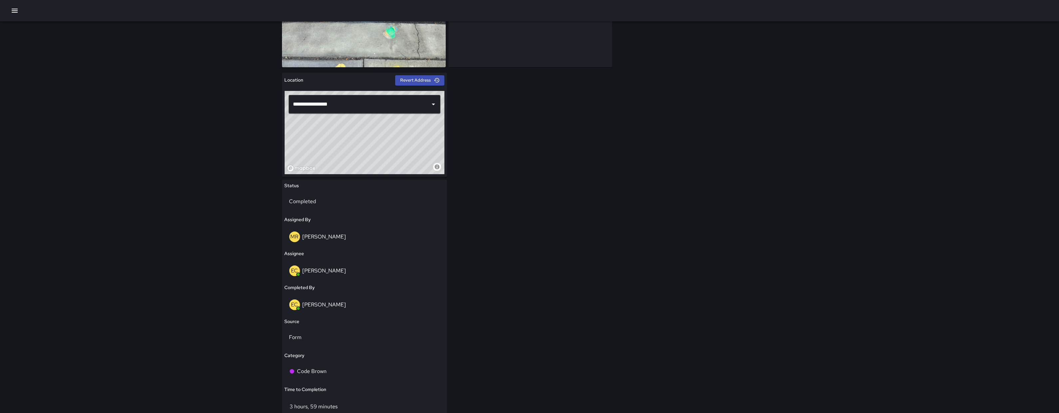
scroll to position [305, 0]
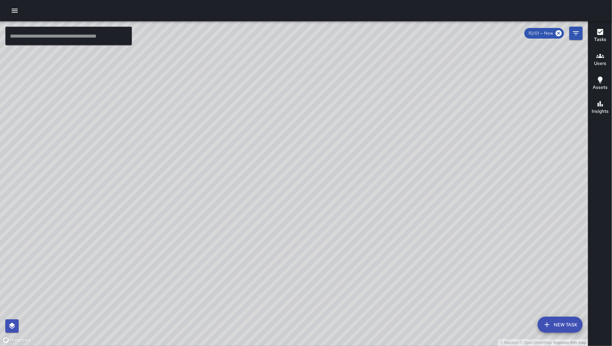
drag, startPoint x: 279, startPoint y: 230, endPoint x: 308, endPoint y: 267, distance: 47.4
click at [308, 267] on div "© Mapbox © OpenStreetMap Improve this map" at bounding box center [294, 183] width 588 height 325
drag, startPoint x: 308, startPoint y: 267, endPoint x: 305, endPoint y: 265, distance: 3.6
click at [307, 266] on div "© Mapbox © OpenStreetMap Improve this map" at bounding box center [294, 183] width 588 height 325
